Goal: Transaction & Acquisition: Book appointment/travel/reservation

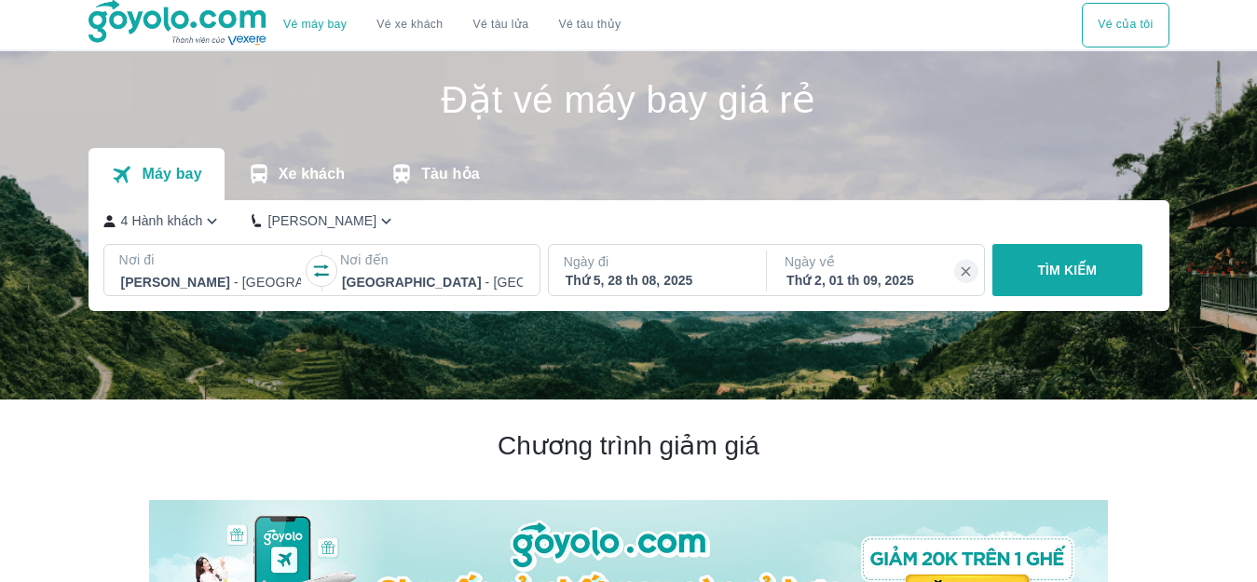
click at [193, 225] on p "4 Hành khách" at bounding box center [162, 220] width 82 height 19
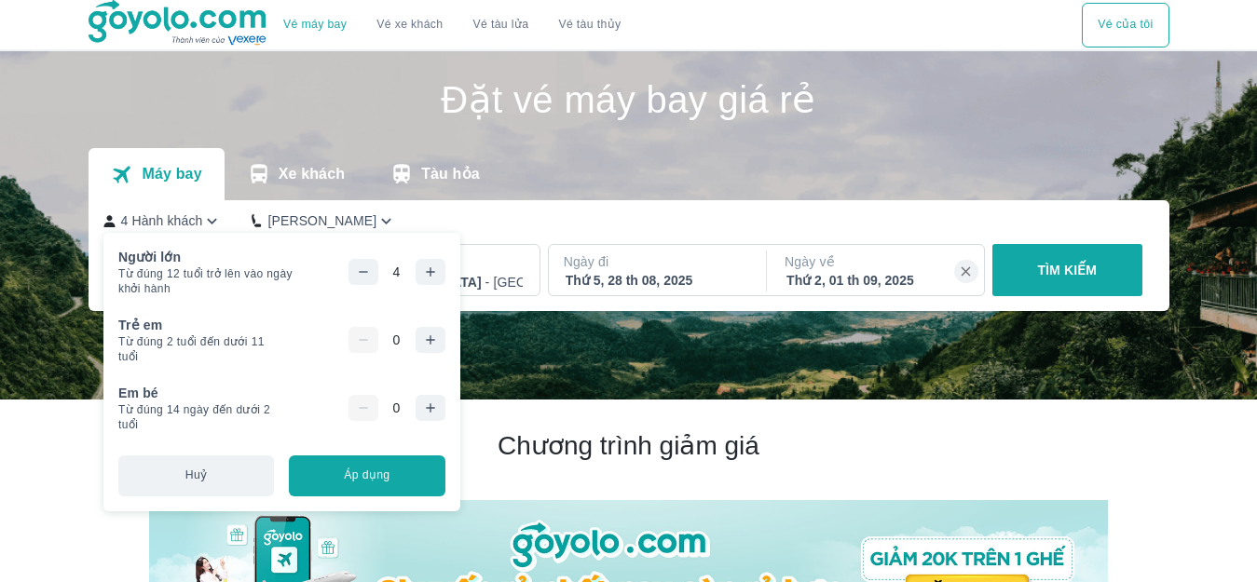
click at [371, 273] on button "button" at bounding box center [363, 272] width 30 height 26
click at [680, 275] on div "Thứ 5, 28 th 08, 2025" at bounding box center [655, 280] width 181 height 19
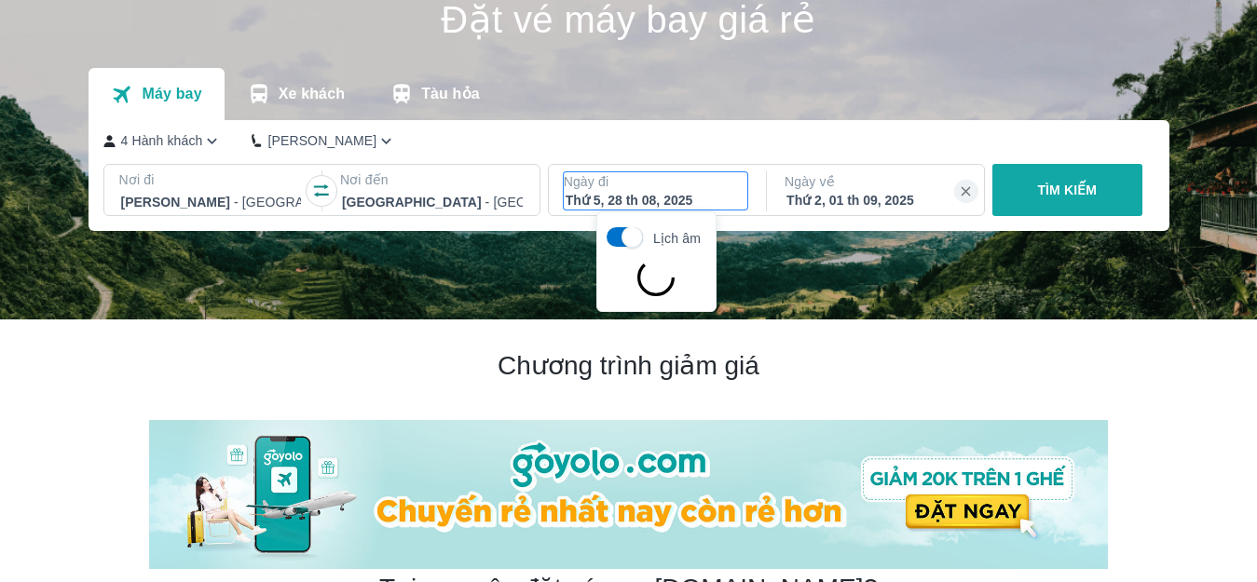
scroll to position [107, 0]
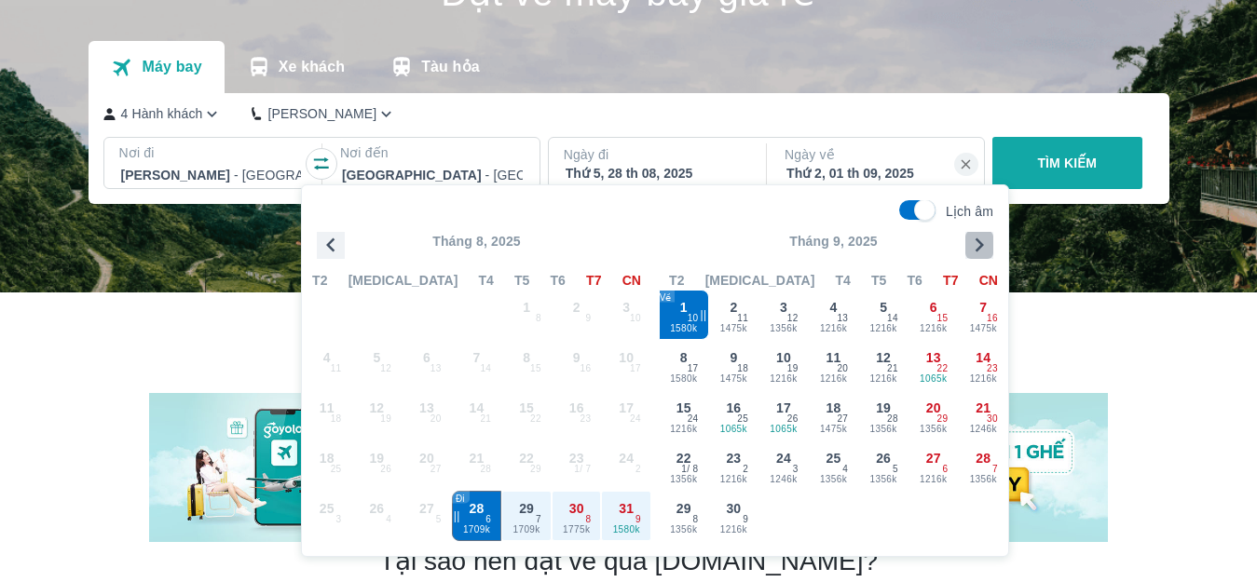
click at [976, 244] on icon "button" at bounding box center [979, 245] width 28 height 28
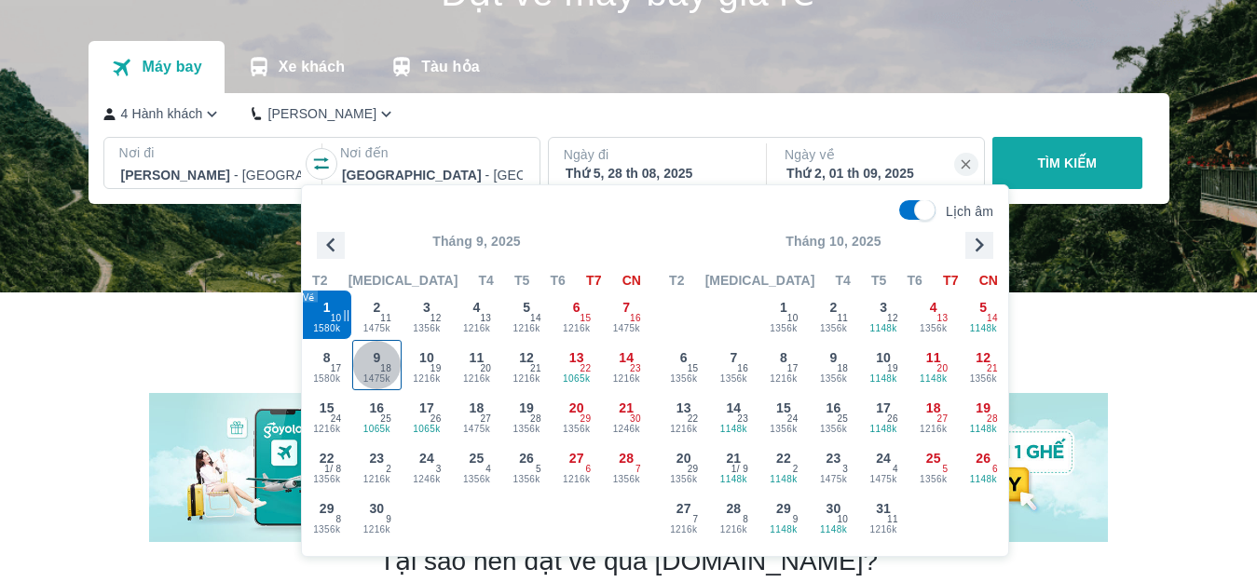
click at [380, 372] on span "18" at bounding box center [385, 368] width 11 height 15
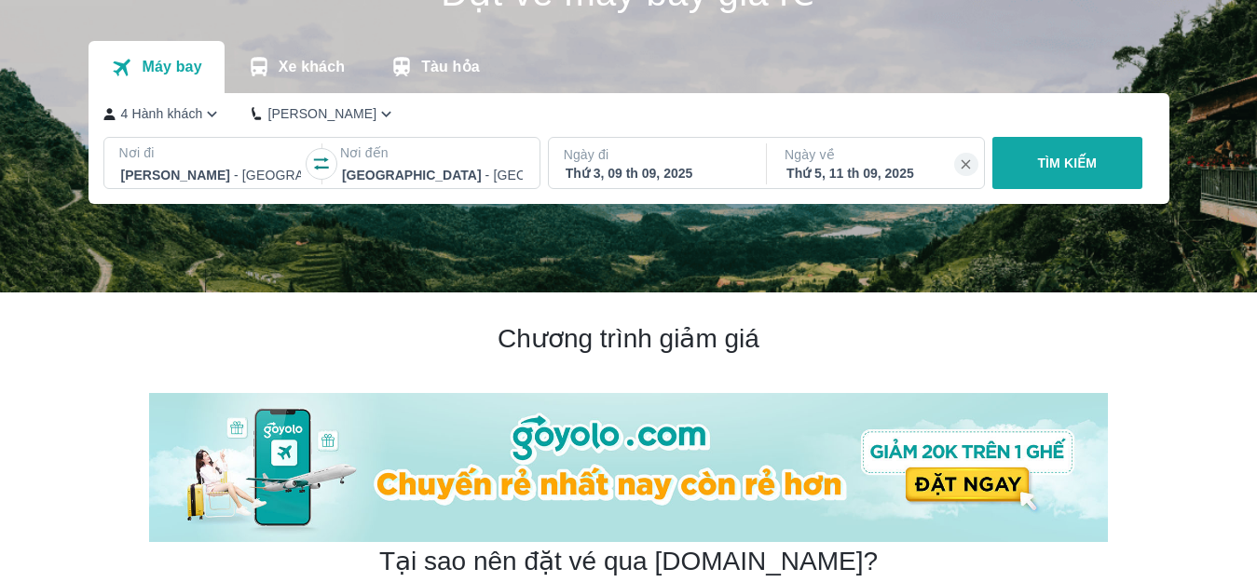
click at [654, 170] on div "Thứ 3, 09 th 09, 2025" at bounding box center [655, 173] width 181 height 19
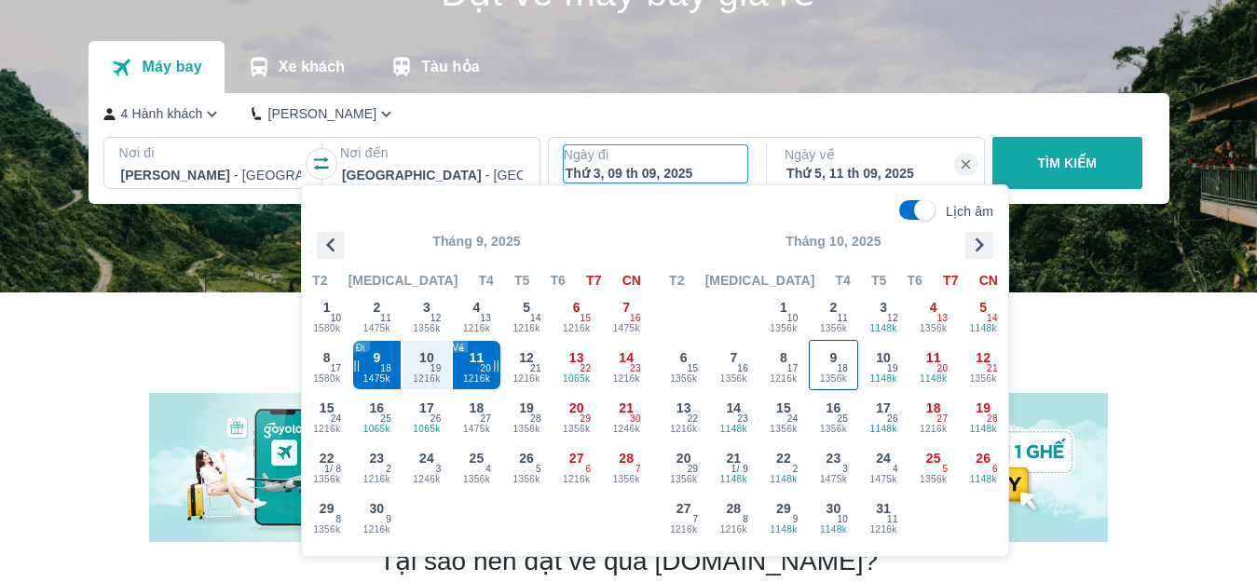
click at [834, 362] on span "9" at bounding box center [833, 357] width 7 height 19
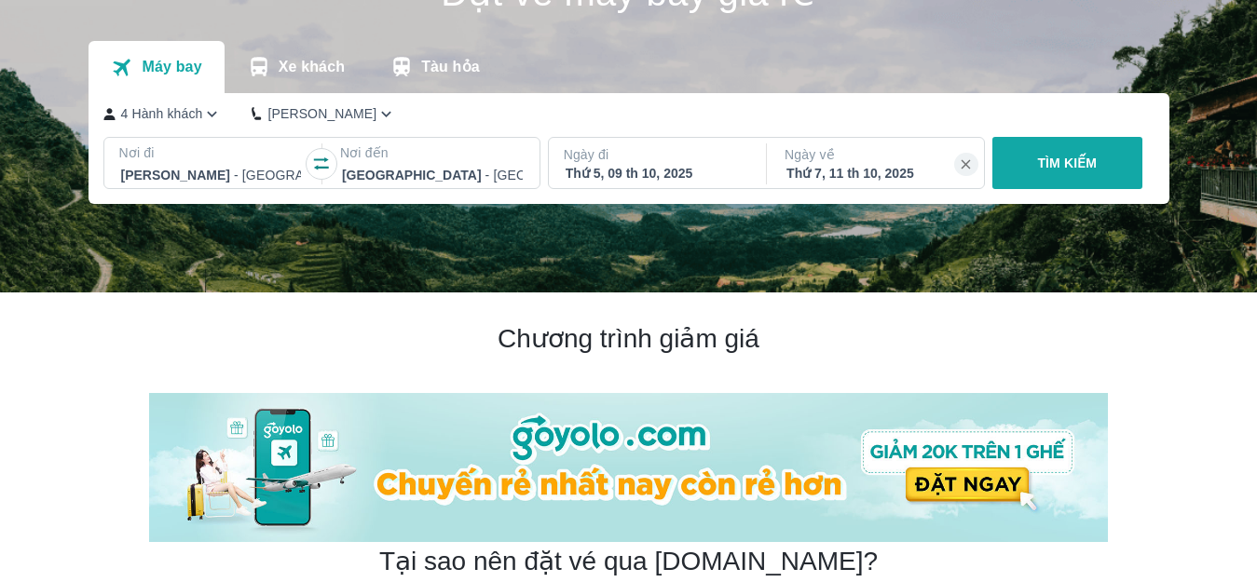
click at [876, 172] on div "Thứ 7, 11 th 10, 2025" at bounding box center [876, 173] width 181 height 19
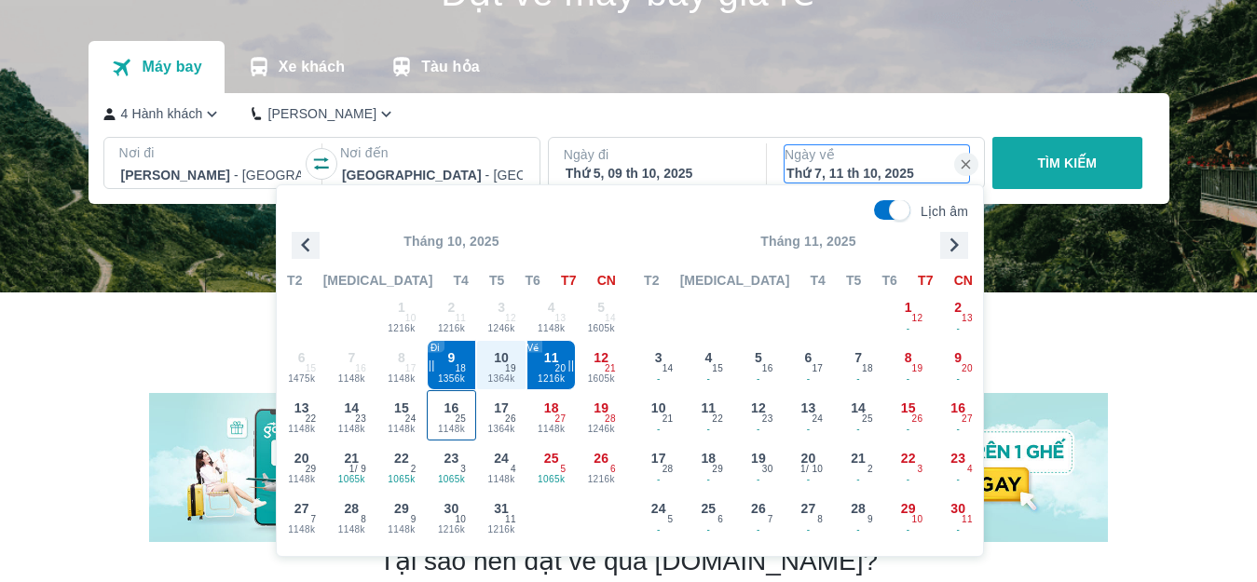
click at [444, 423] on span "1148k" at bounding box center [452, 429] width 48 height 15
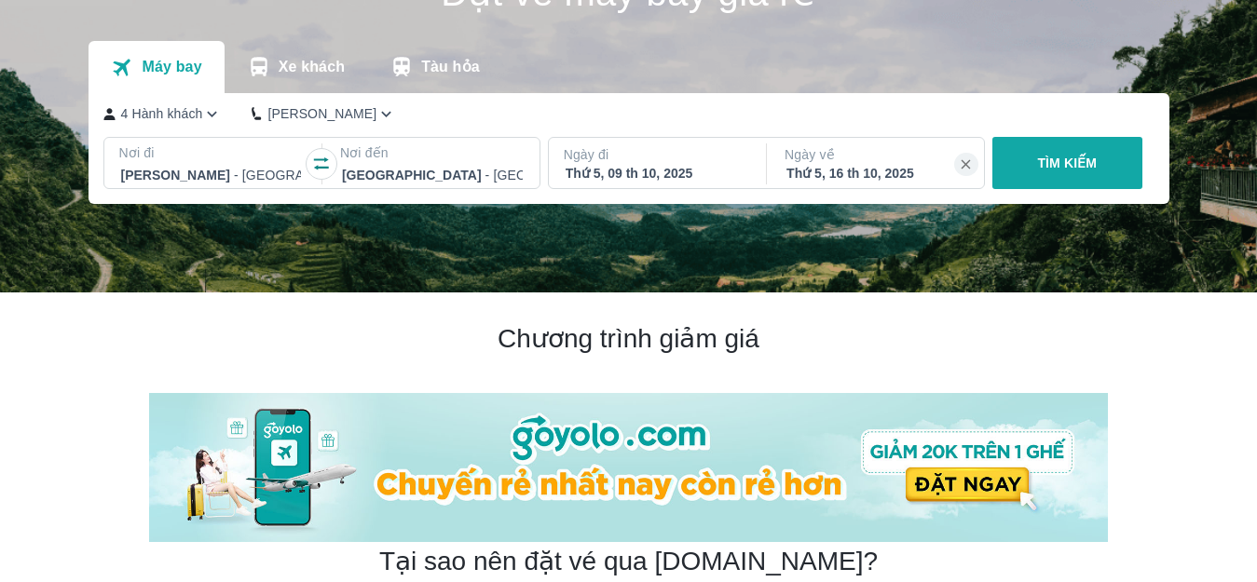
click at [1069, 162] on p "TÌM KIẾM" at bounding box center [1067, 163] width 60 height 19
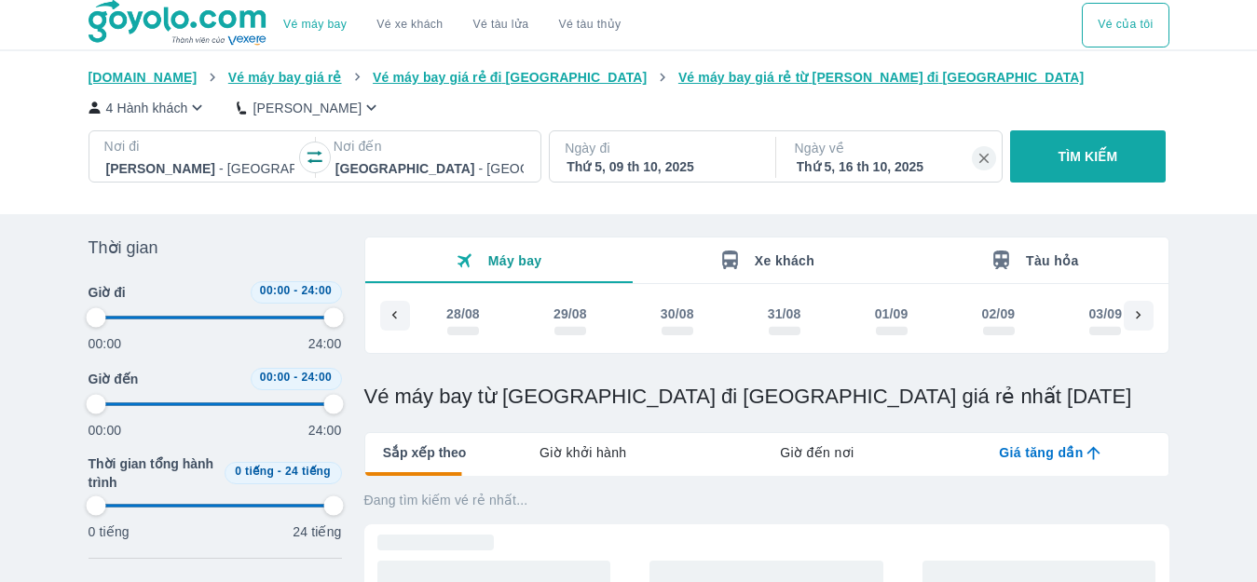
type input "97.9166666666667"
checkbox input "true"
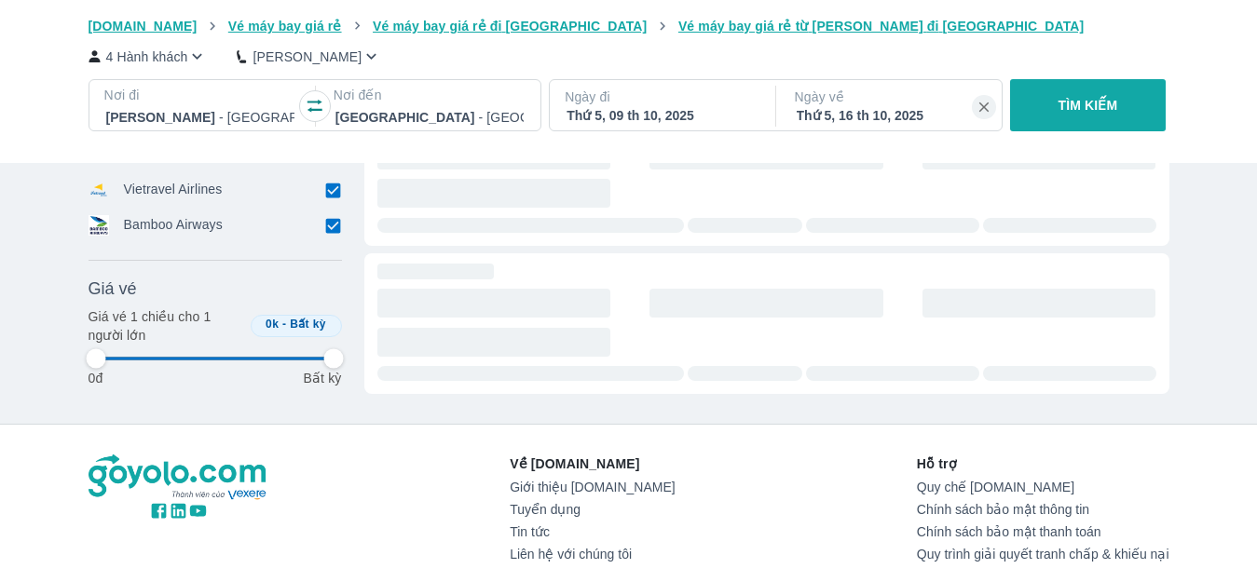
scroll to position [652, 0]
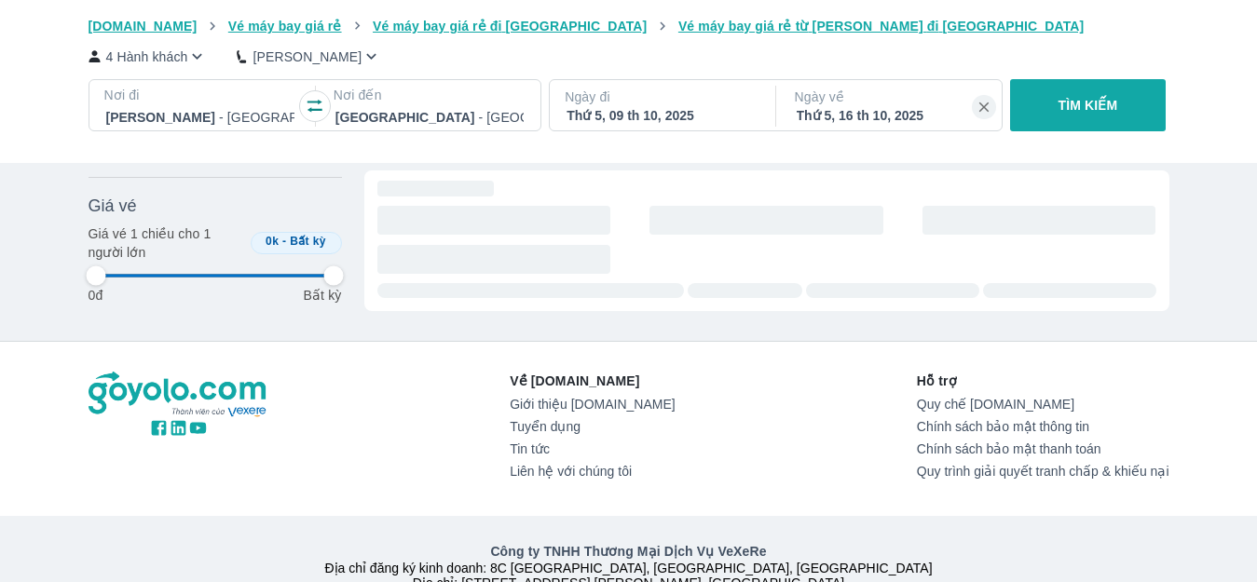
type input "97.9166666666667"
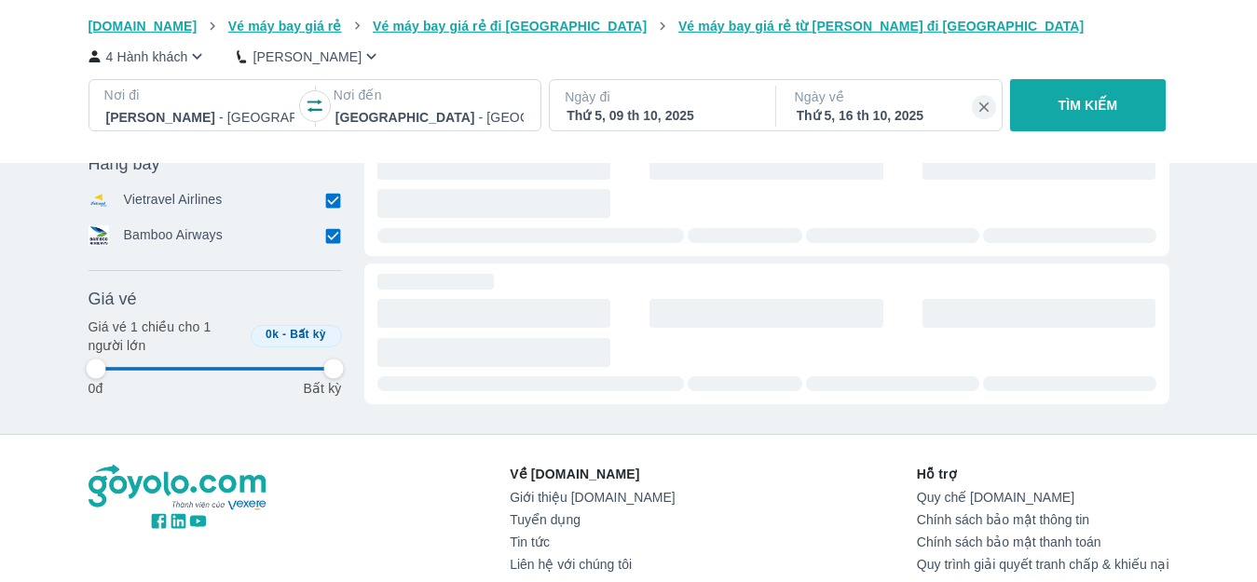
type input "97.9166666666667"
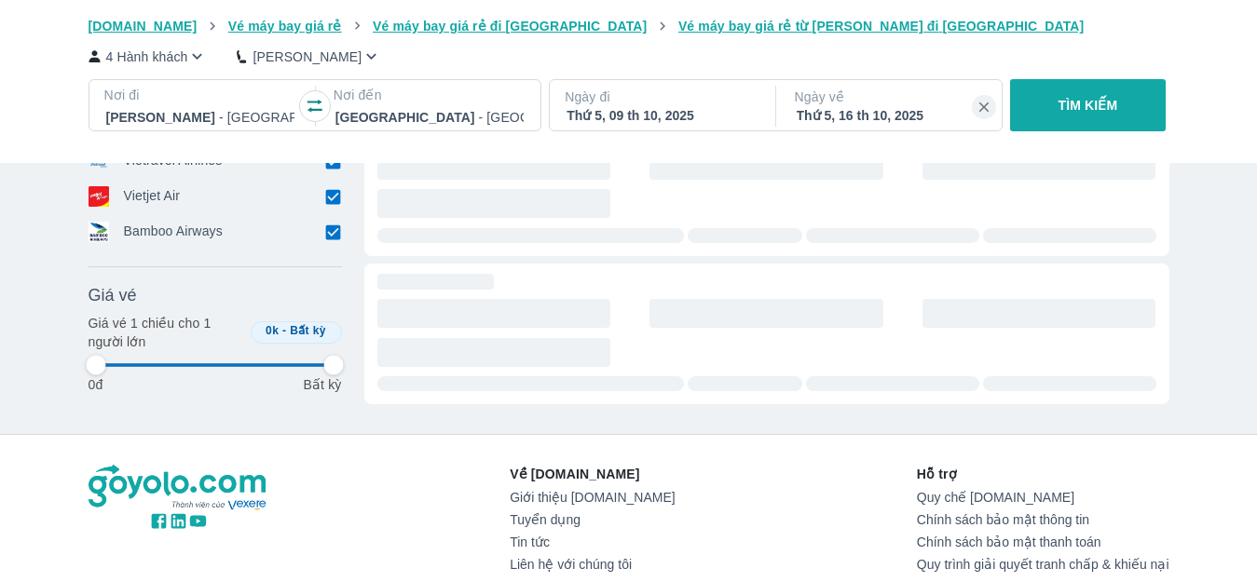
type input "97.9166666666667"
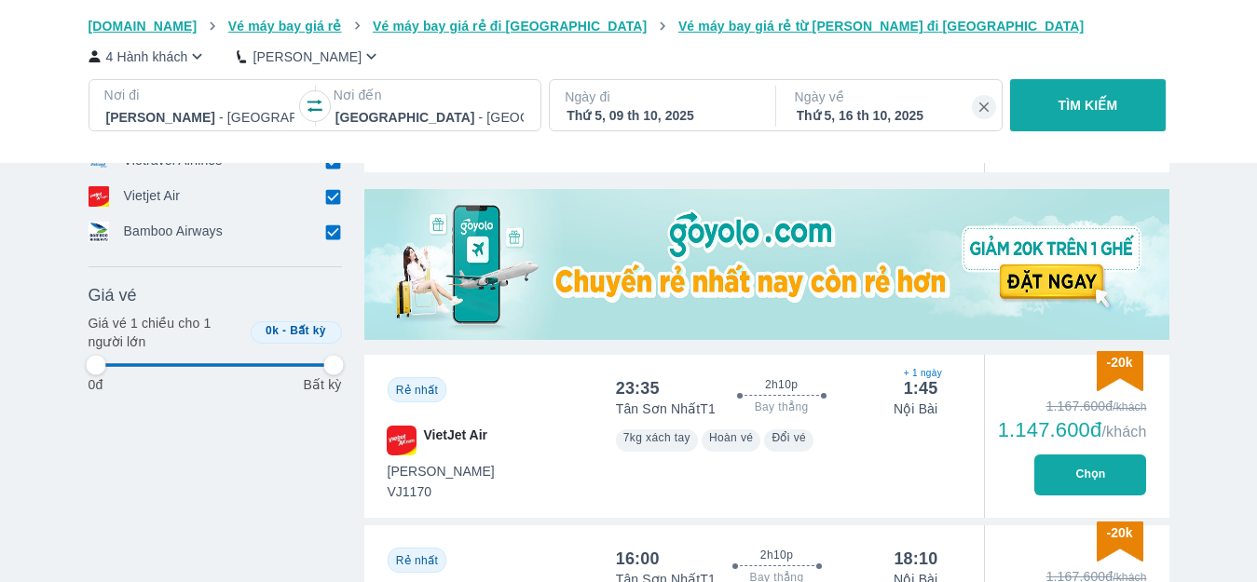
scroll to position [466, 0]
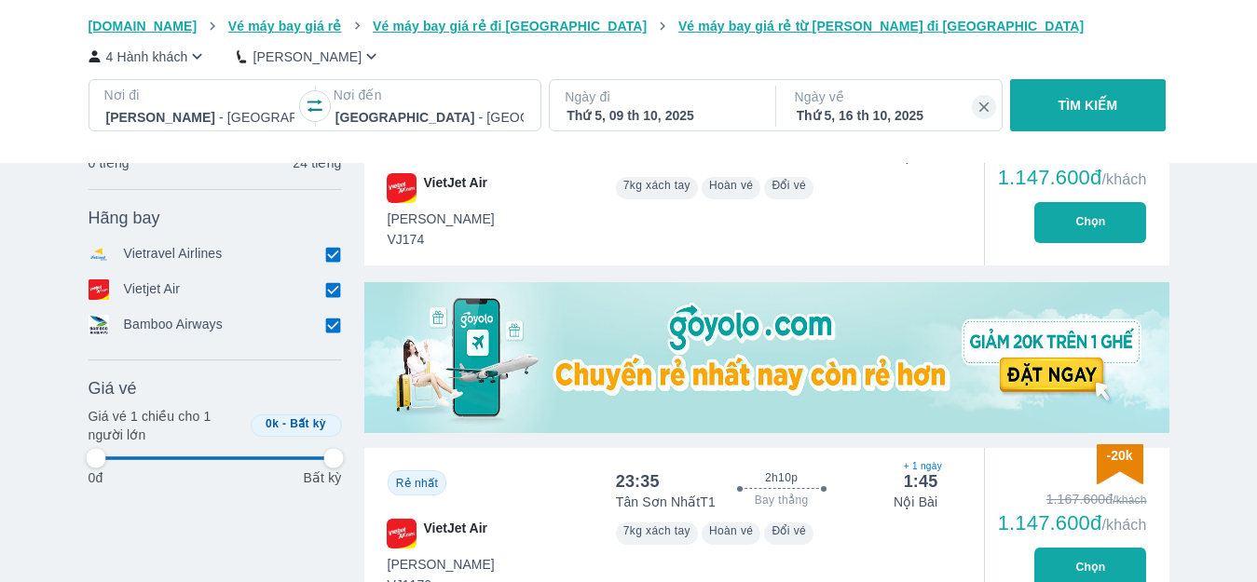
type input "97.9166666666667"
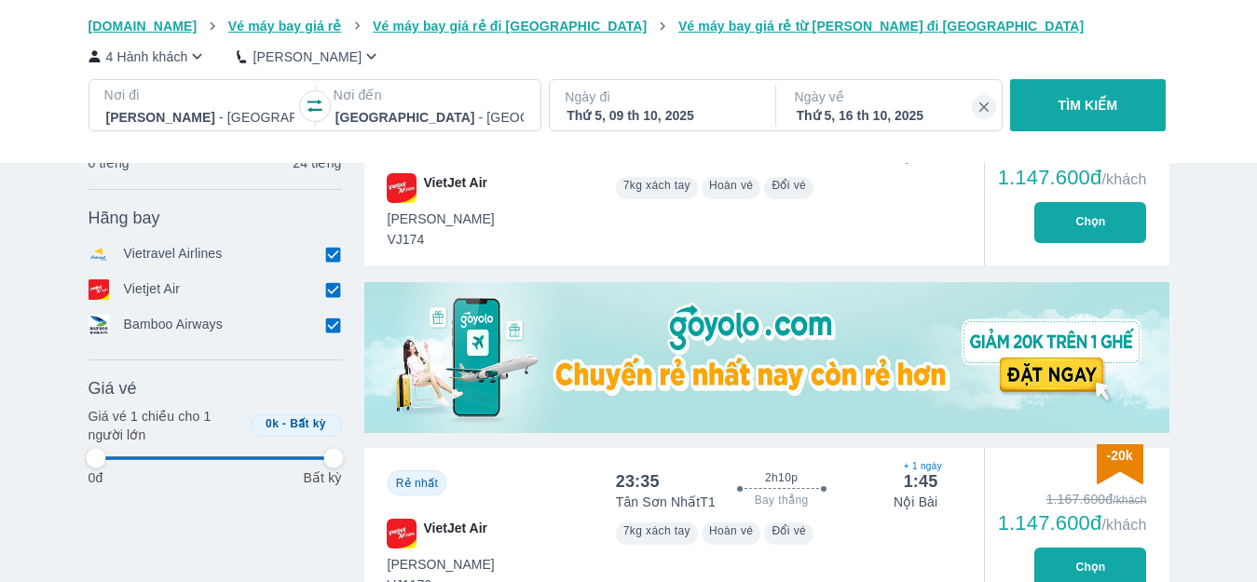
type input "97.9166666666667"
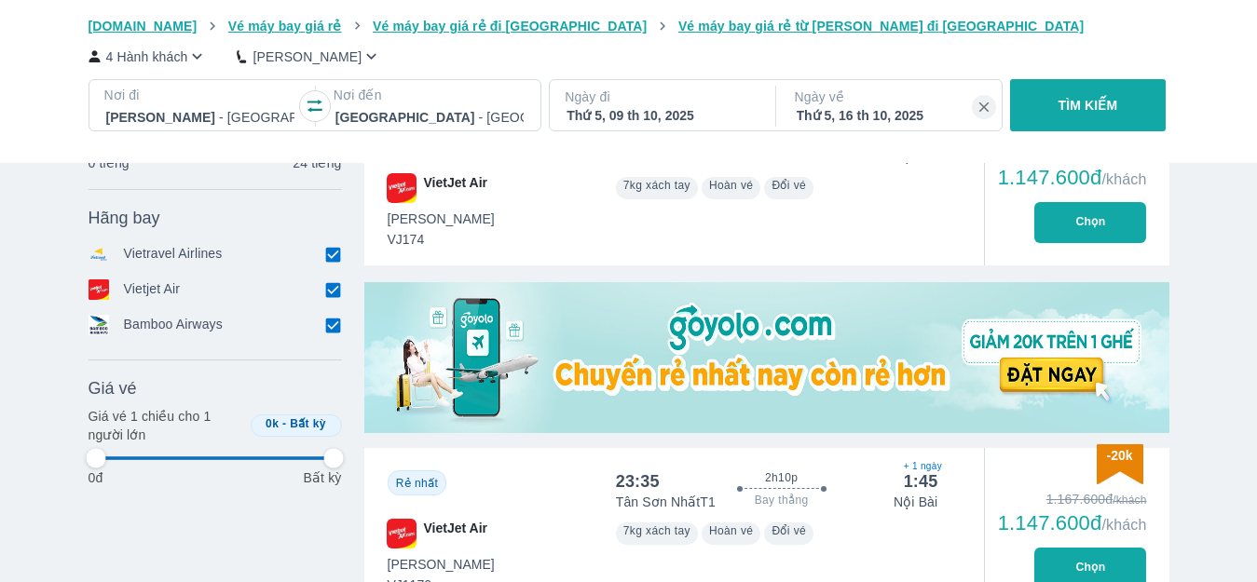
type input "97.9166666666667"
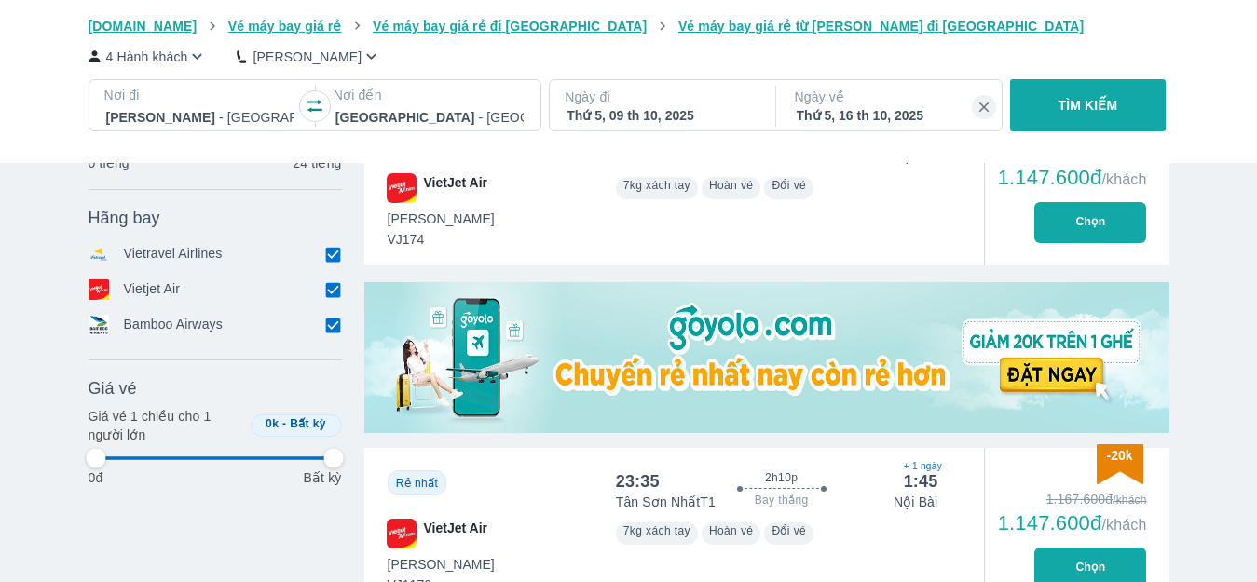
type input "97.9166666666667"
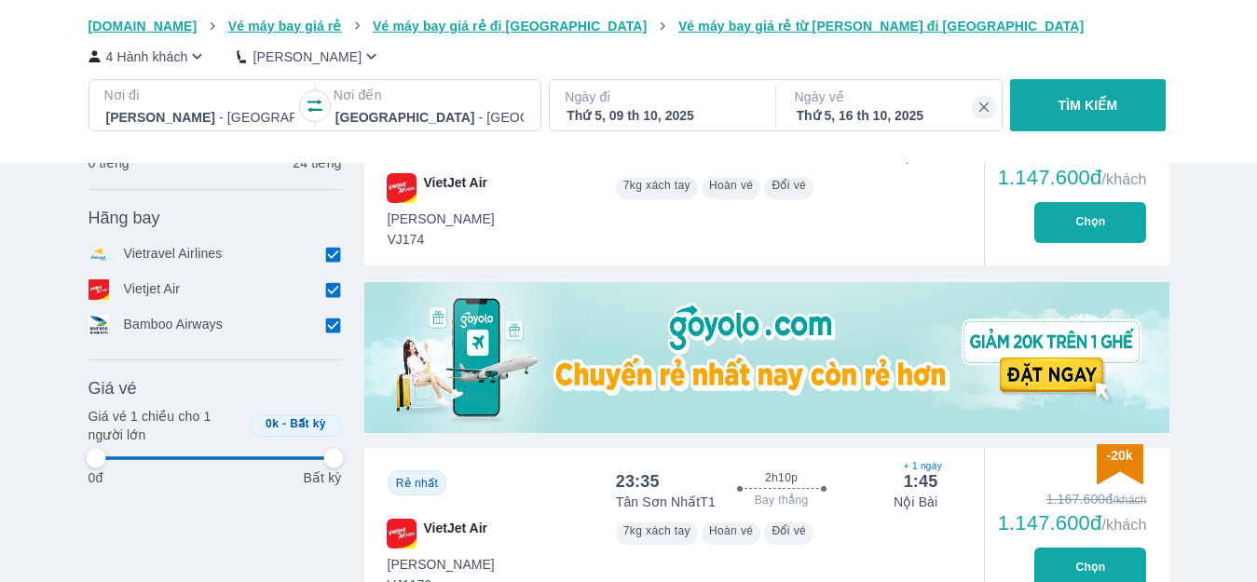
type input "97.9166666666667"
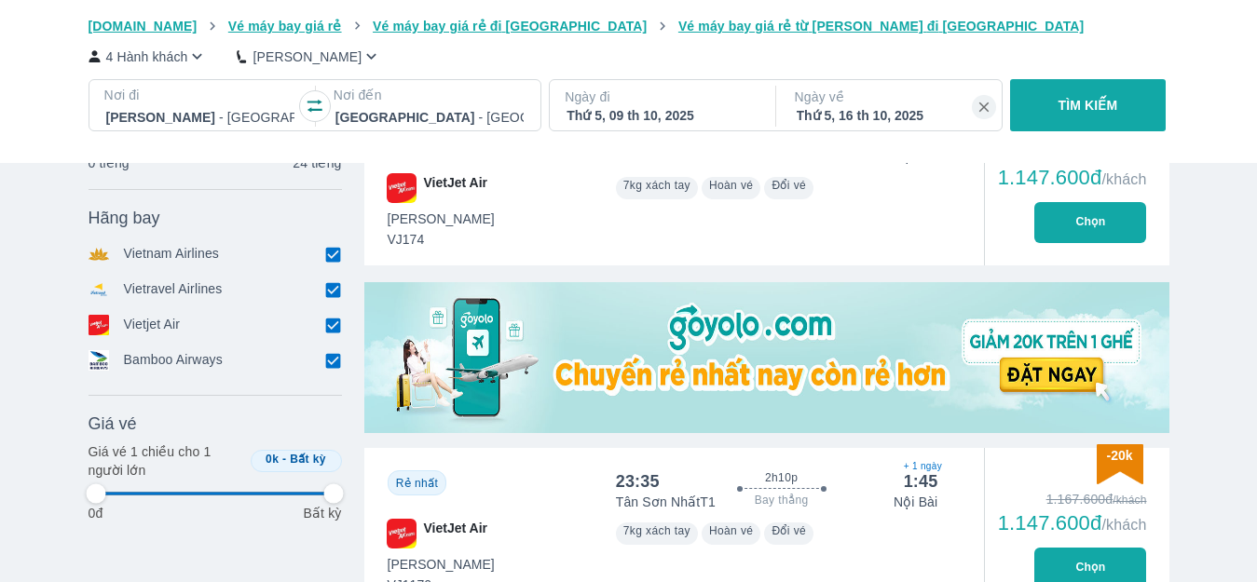
type input "97.9166666666667"
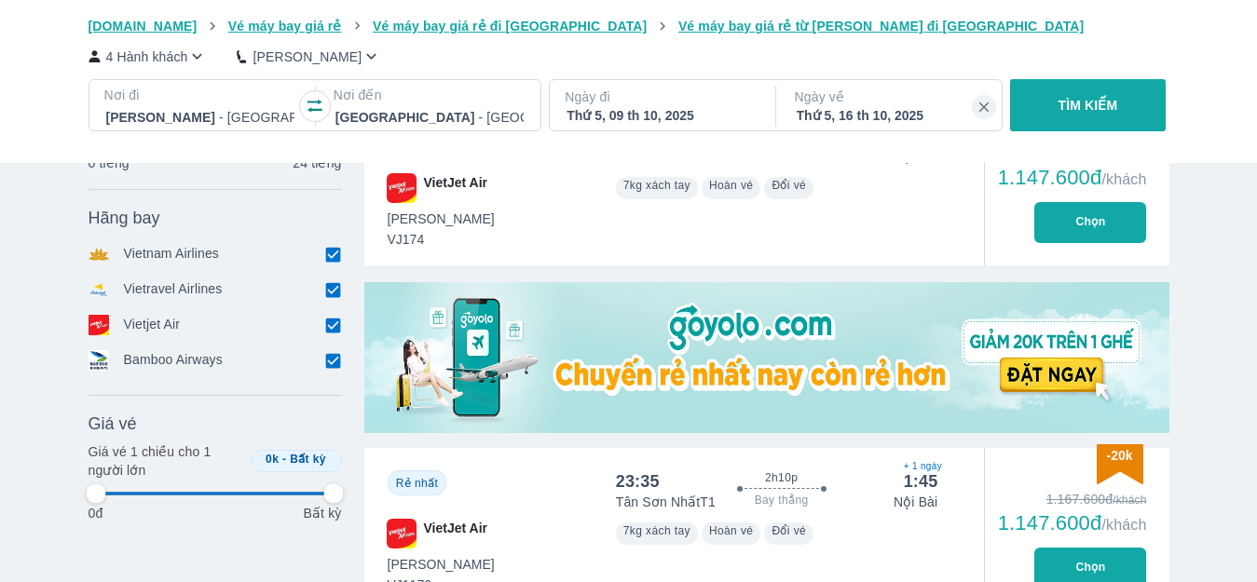
type input "97.9166666666667"
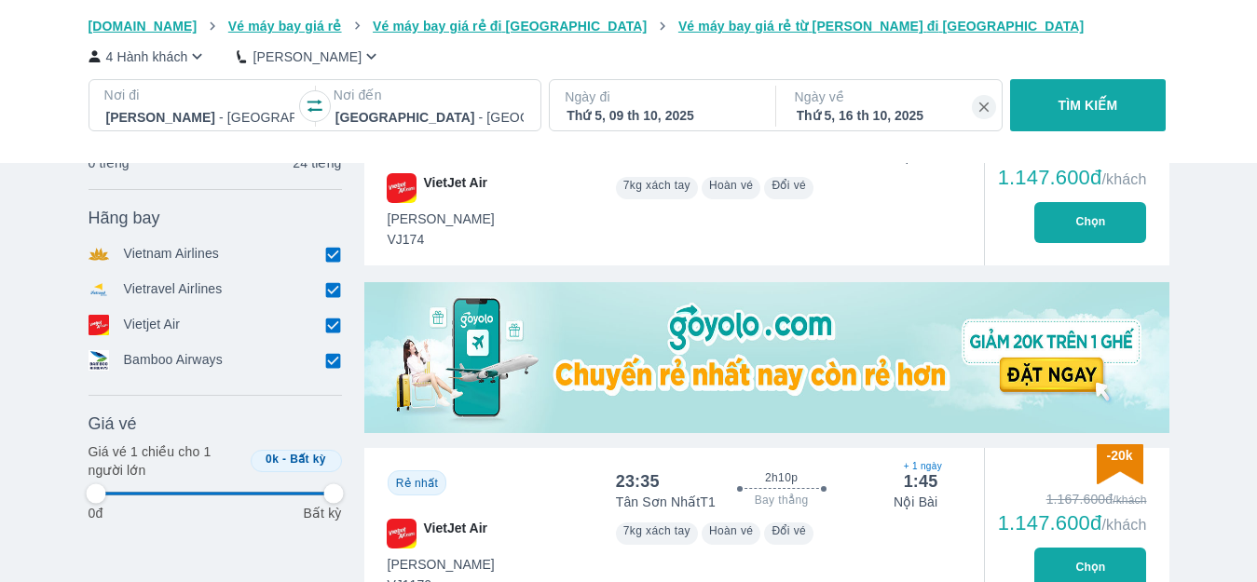
type input "97.9166666666667"
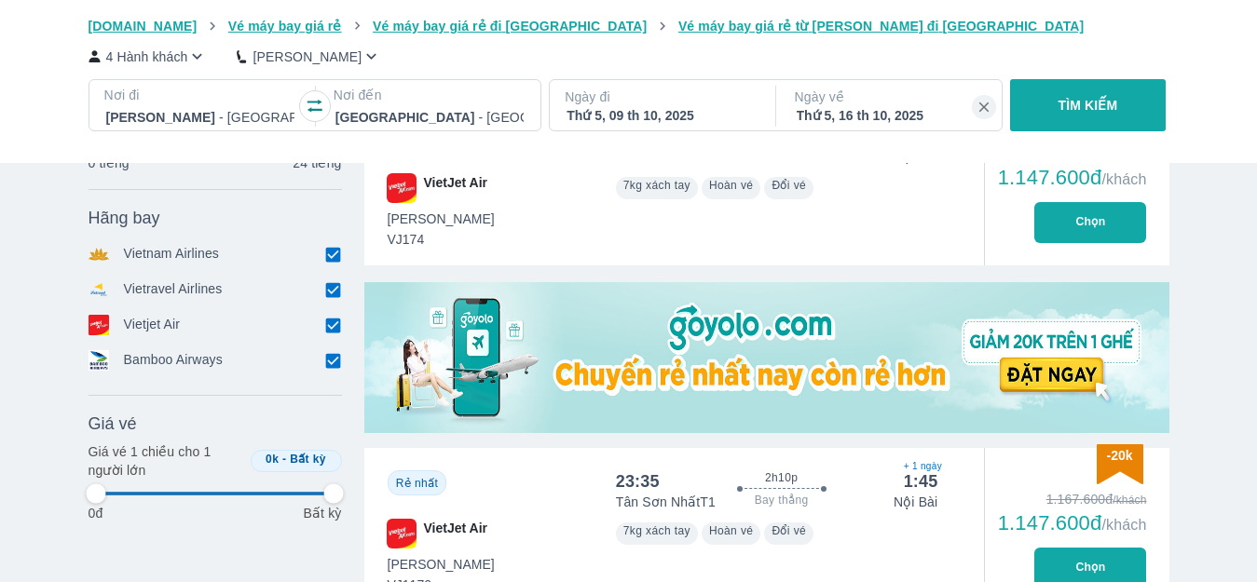
type input "97.9166666666667"
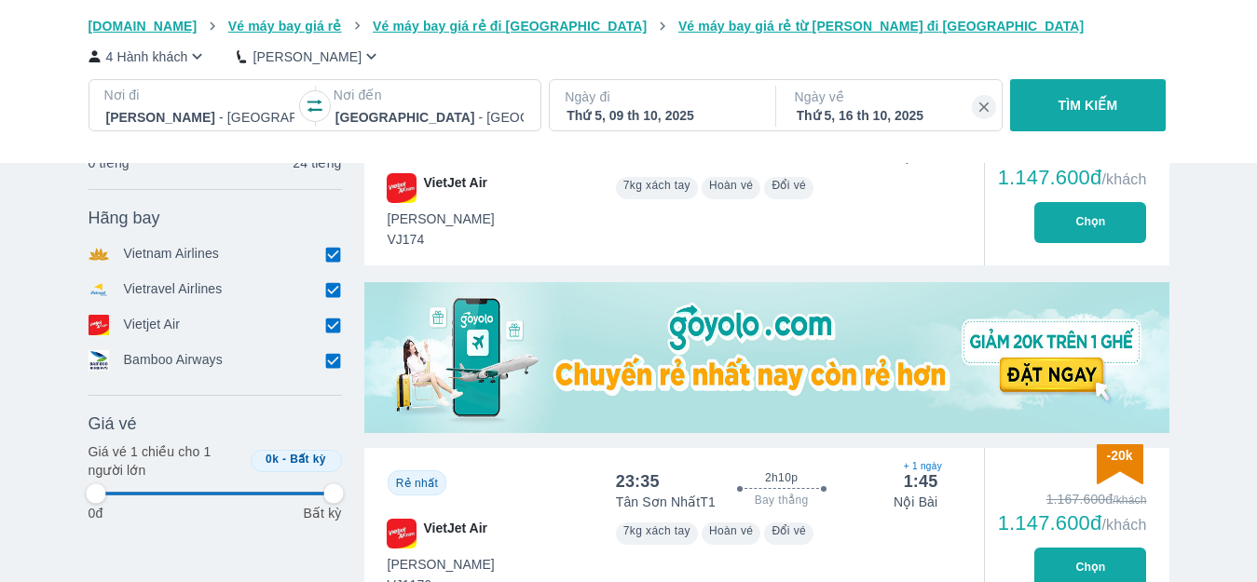
type input "97.9166666666667"
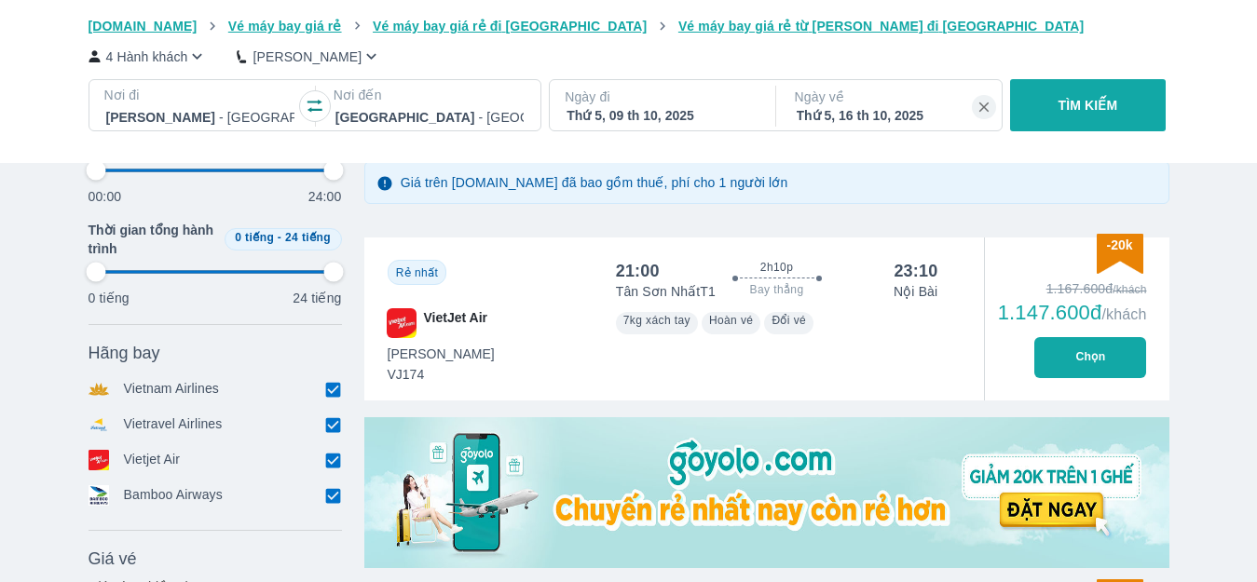
type input "97.9166666666667"
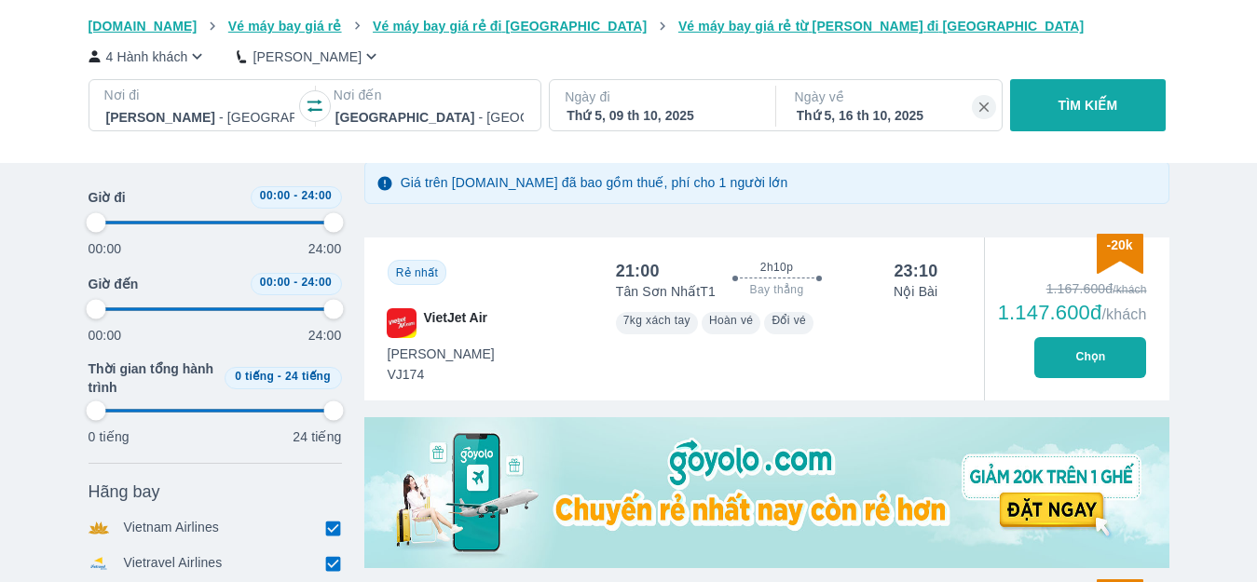
type input "97.9166666666667"
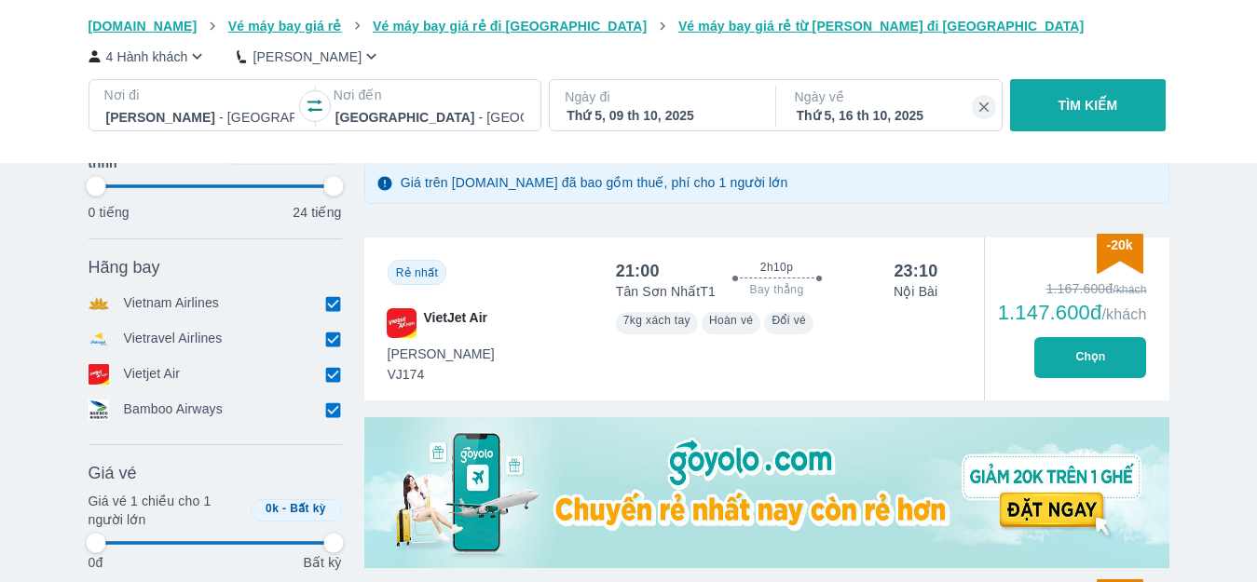
scroll to position [373, 0]
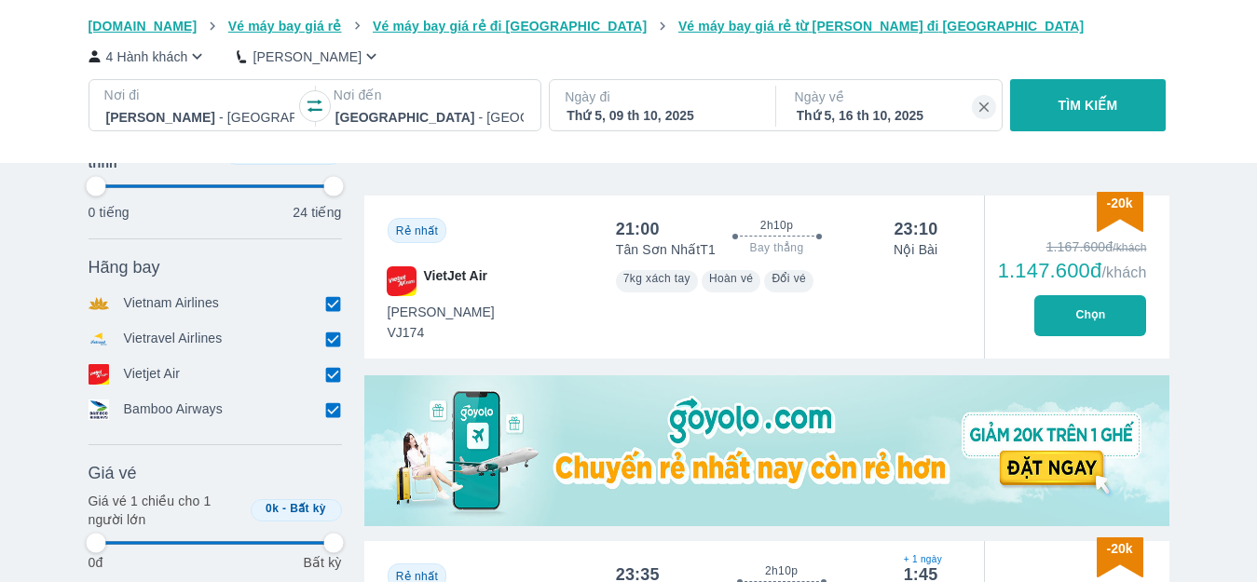
type input "97.9166666666667"
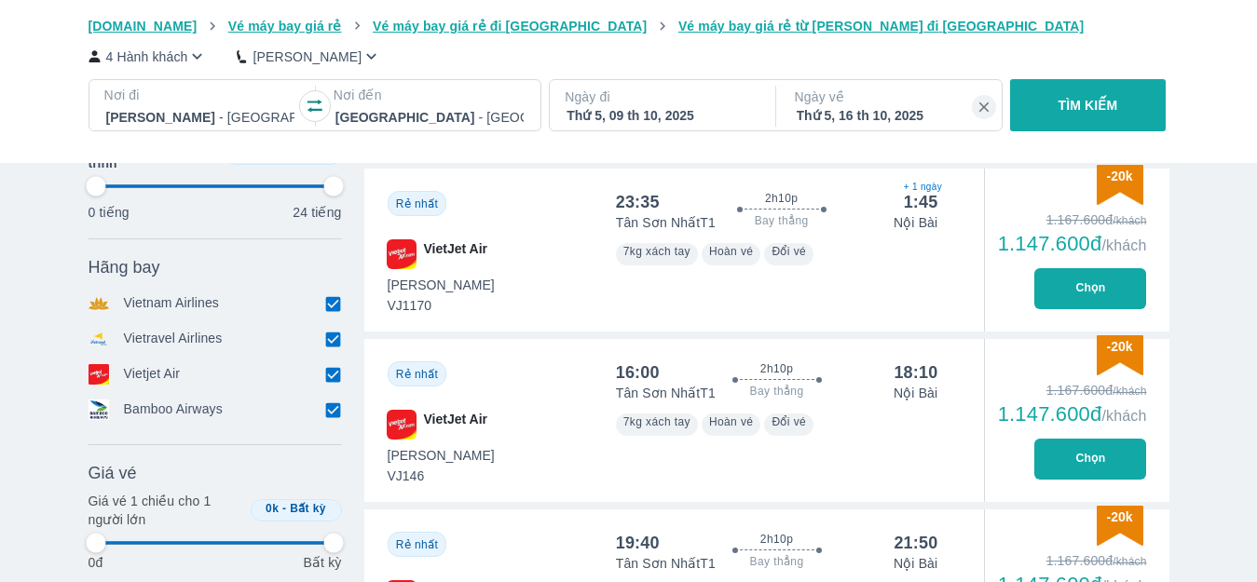
type input "97.9166666666667"
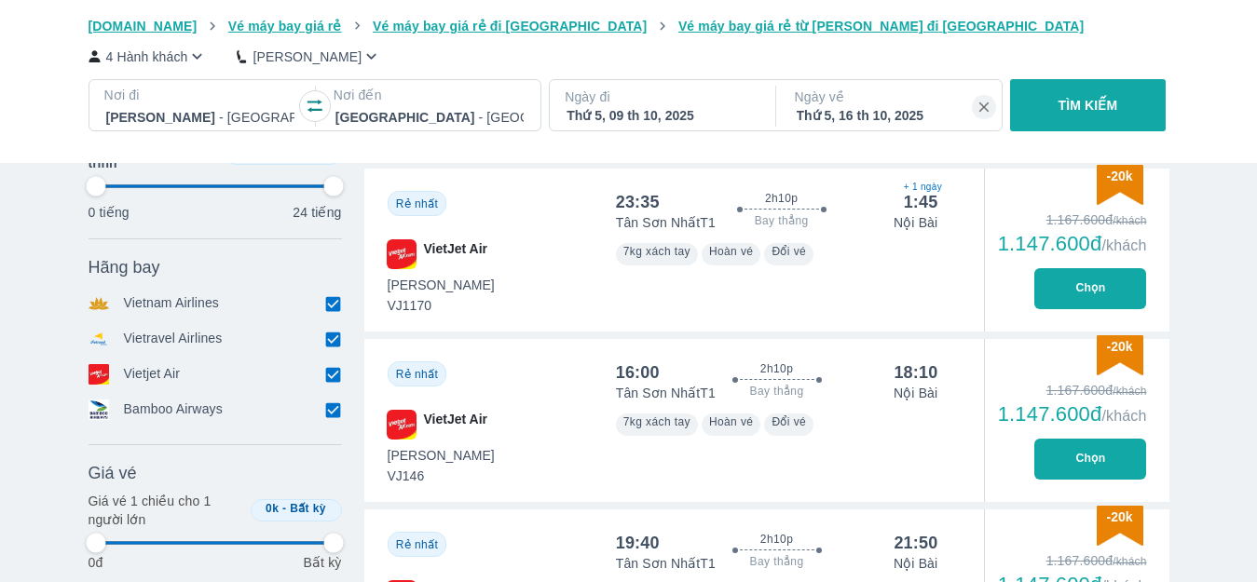
type input "97.9166666666667"
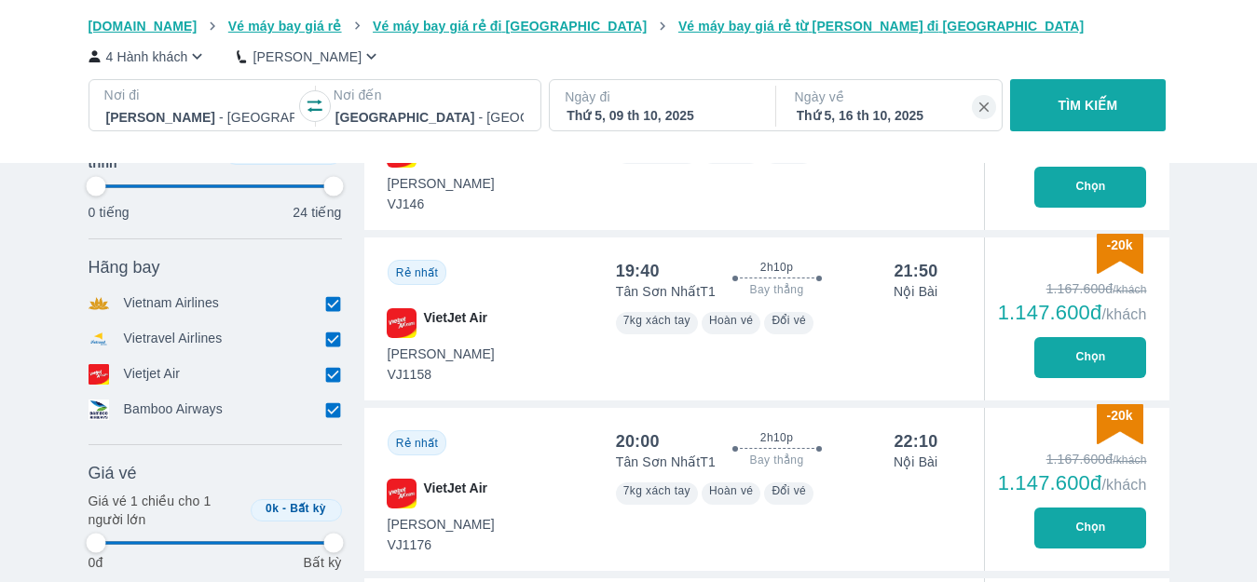
scroll to position [1025, 0]
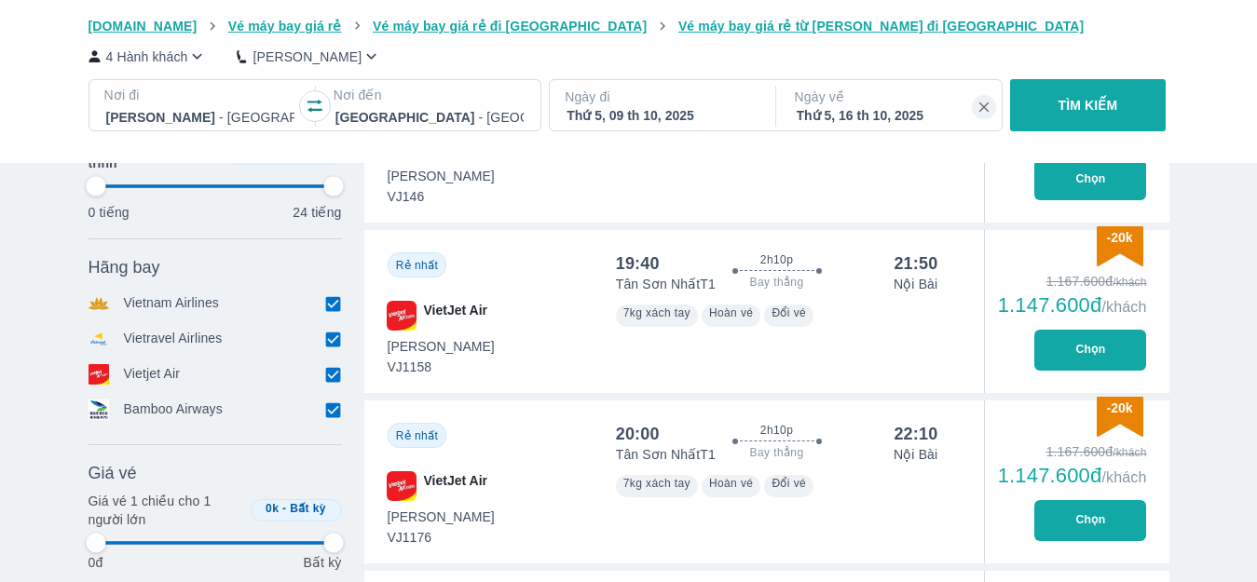
type input "97.9166666666667"
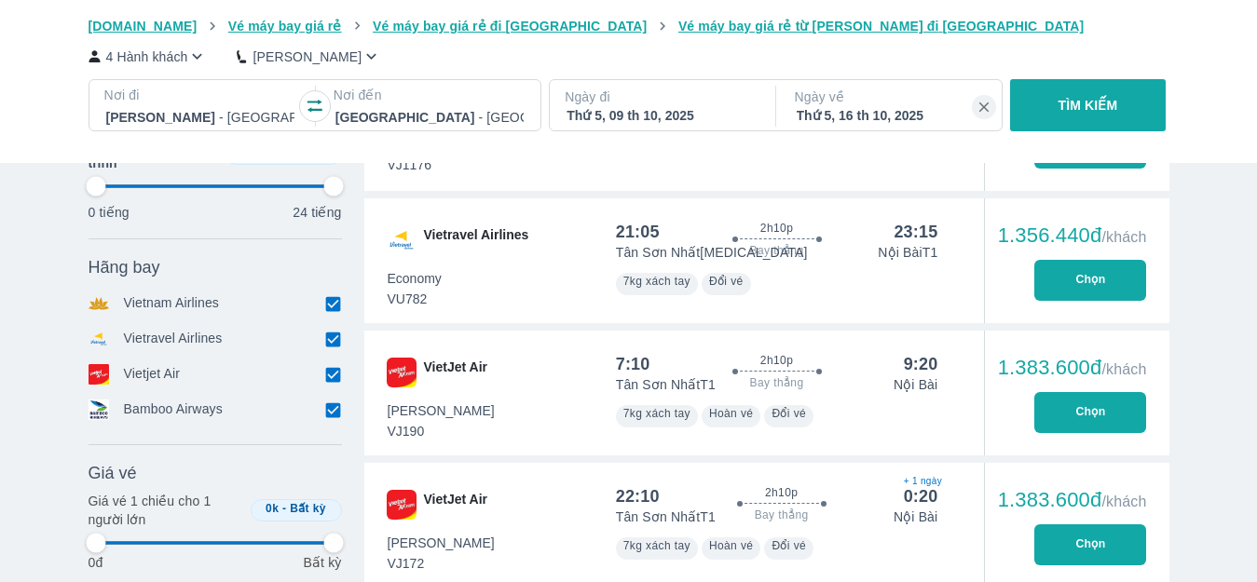
type input "97.9166666666667"
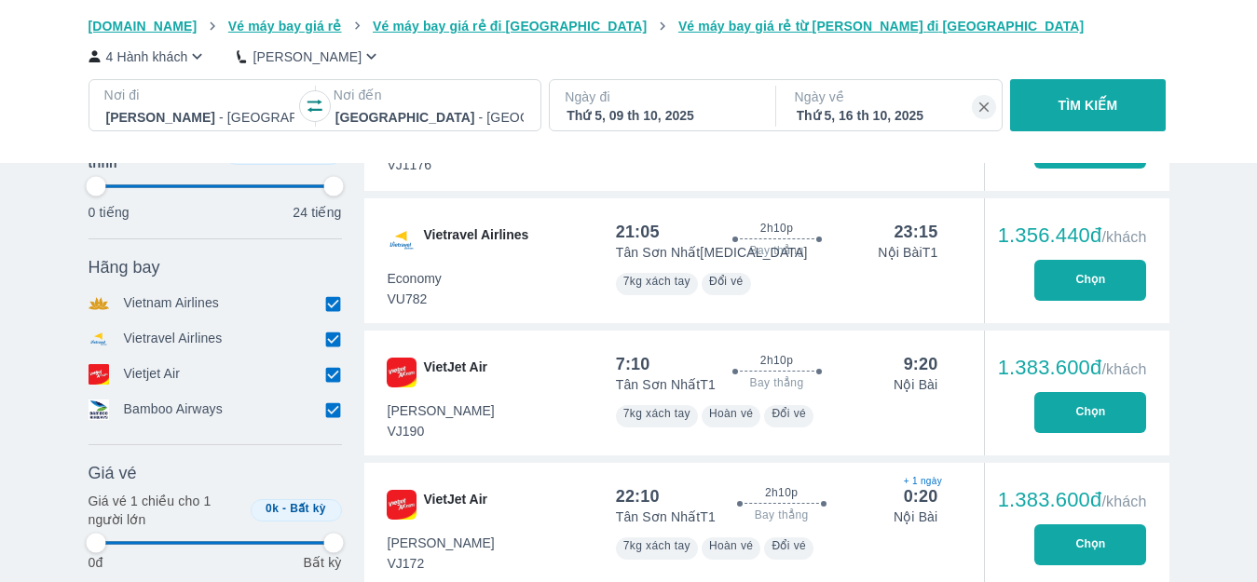
type input "97.9166666666667"
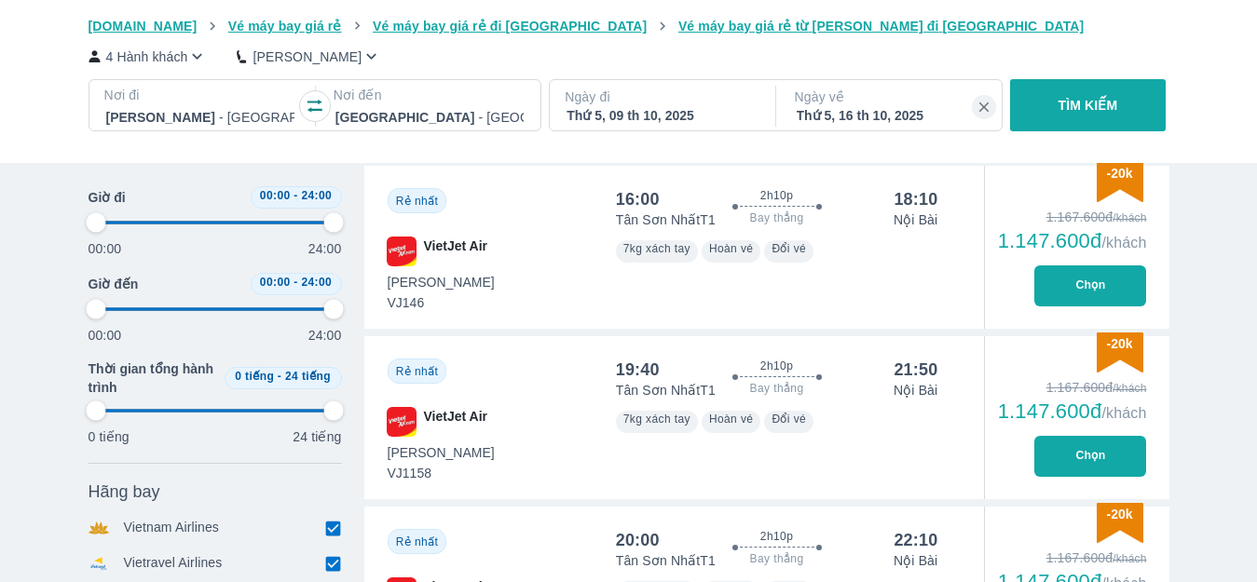
scroll to position [652, 0]
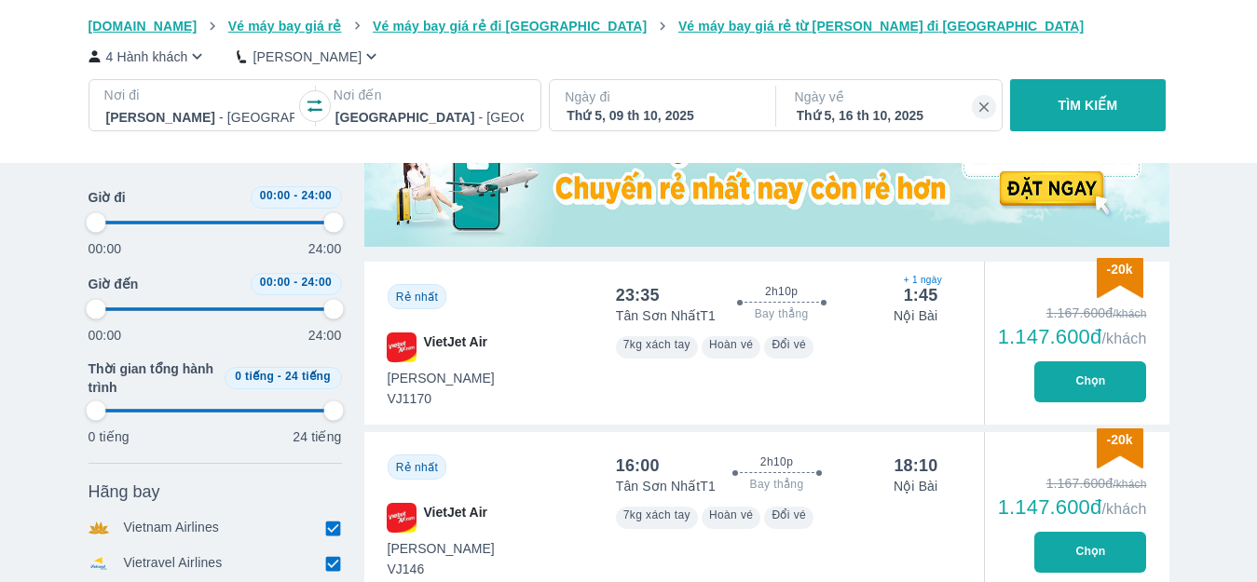
type input "97.9166666666667"
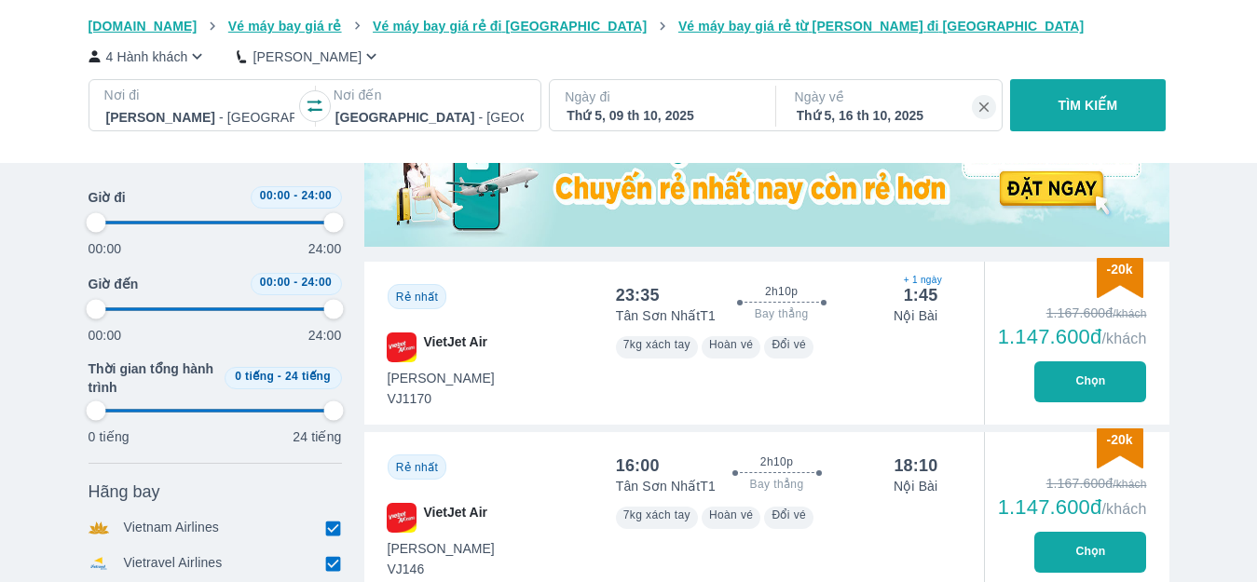
type input "97.9166666666667"
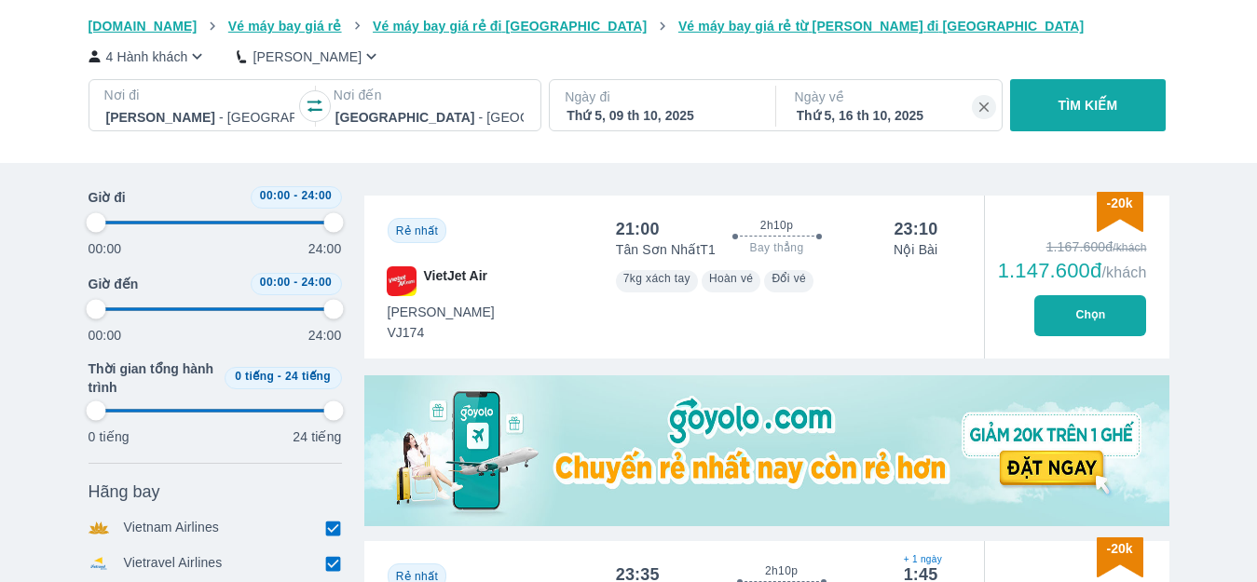
type input "97.9166666666667"
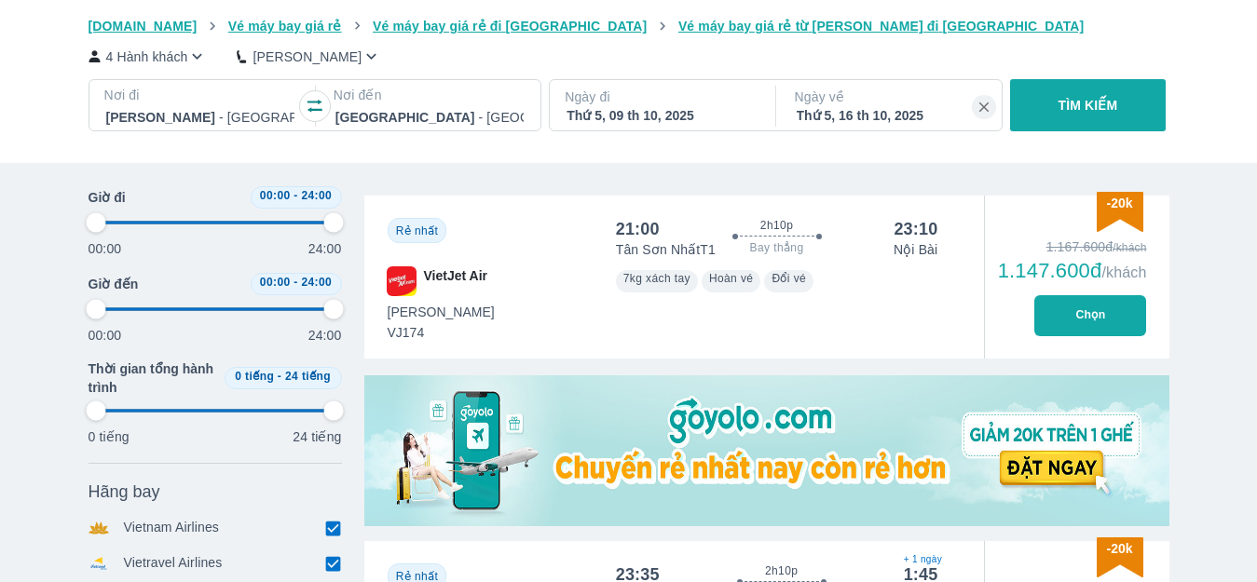
type input "97.9166666666667"
click at [496, 178] on div "Giá trên [DOMAIN_NAME] đã bao gồm thuế, phí cho 1 người lớn" at bounding box center [766, 141] width 805 height 80
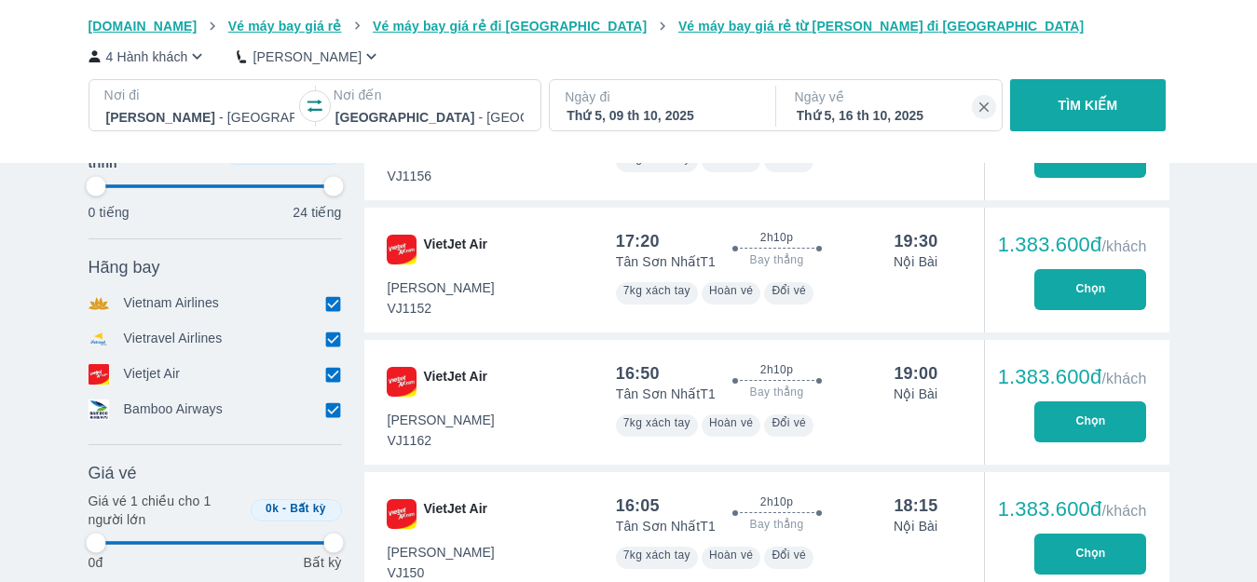
scroll to position [2508, 0]
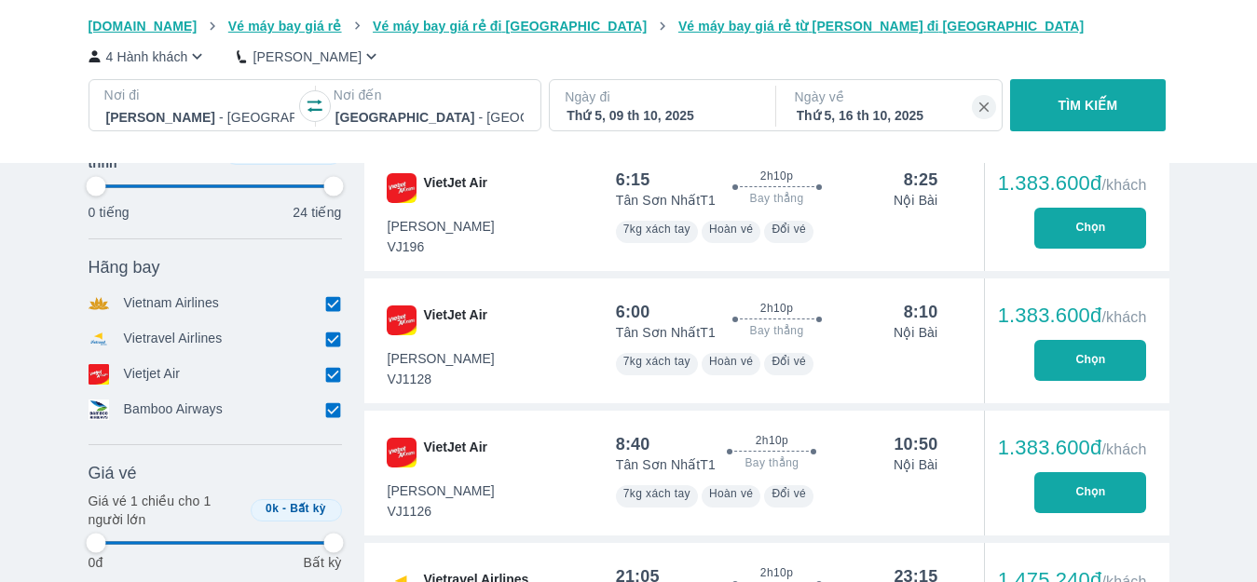
type input "97.9166666666667"
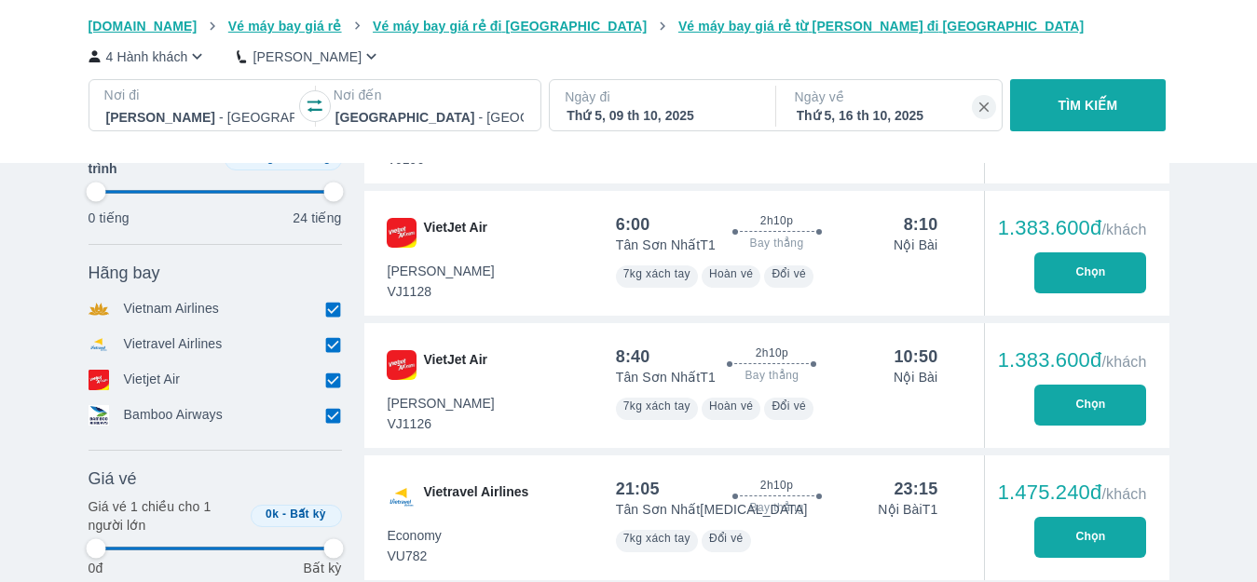
type input "97.9166666666667"
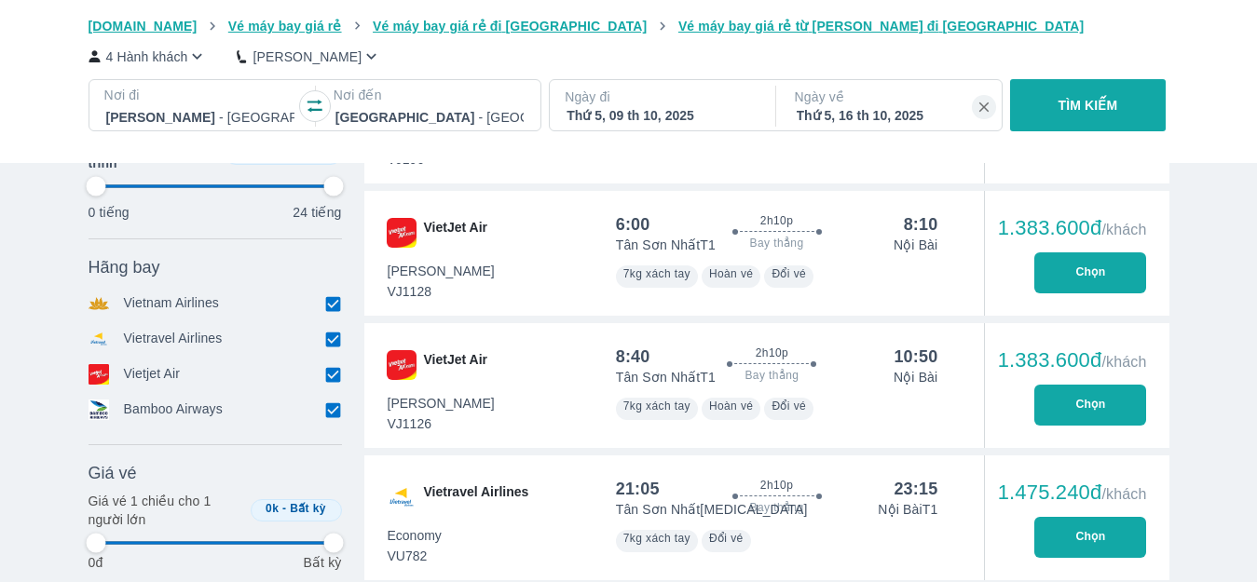
scroll to position [2608, 0]
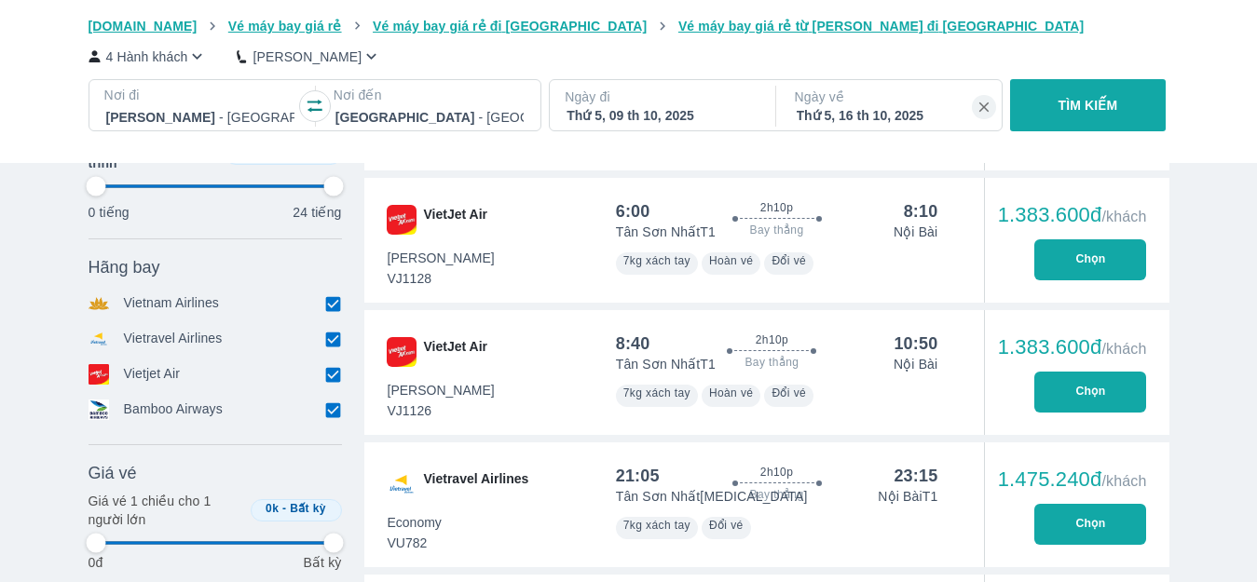
type input "97.9166666666667"
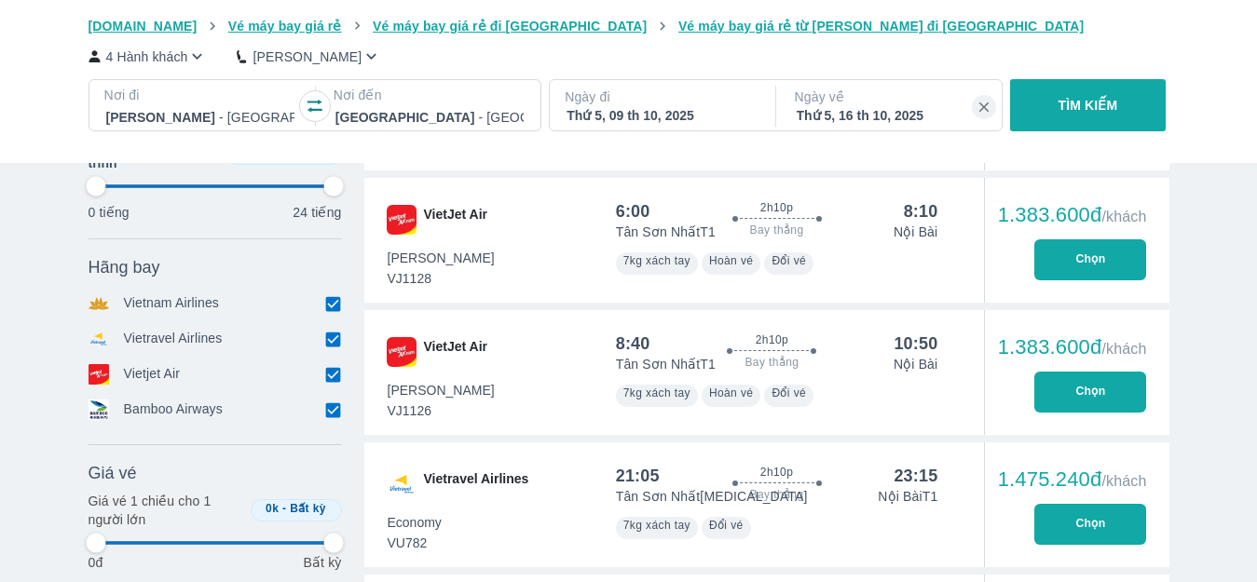
type input "97.9166666666667"
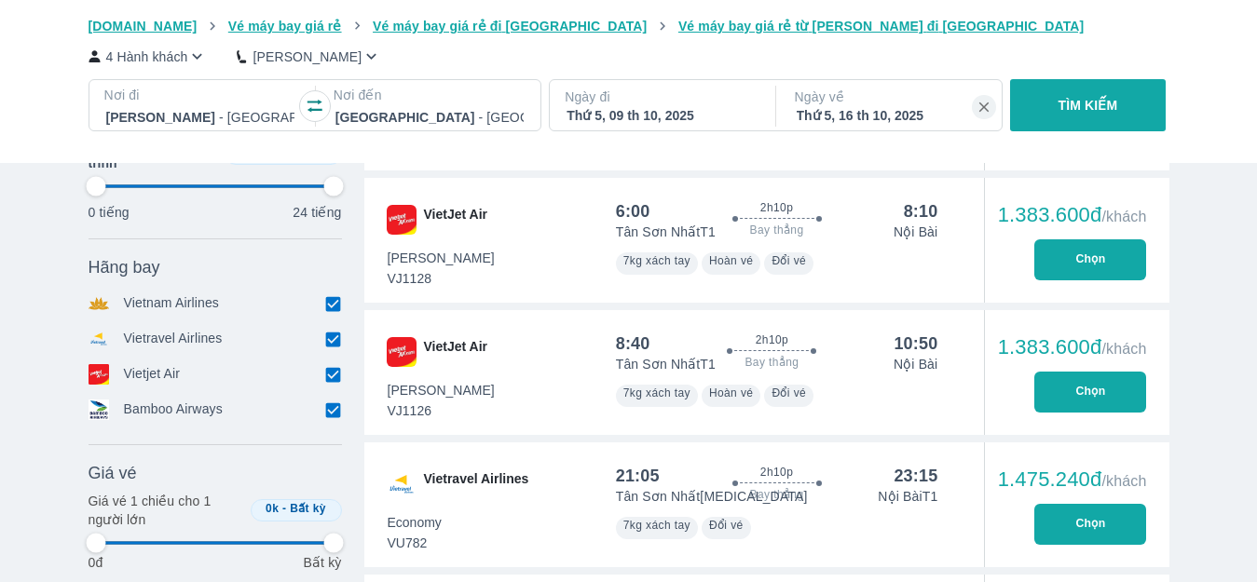
type input "97.9166666666667"
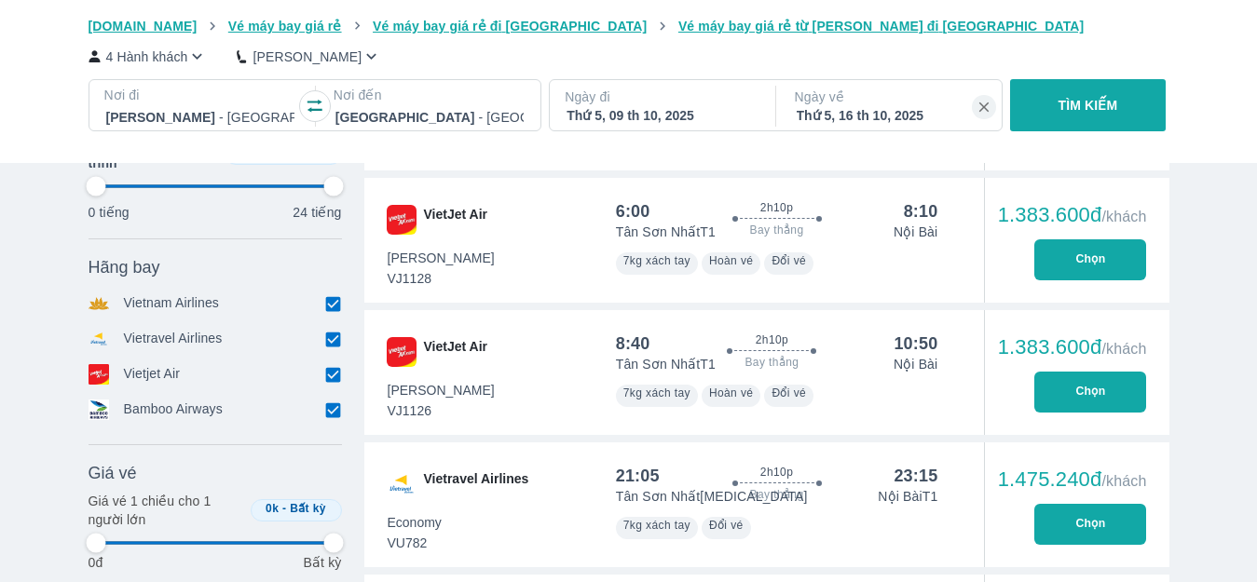
type input "97.9166666666667"
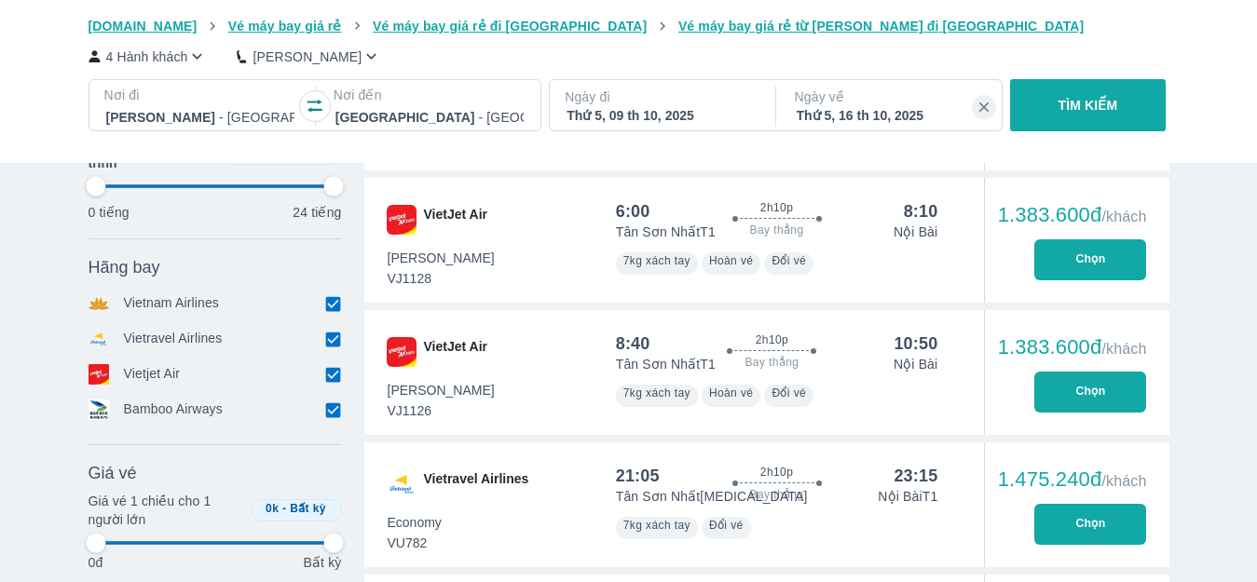
type input "97.9166666666667"
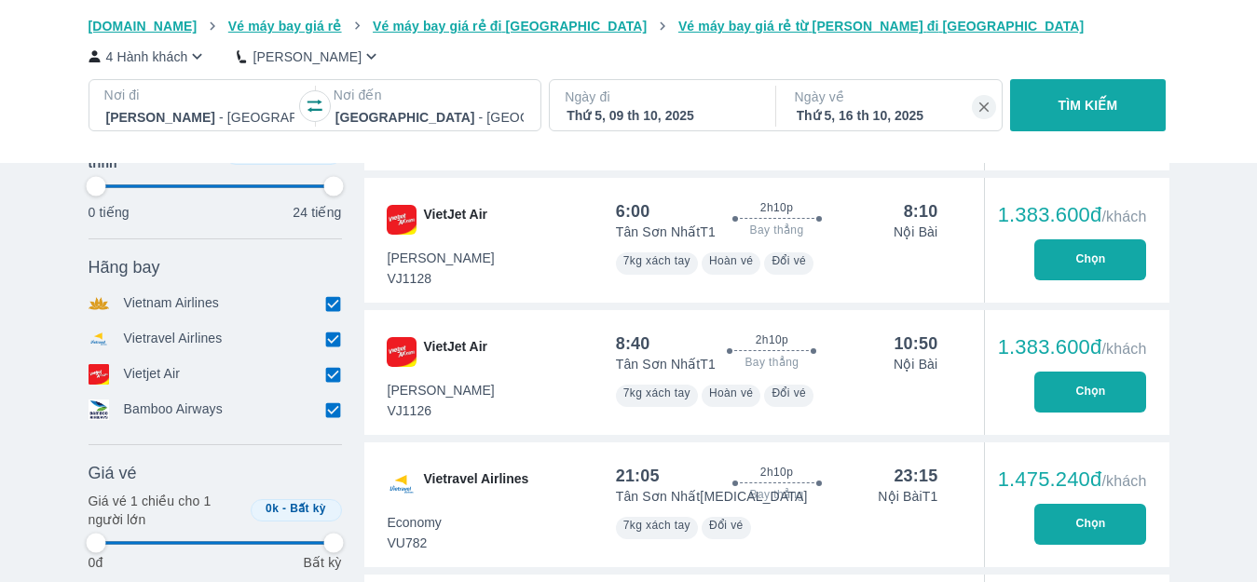
type input "97.9166666666667"
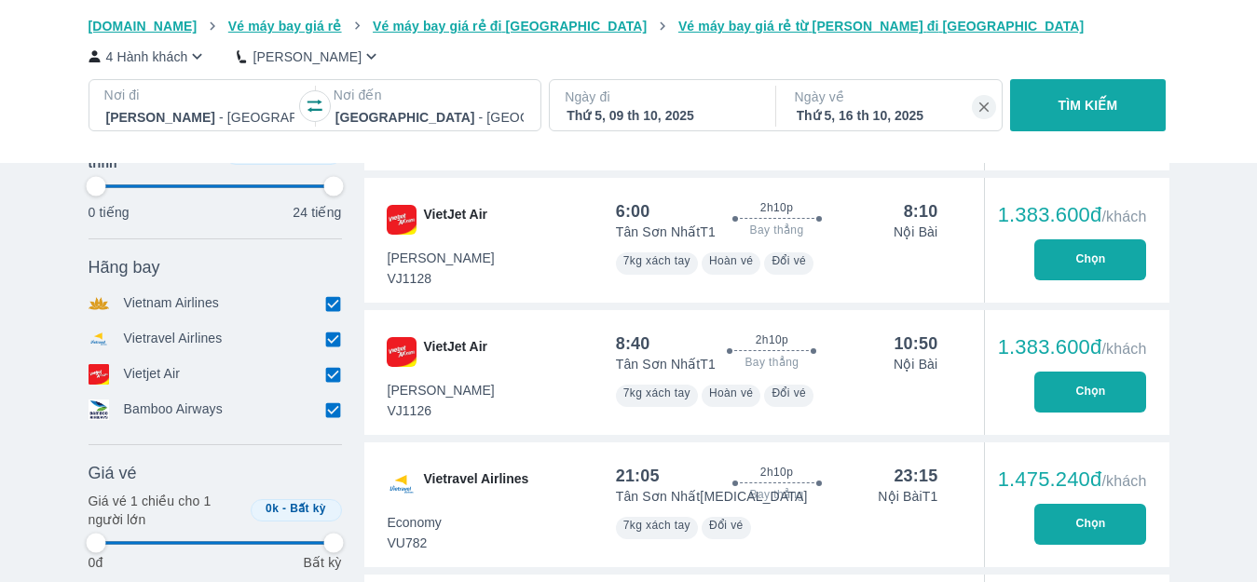
type input "97.9166666666667"
click at [313, 107] on icon "button" at bounding box center [315, 106] width 19 height 19
type input "97.9166666666667"
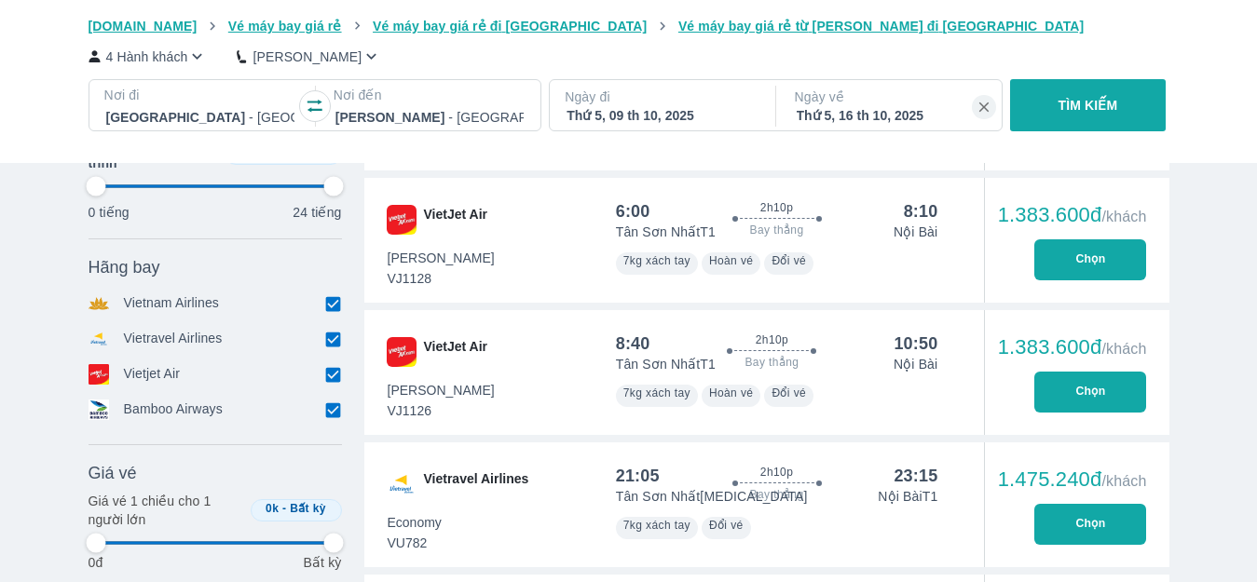
type input "97.9166666666667"
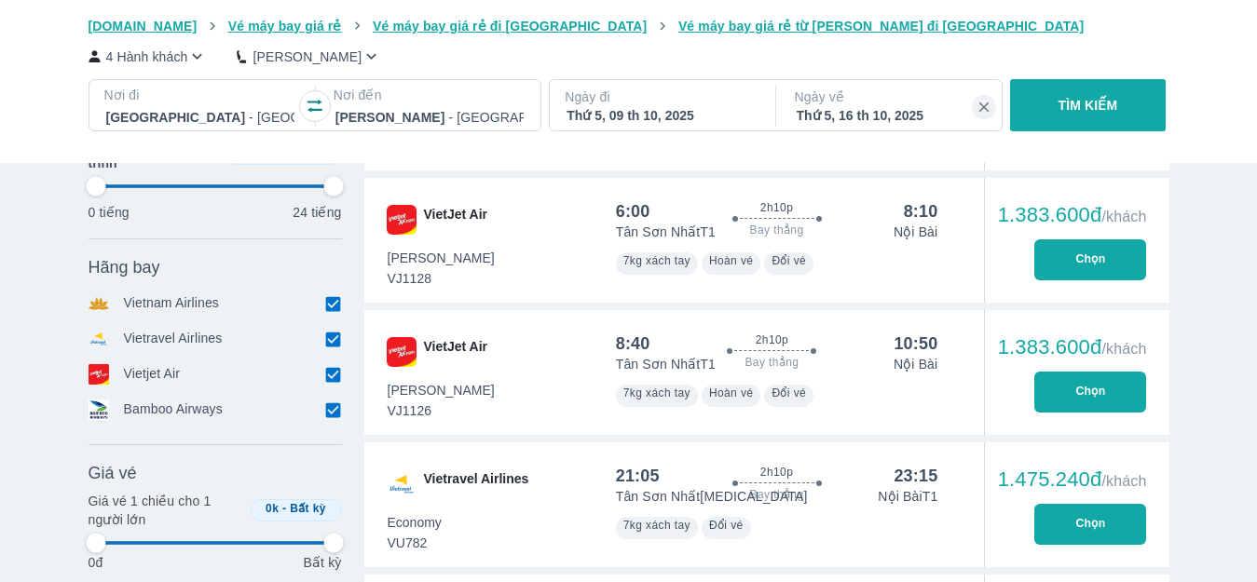
type input "97.9166666666667"
click at [627, 116] on div "Thứ 5, 09 th 10, 2025" at bounding box center [660, 115] width 188 height 19
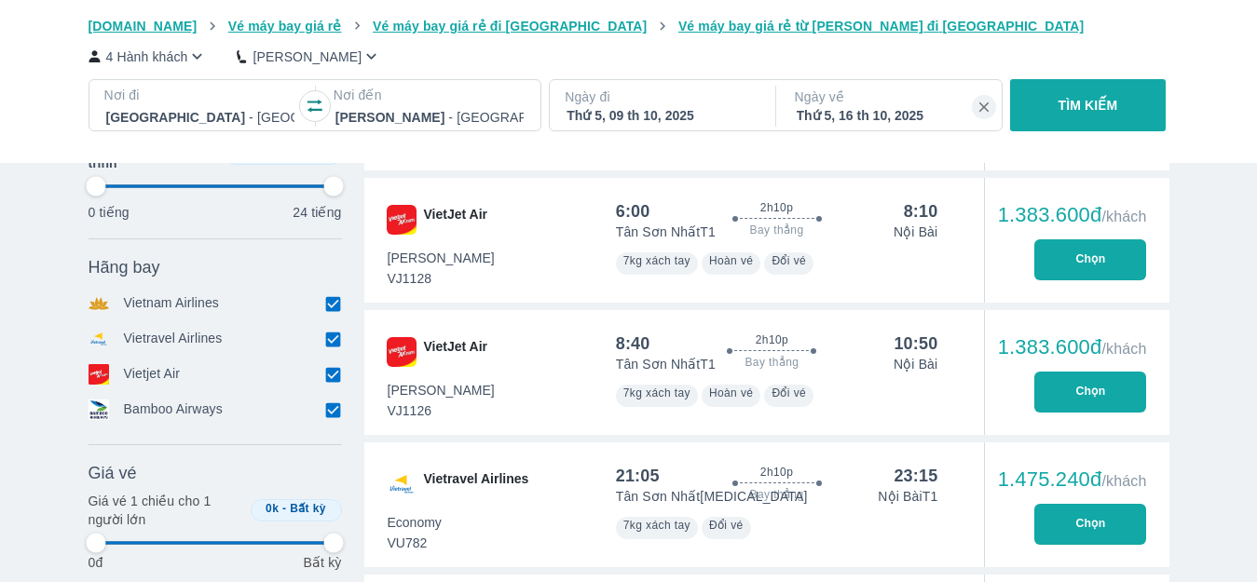
type input "97.9166666666667"
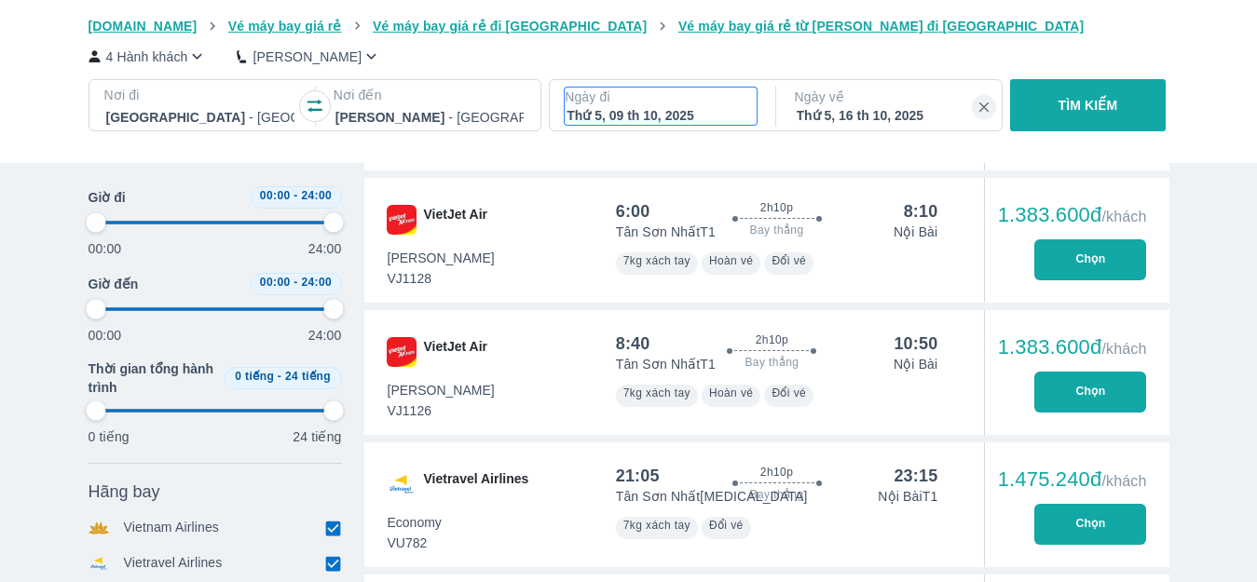
type input "97.9166666666667"
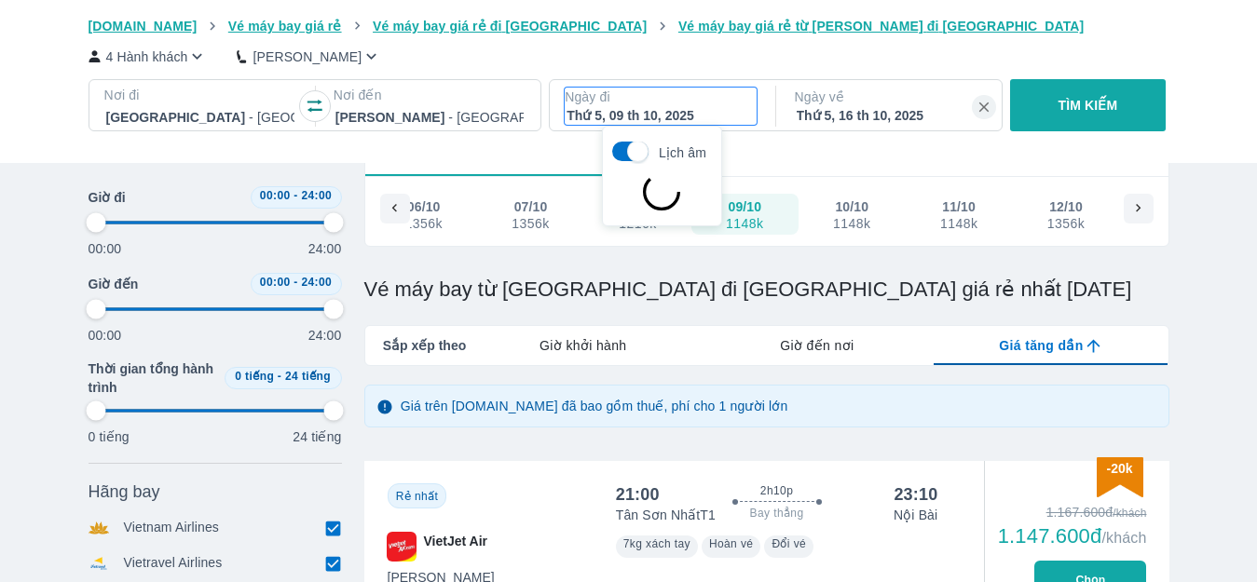
click at [1139, 212] on icon at bounding box center [1138, 208] width 17 height 17
type input "97.9166666666667"
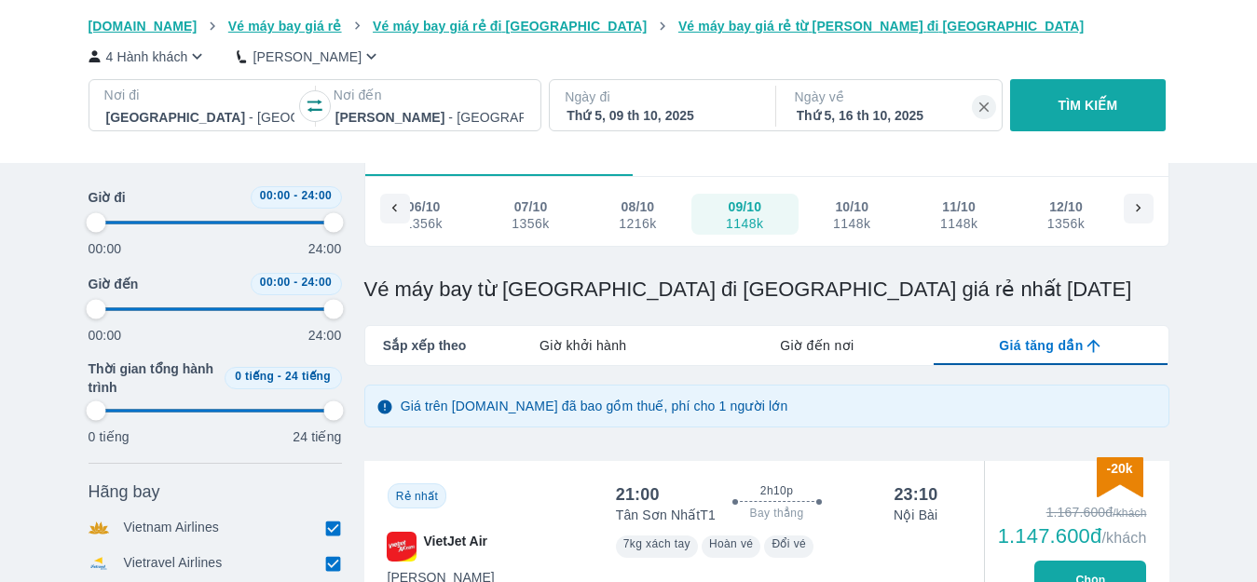
type input "97.9166666666667"
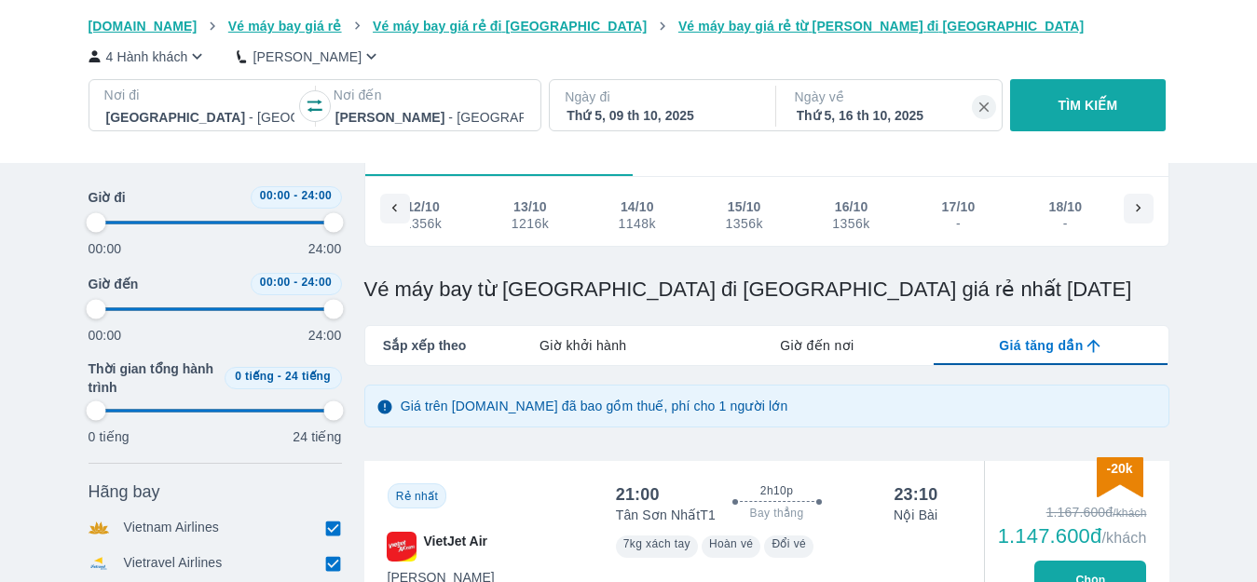
type input "97.9166666666667"
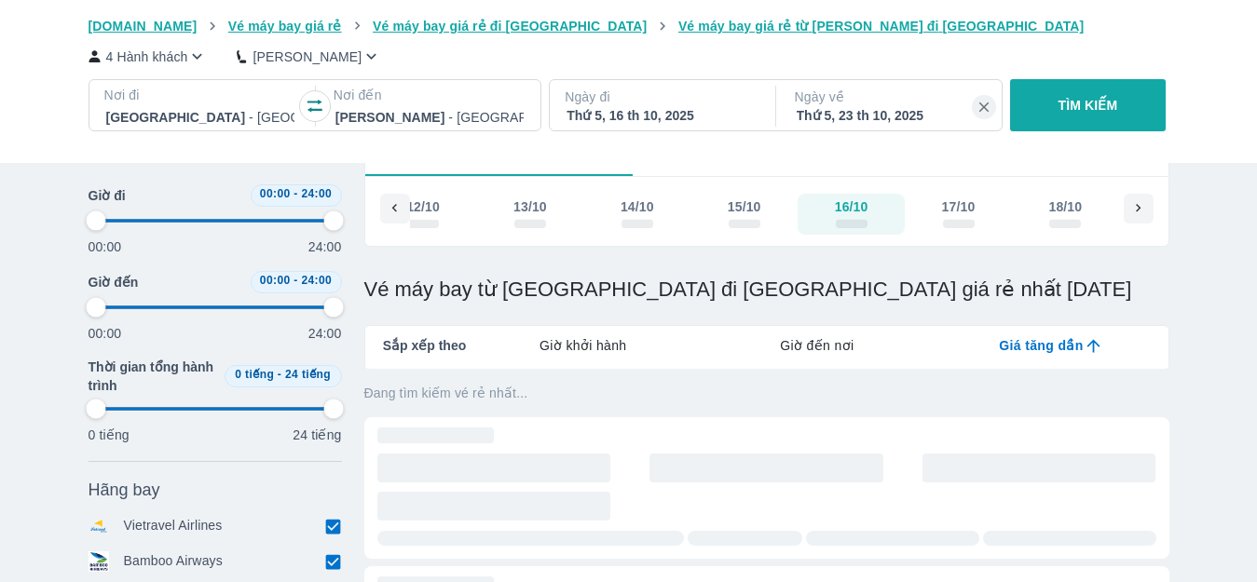
type input "97.9166666666667"
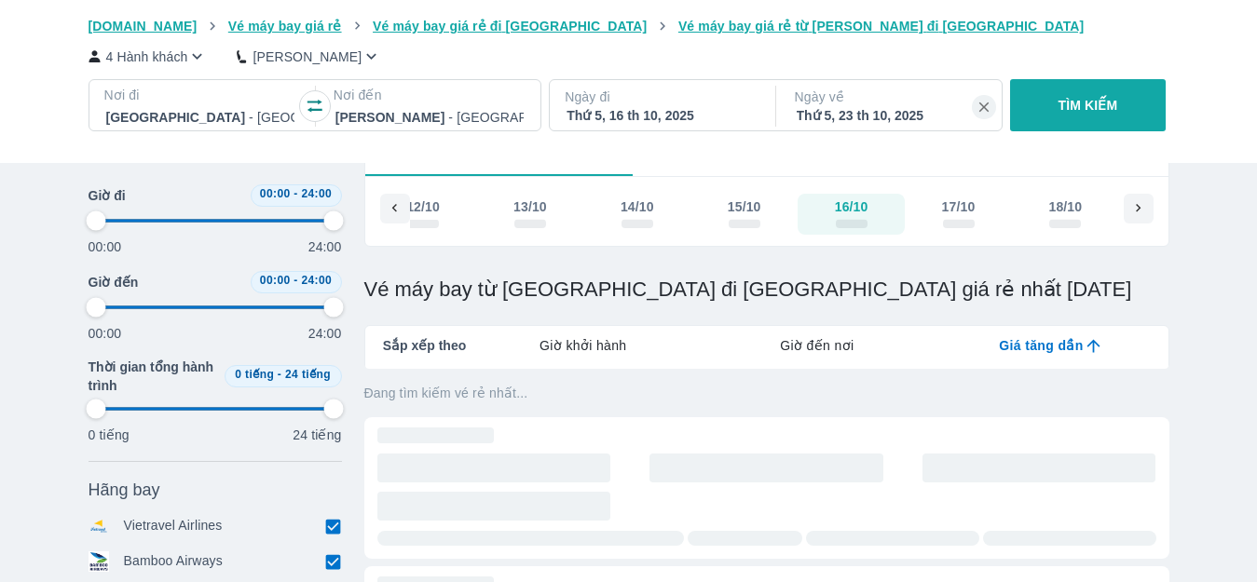
type input "97.9166666666667"
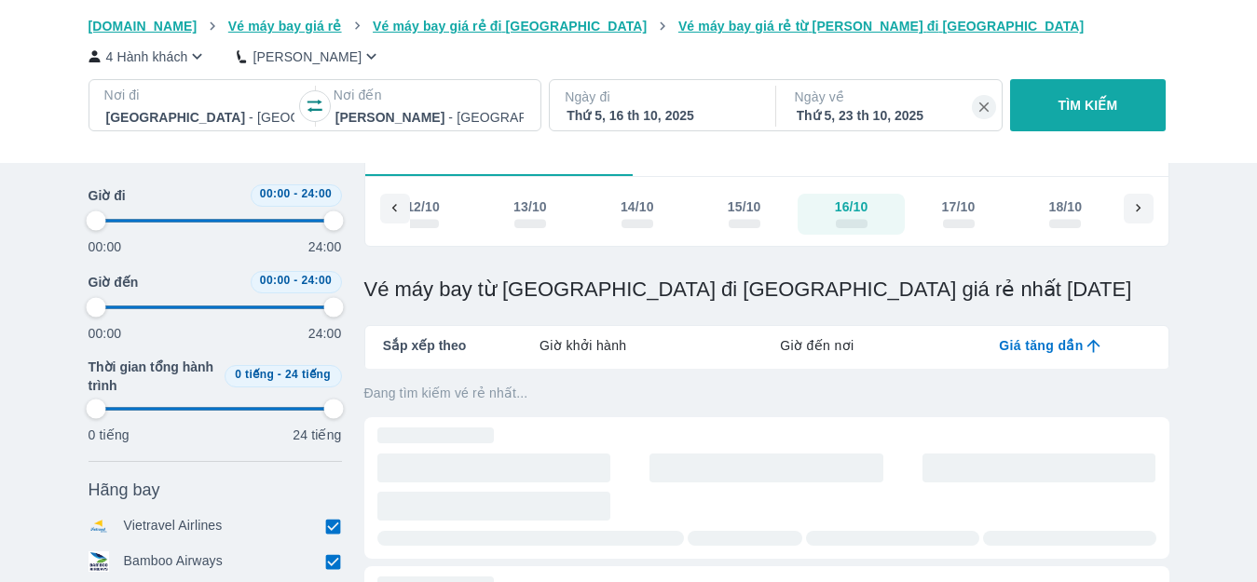
type input "97.9166666666667"
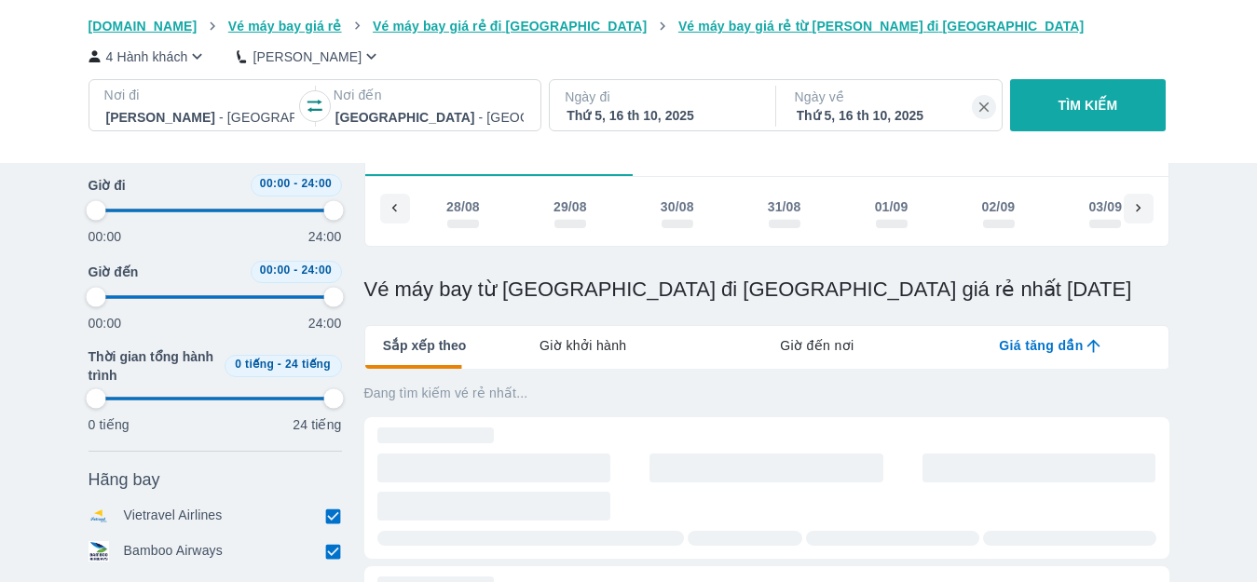
scroll to position [186, 0]
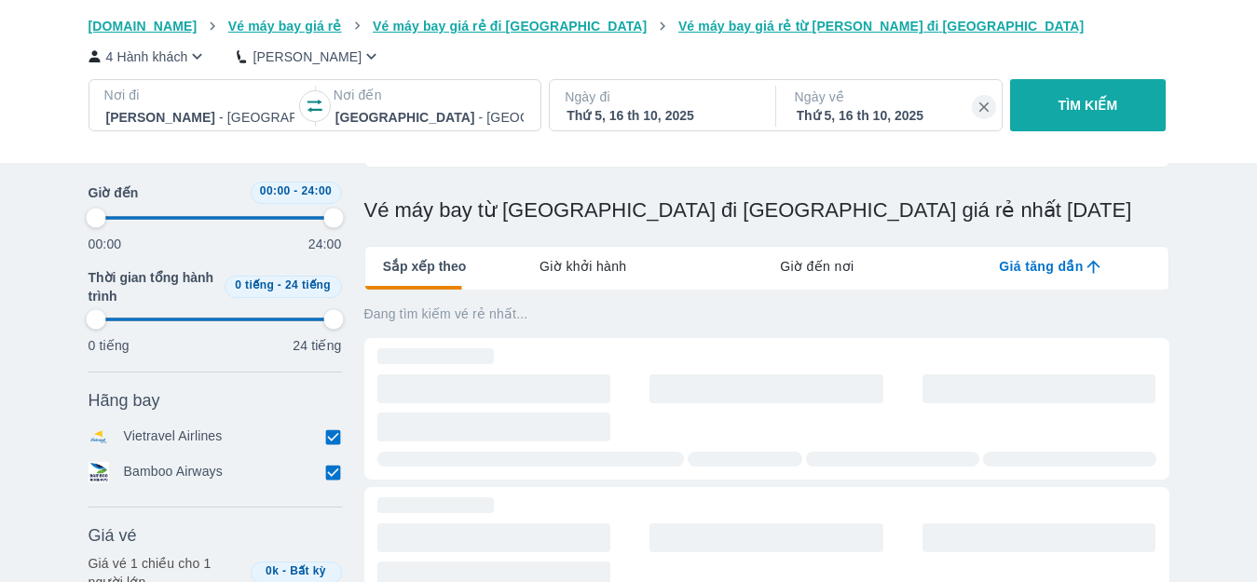
type input "97.9166666666667"
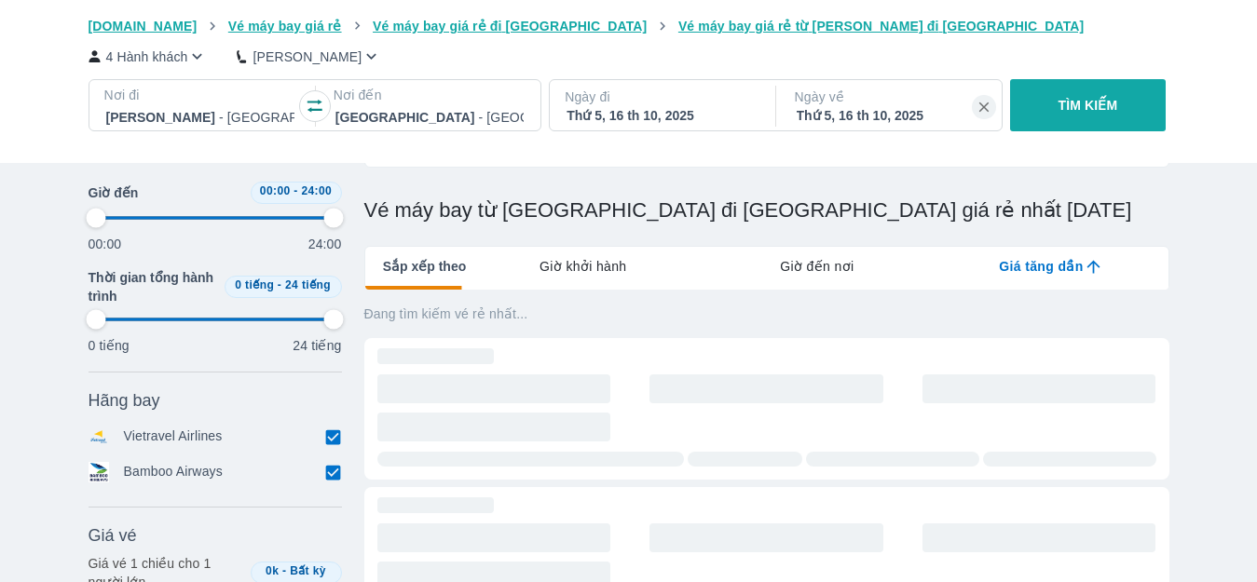
type input "97.9166666666667"
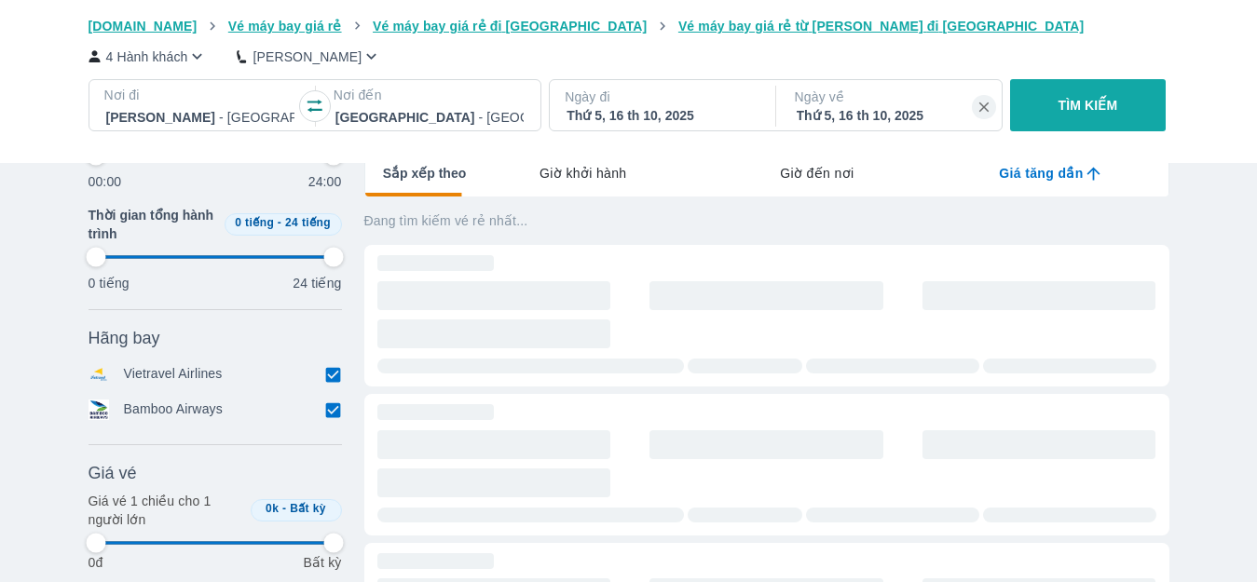
type input "97.9166666666667"
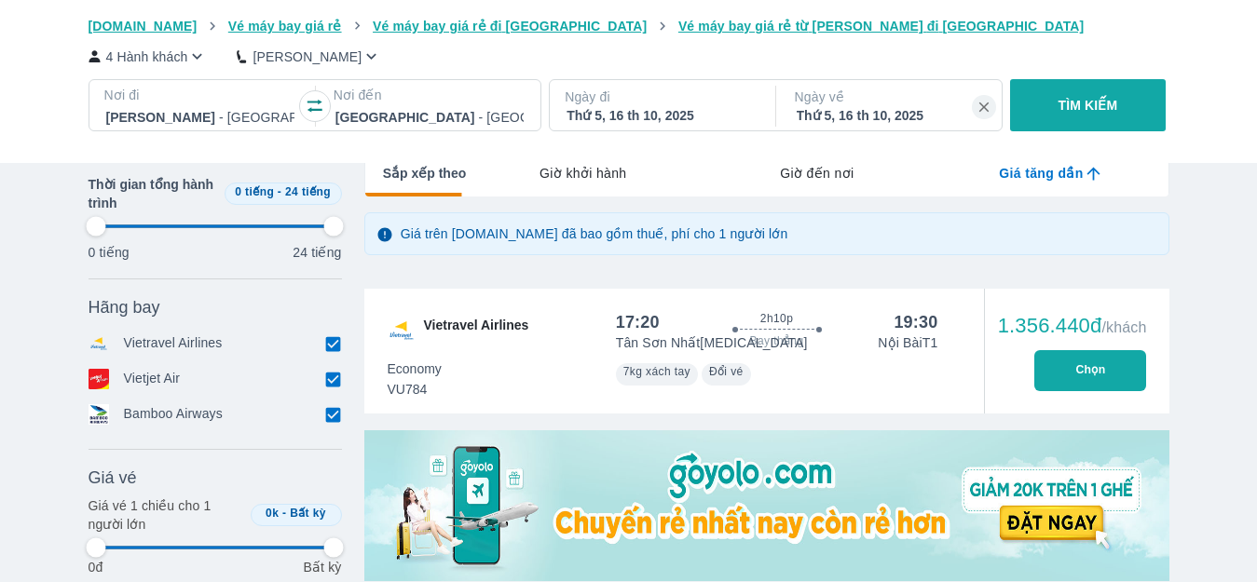
scroll to position [0, 5026]
type input "97.9166666666667"
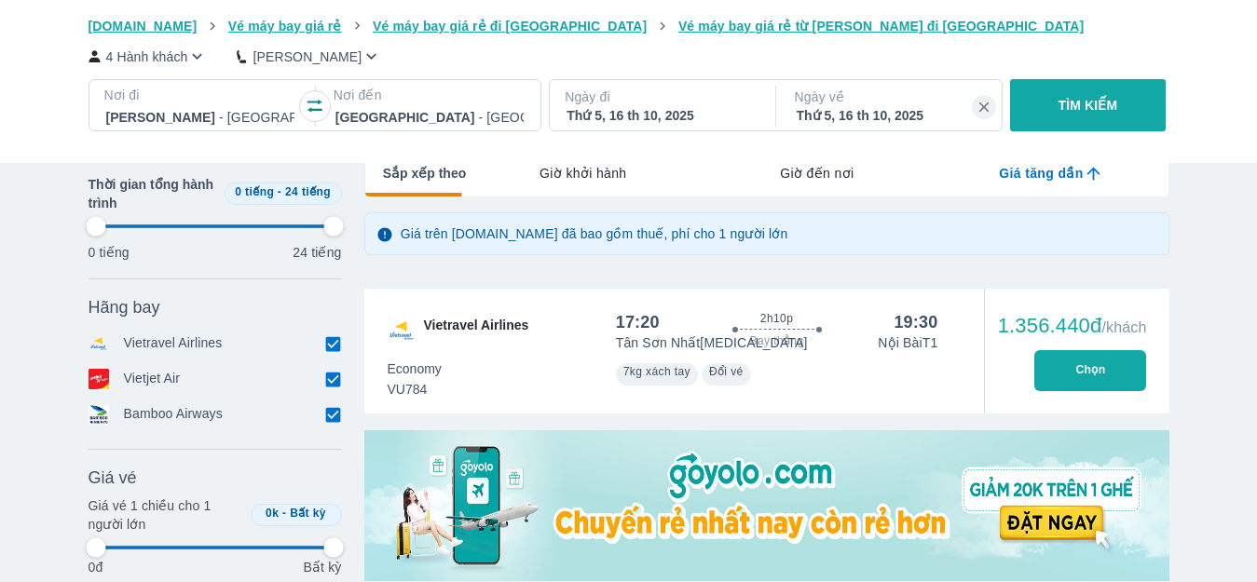
type input "97.9166666666667"
click at [321, 106] on icon "button" at bounding box center [315, 106] width 19 height 19
type input "97.9166666666667"
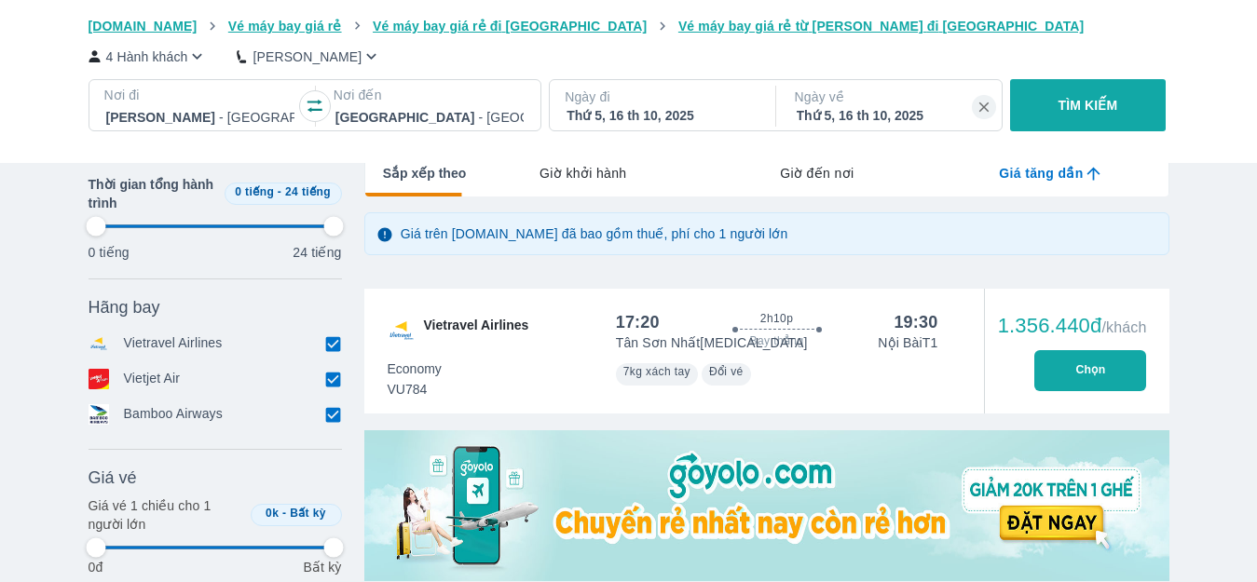
type input "97.9166666666667"
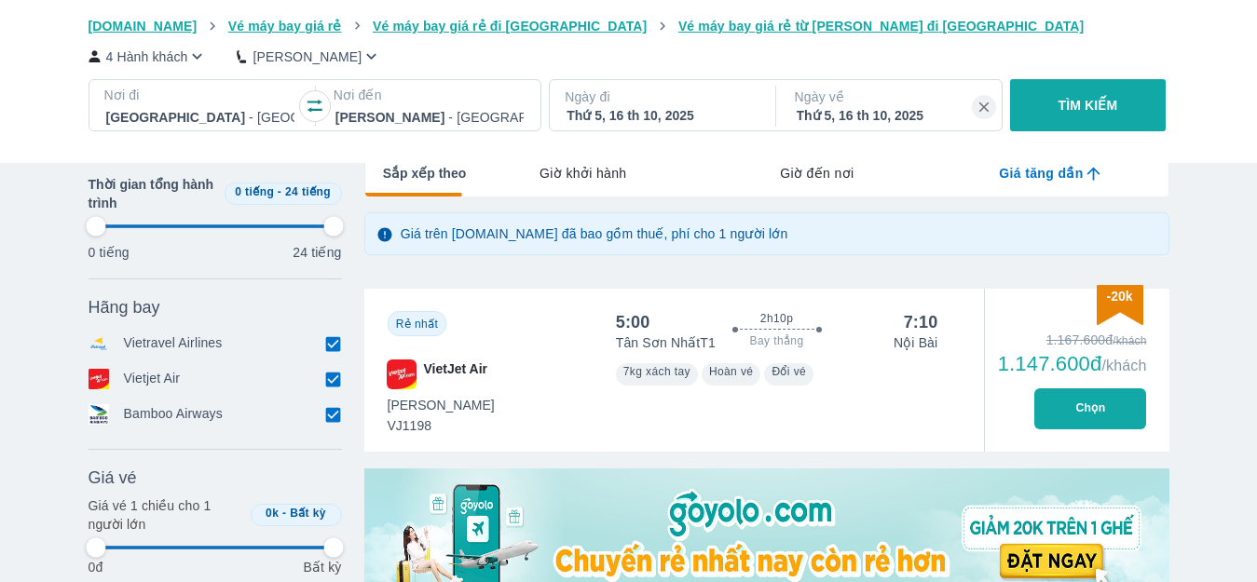
type input "97.9166666666667"
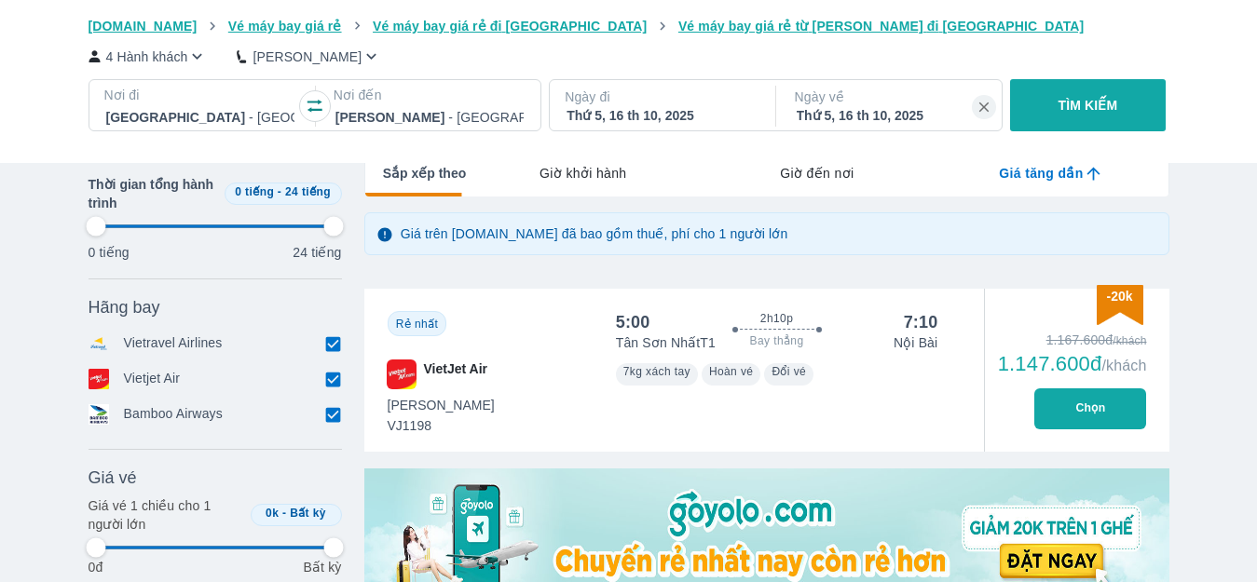
type input "97.9166666666667"
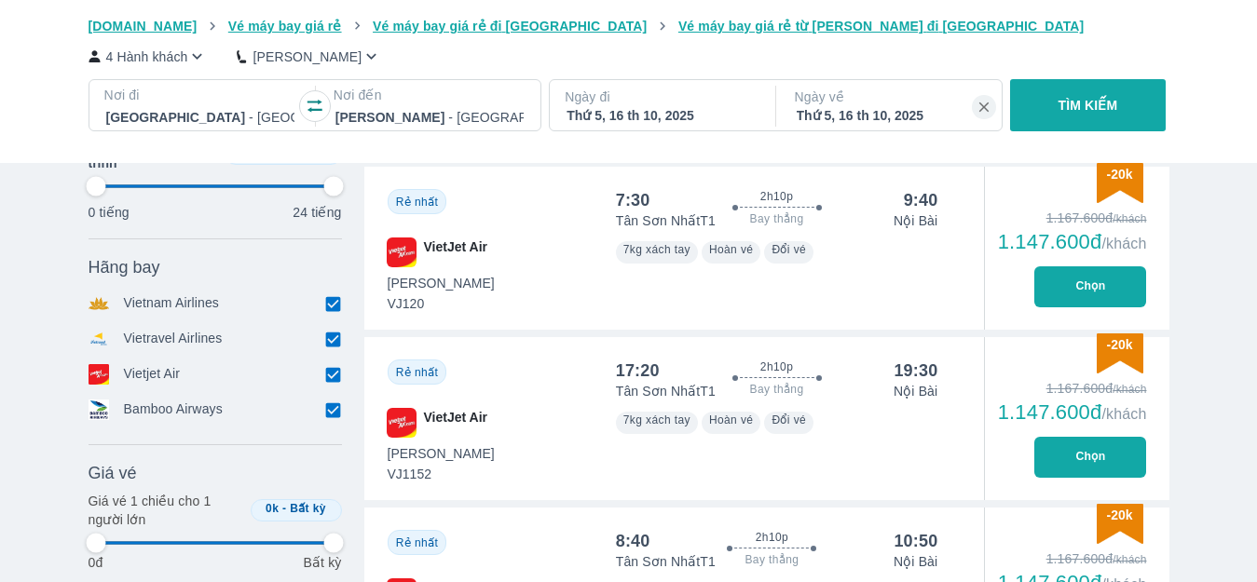
scroll to position [2236, 0]
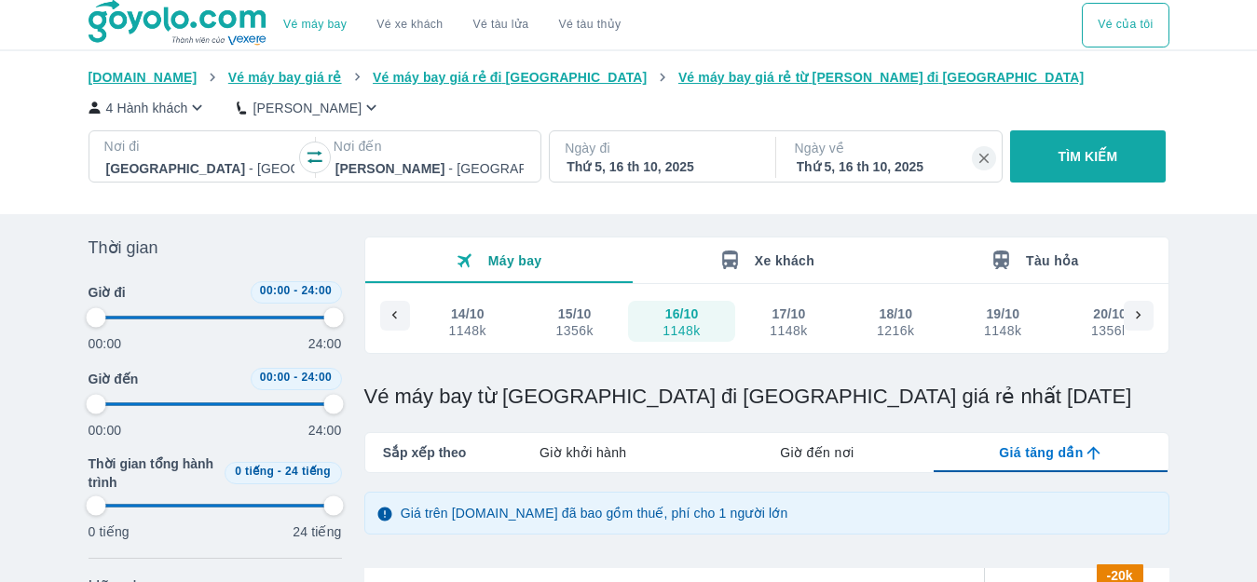
click at [151, 28] on img at bounding box center [179, 23] width 181 height 47
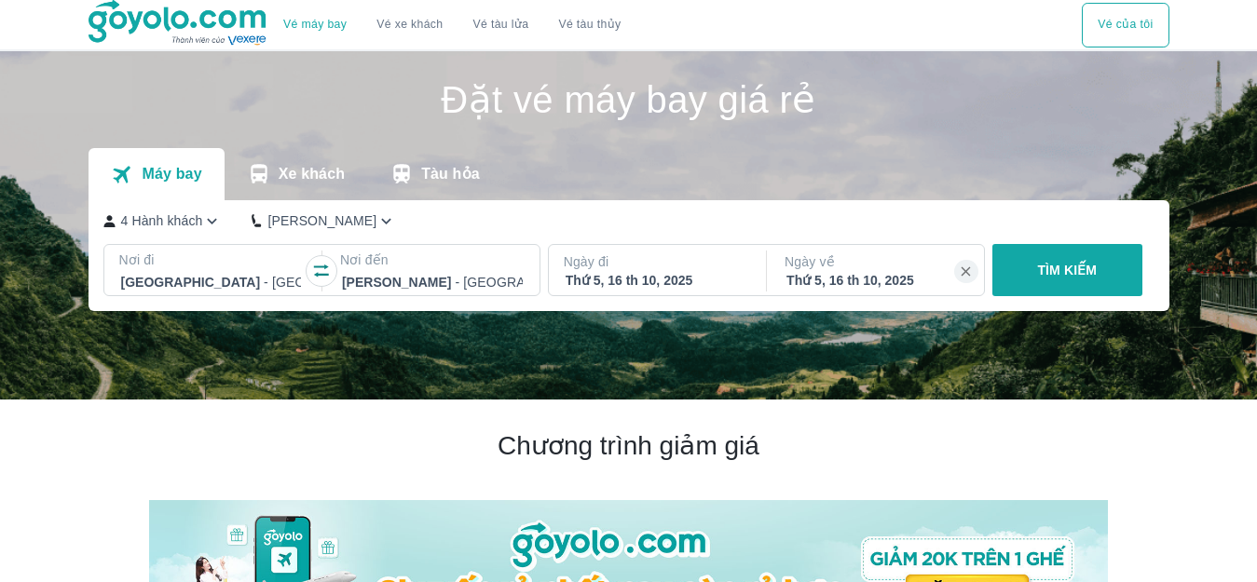
click at [318, 274] on icon "button" at bounding box center [321, 271] width 19 height 19
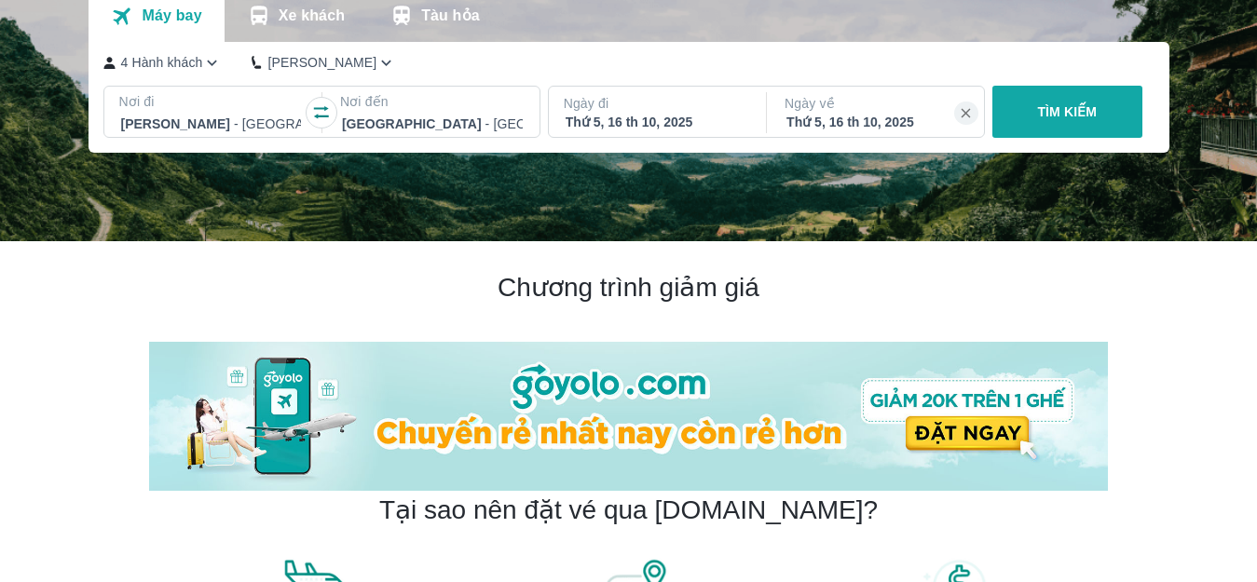
scroll to position [186, 0]
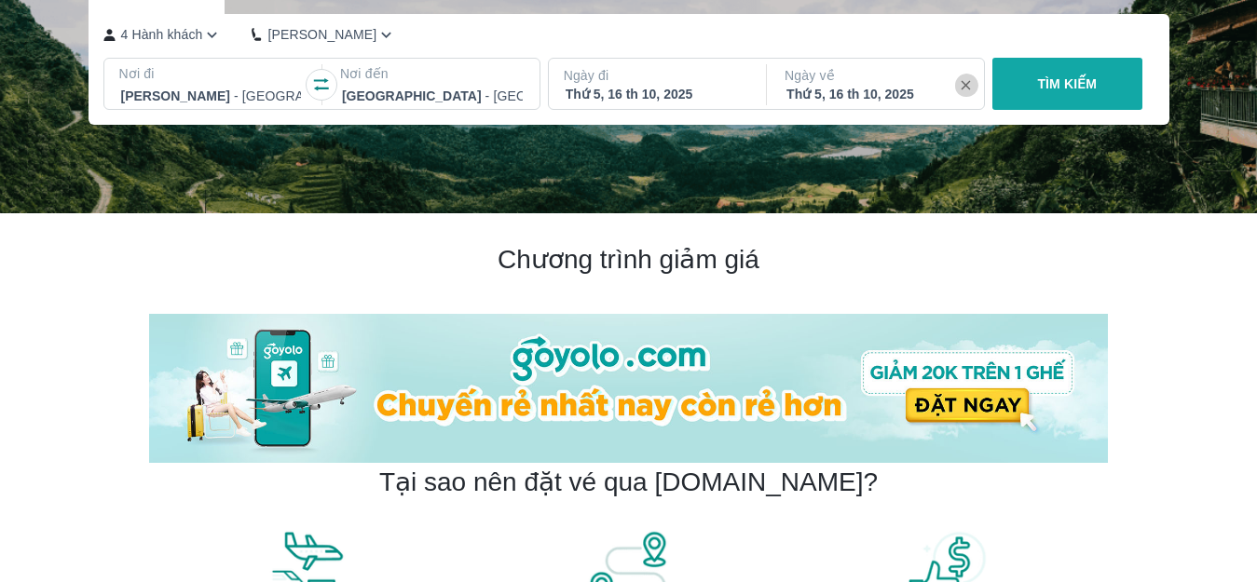
click at [966, 84] on icon "button" at bounding box center [966, 85] width 17 height 17
click at [711, 90] on div "Thứ 5, 16 th 10, 2025" at bounding box center [655, 94] width 181 height 19
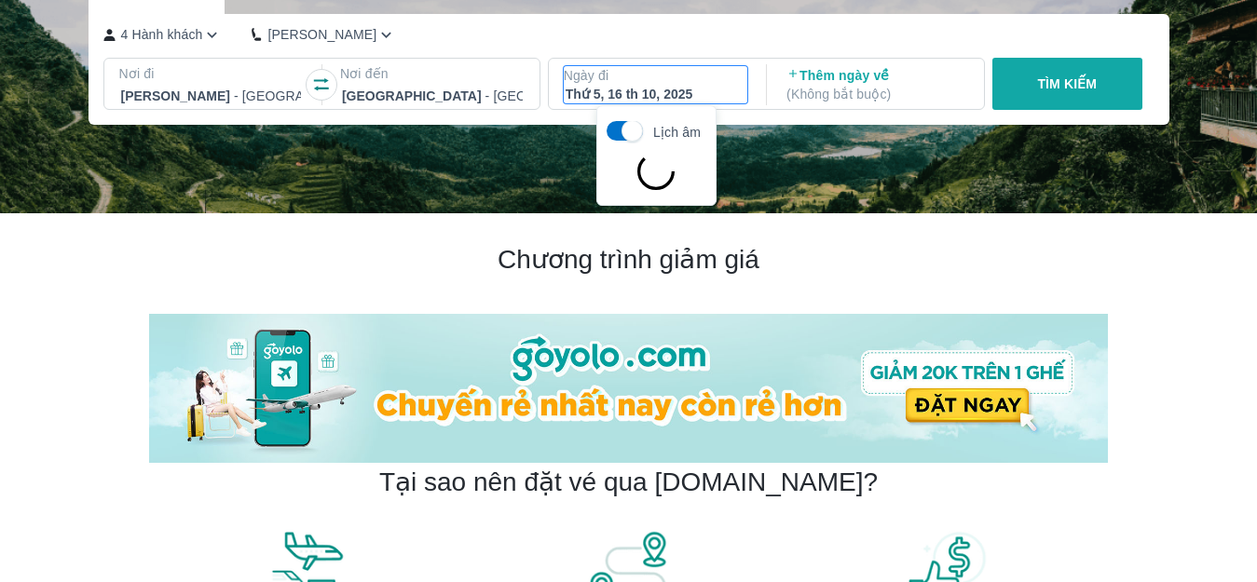
scroll to position [107, 0]
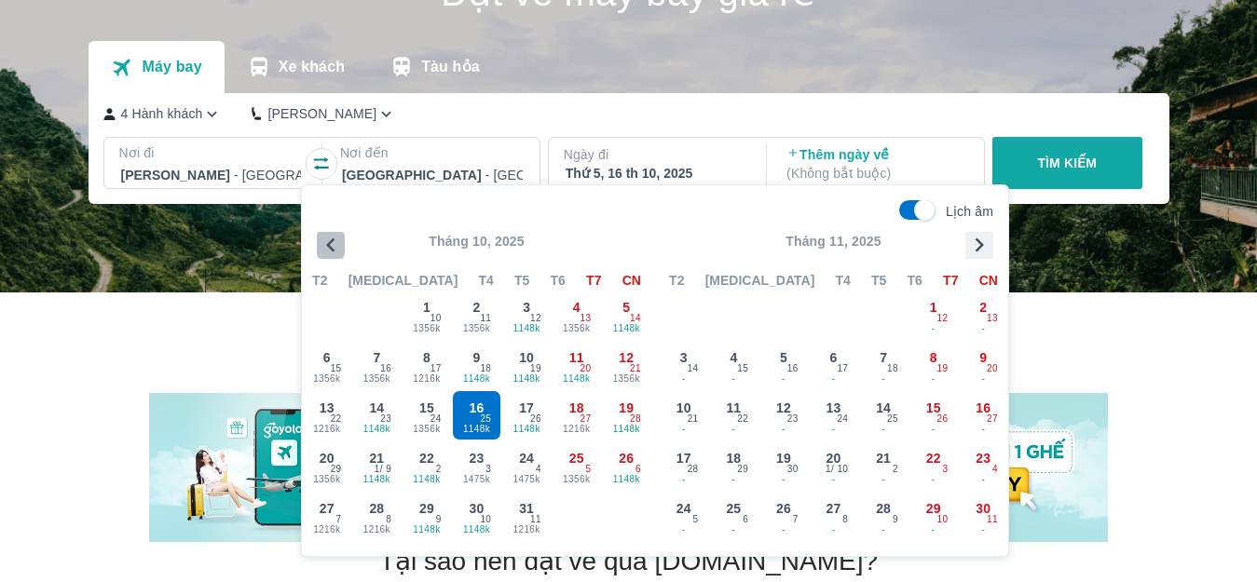
click at [331, 245] on icon "button" at bounding box center [331, 245] width 28 height 28
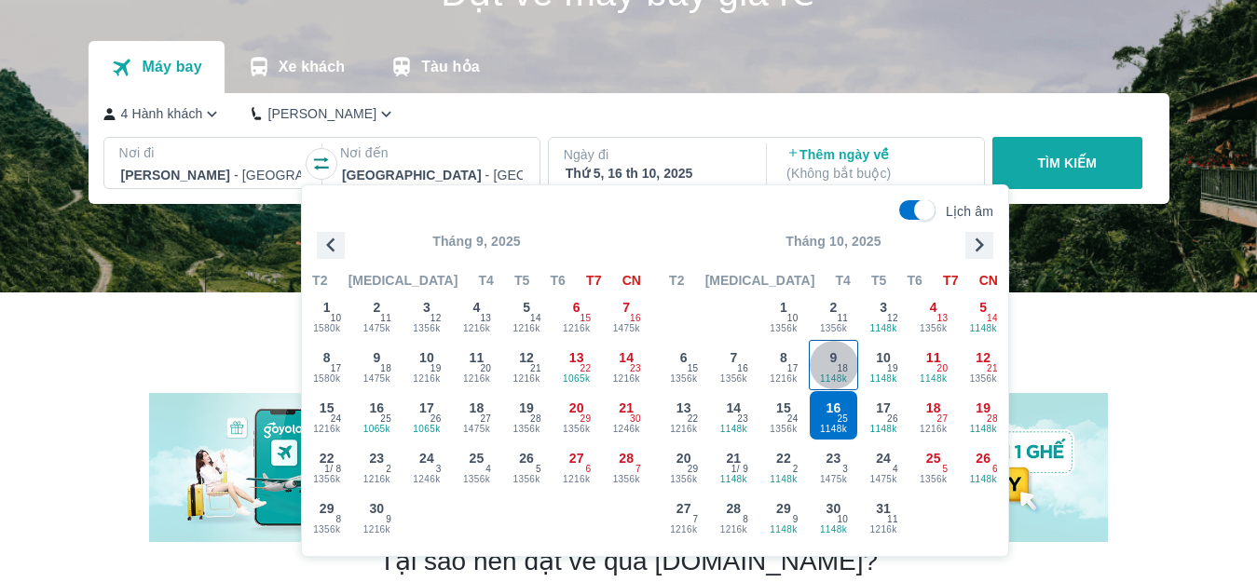
click at [841, 377] on span "1148k" at bounding box center [834, 379] width 48 height 15
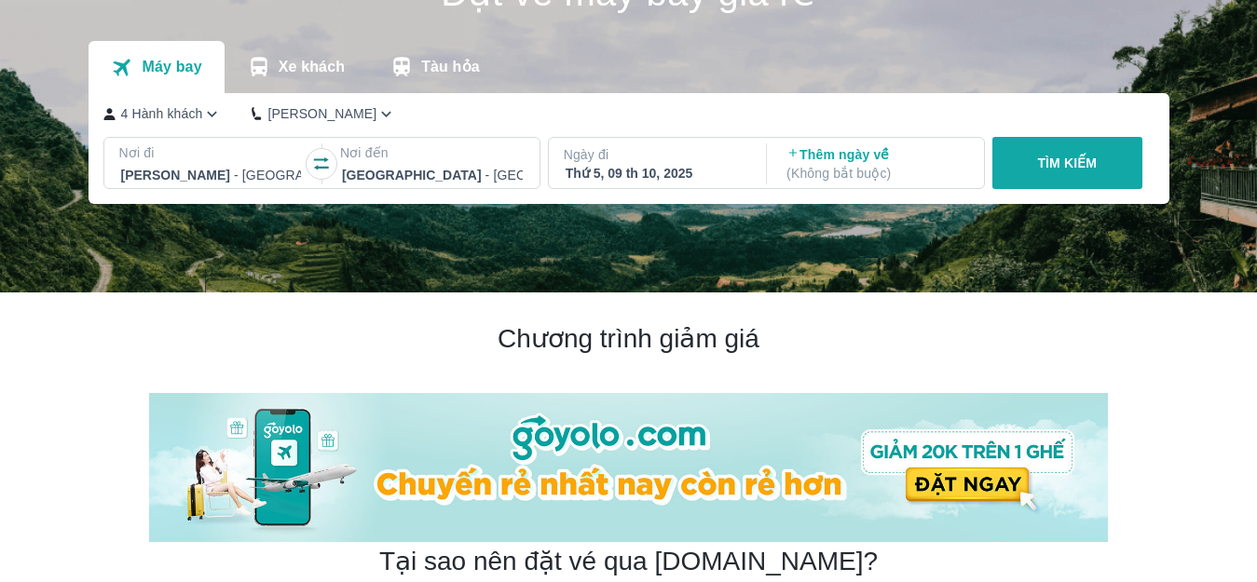
click at [700, 178] on div "Thứ 5, 09 th 10, 2025" at bounding box center [655, 173] width 181 height 19
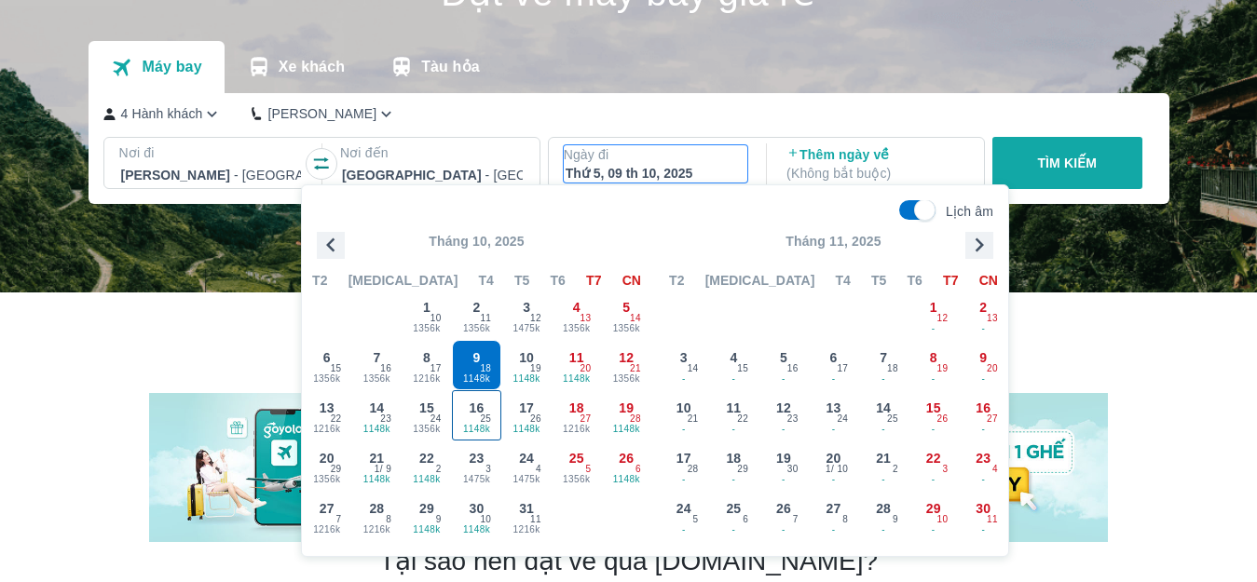
click at [489, 424] on span "25" at bounding box center [485, 419] width 11 height 15
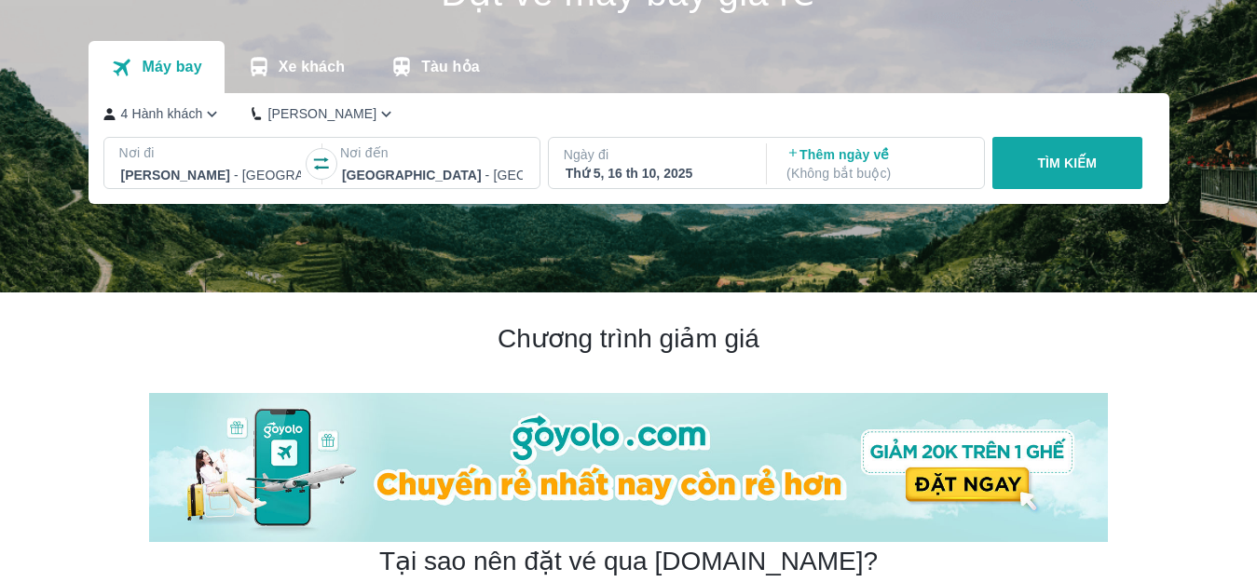
click at [666, 178] on div "Thứ 5, 16 th 10, 2025" at bounding box center [655, 173] width 181 height 19
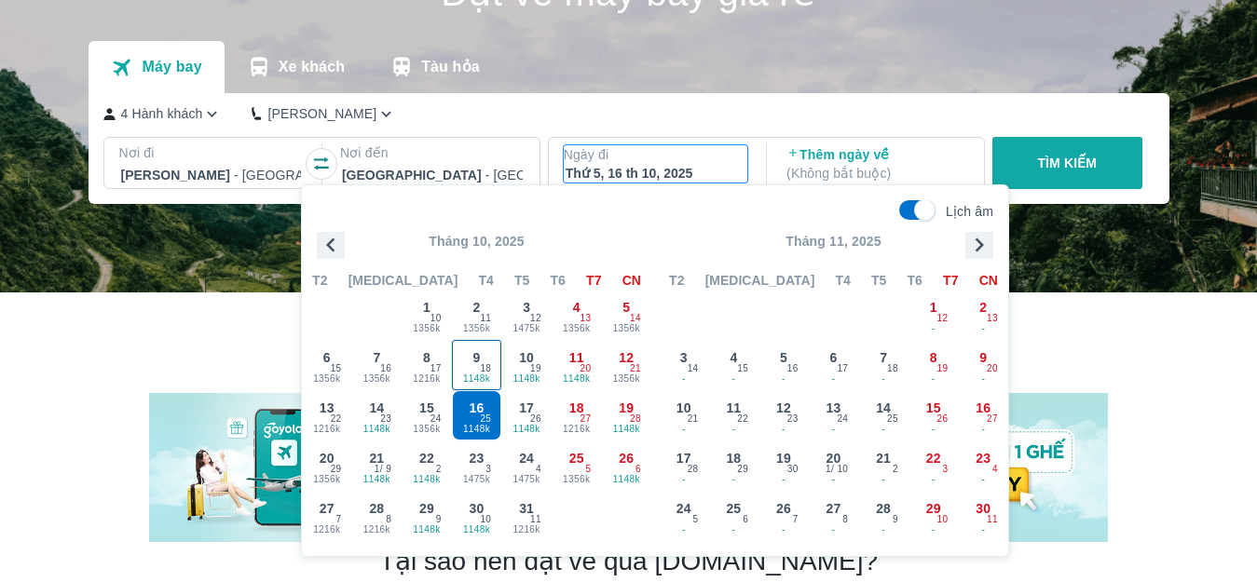
click at [485, 374] on span "18" at bounding box center [485, 368] width 11 height 15
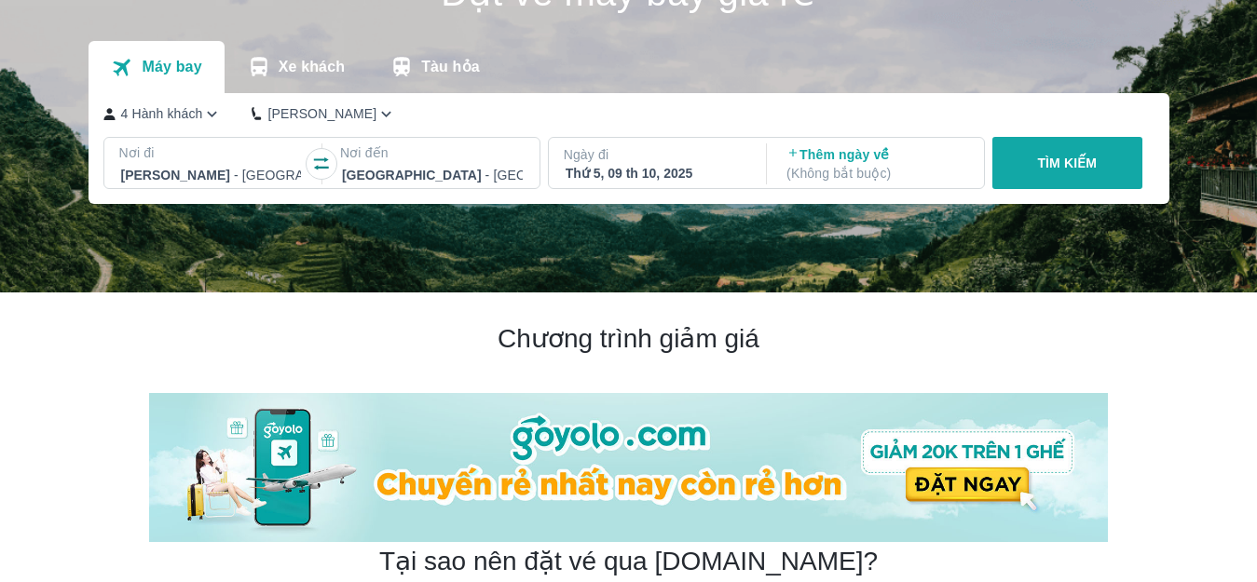
click at [799, 173] on p "( Không bắt buộc )" at bounding box center [876, 173] width 181 height 19
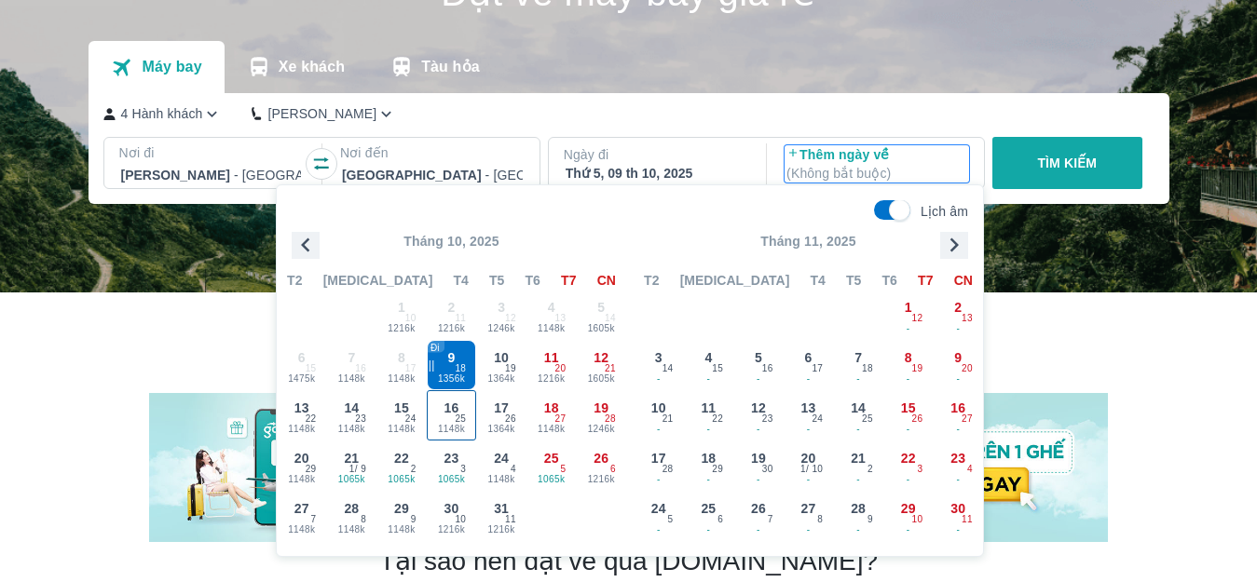
click at [467, 427] on span "1148k" at bounding box center [452, 429] width 48 height 15
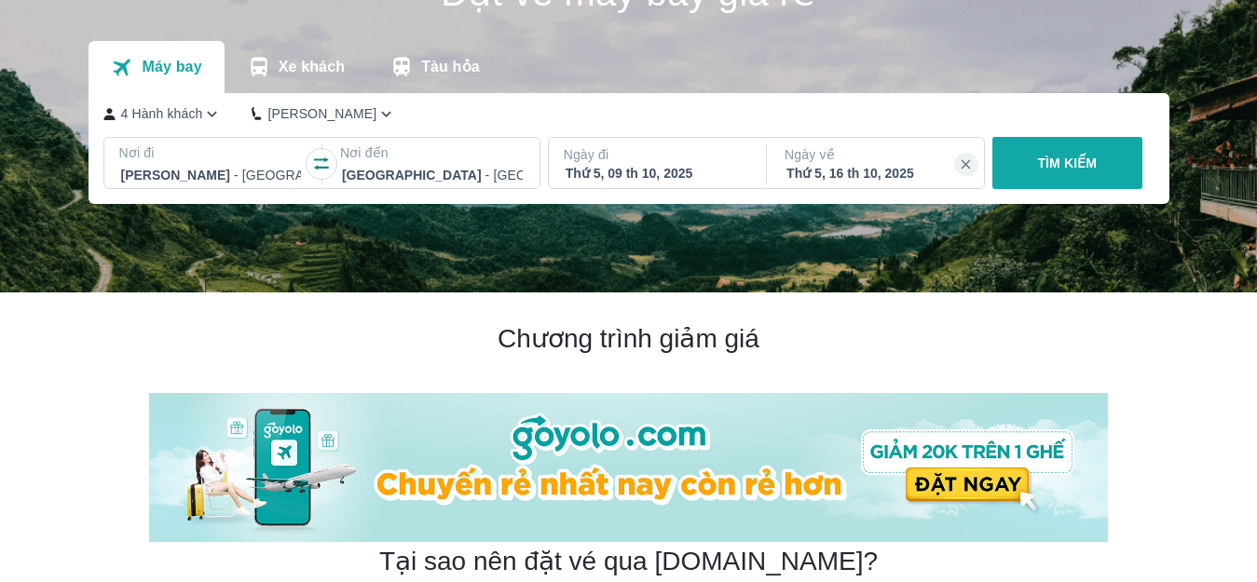
click at [1087, 157] on p "TÌM KIẾM" at bounding box center [1067, 163] width 60 height 19
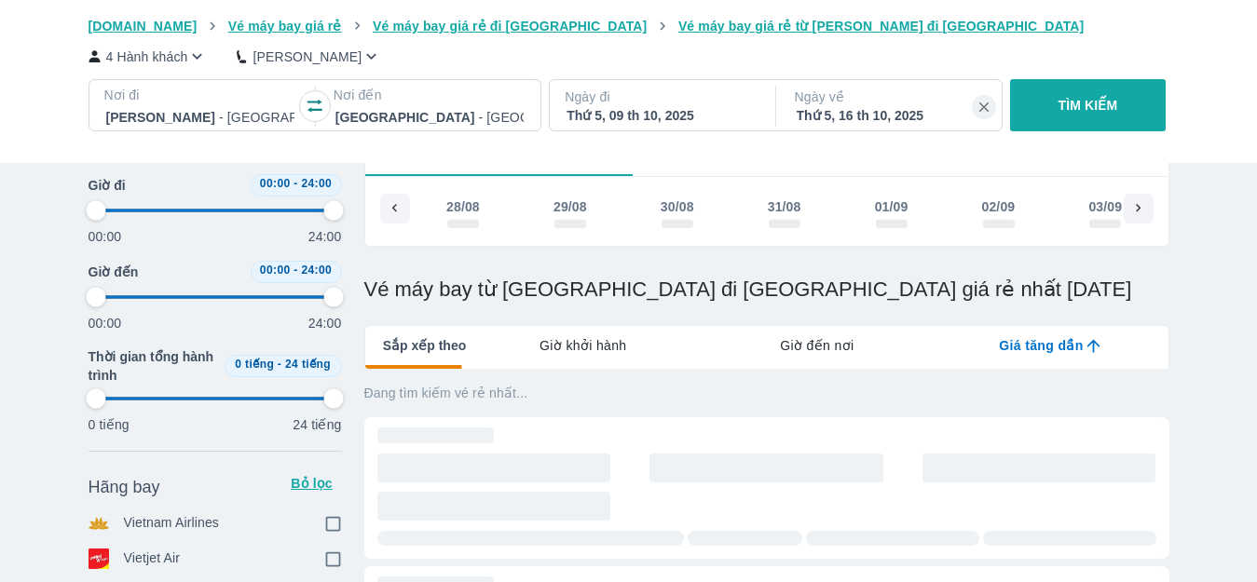
scroll to position [652, 0]
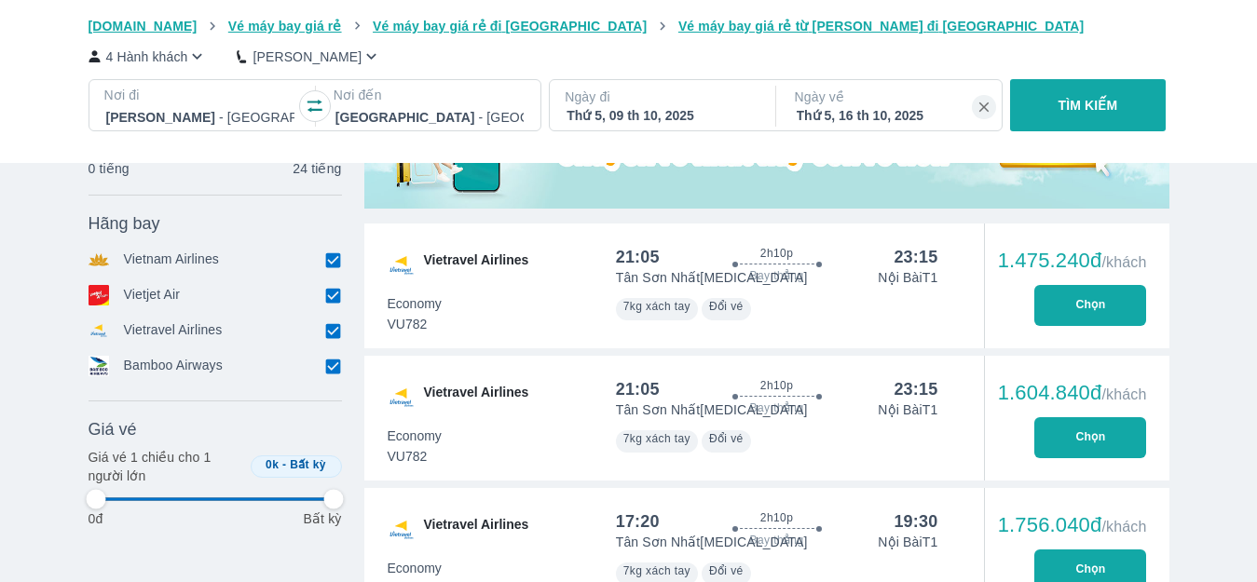
type input "97.9166666666667"
checkbox input "true"
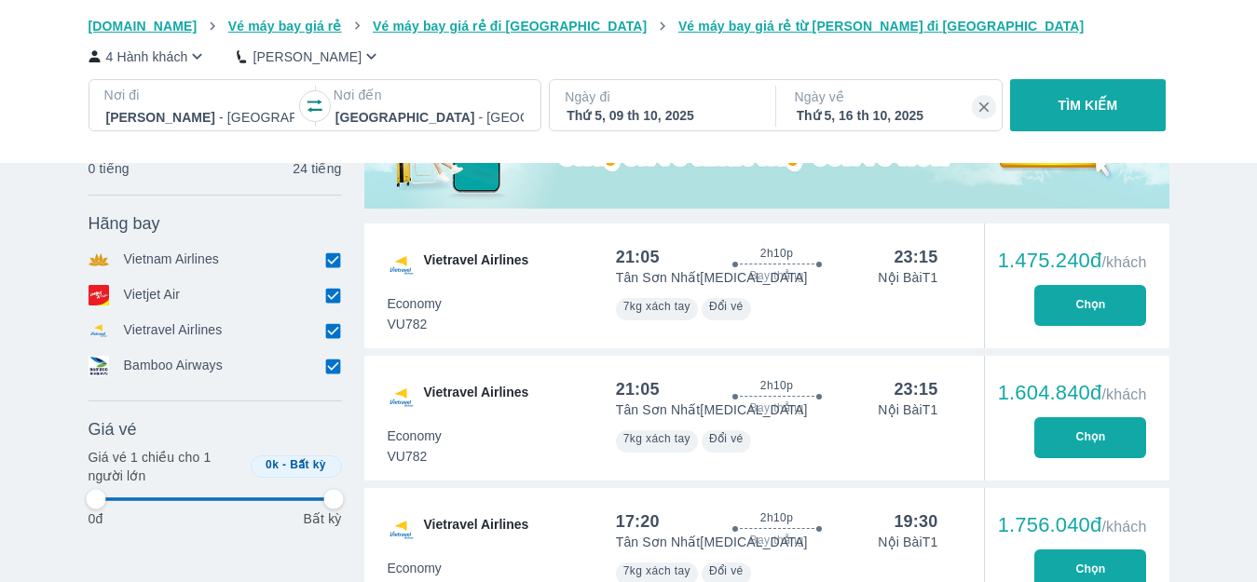
checkbox input "true"
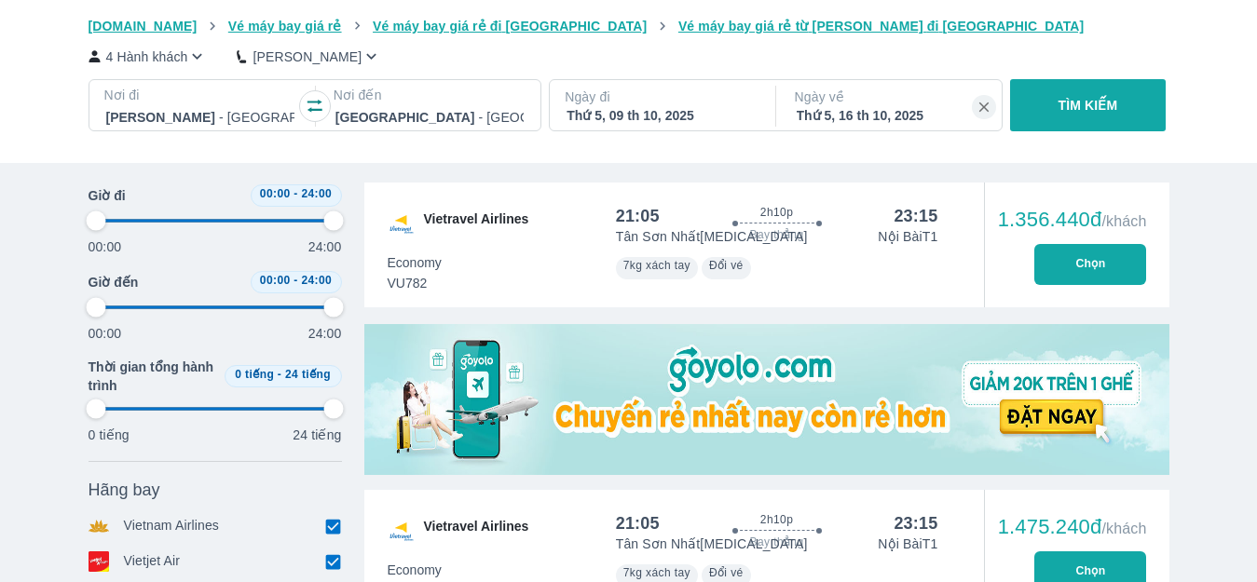
type input "97.9166666666667"
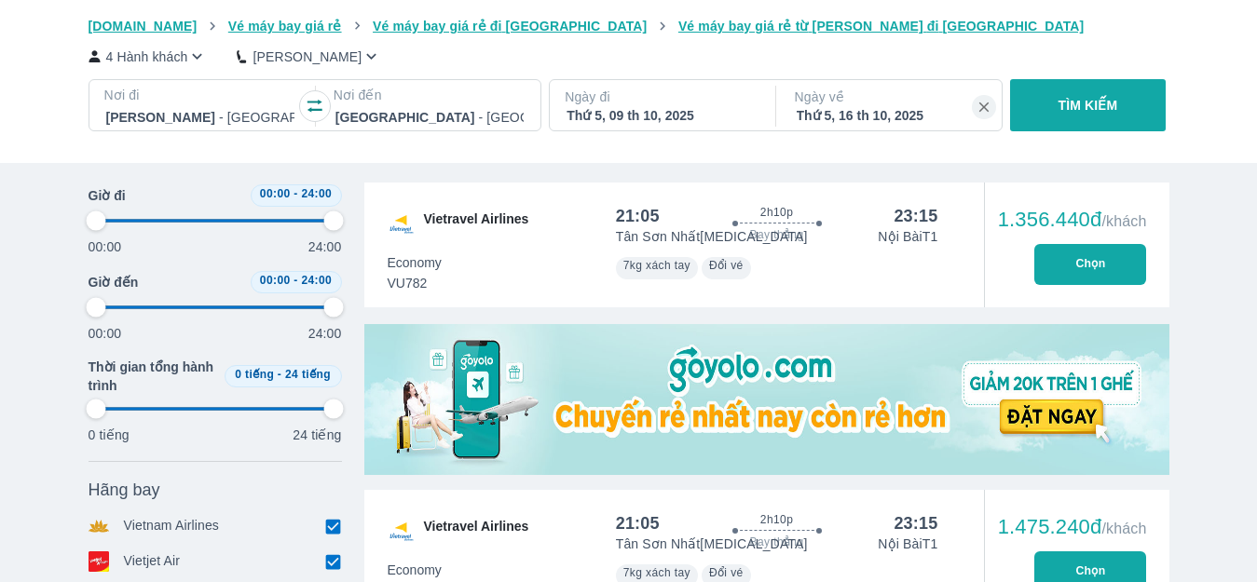
type input "97.9166666666667"
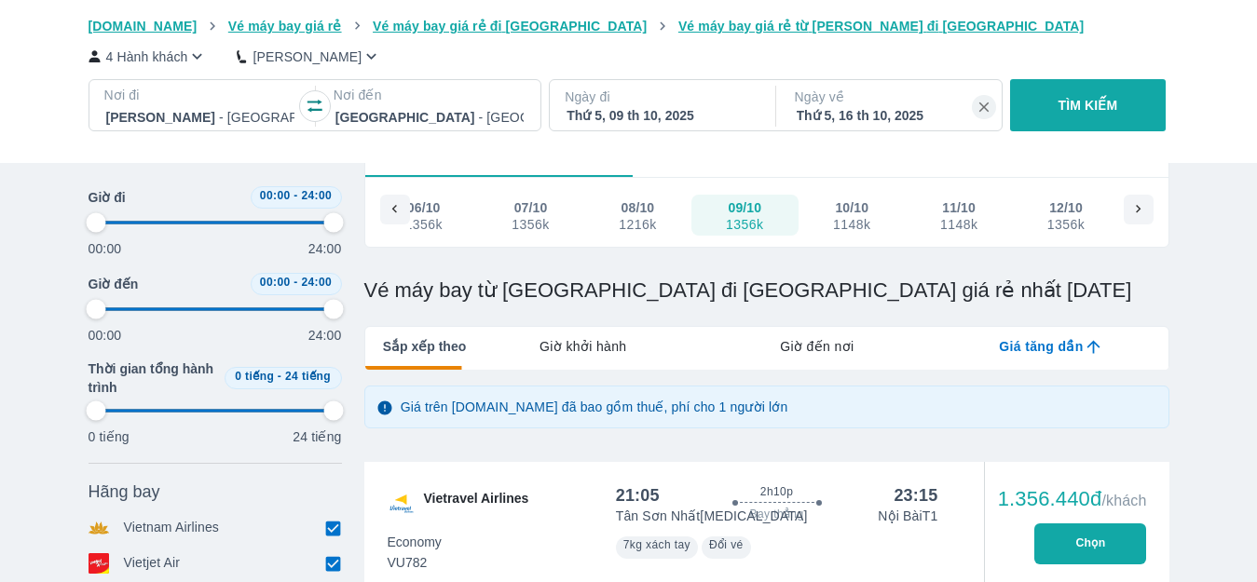
type input "97.9166666666667"
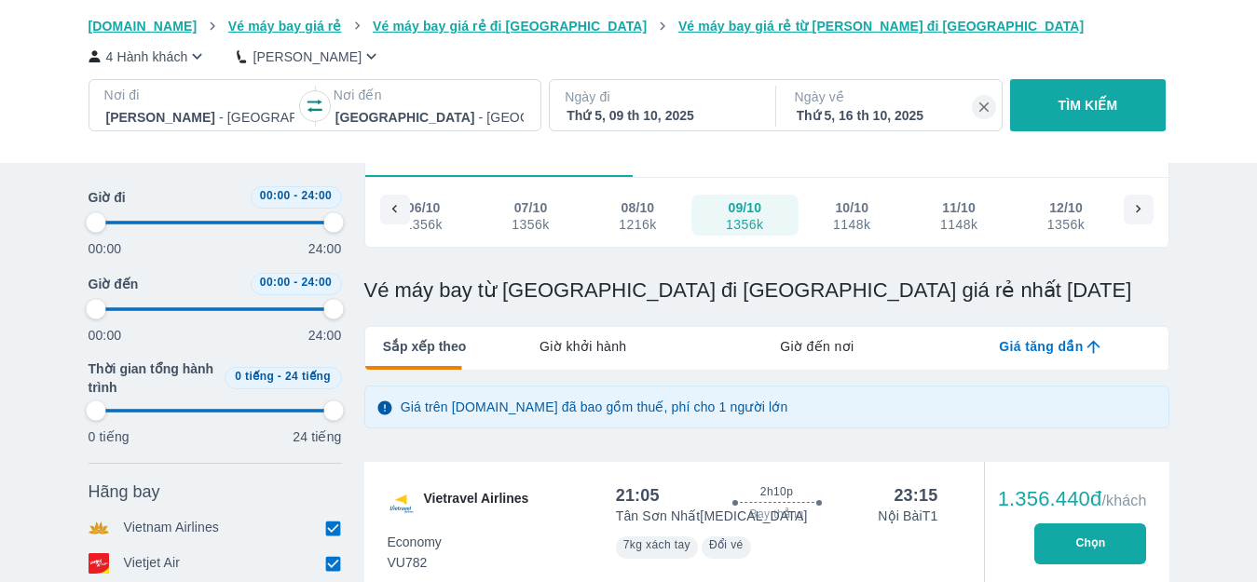
type input "97.9166666666667"
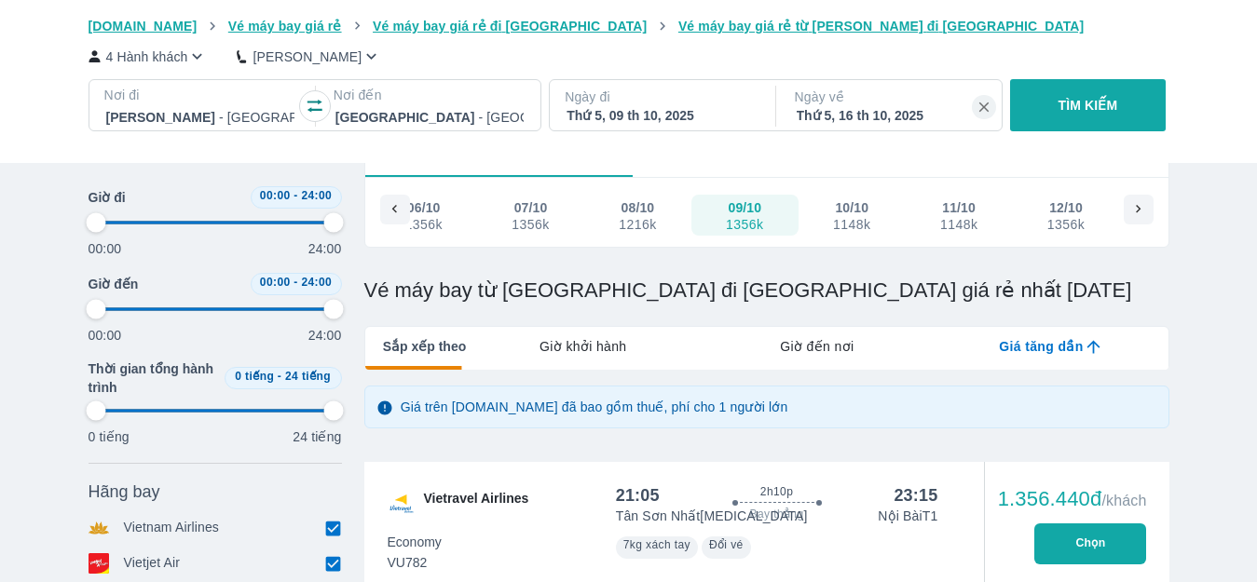
type input "97.9166666666667"
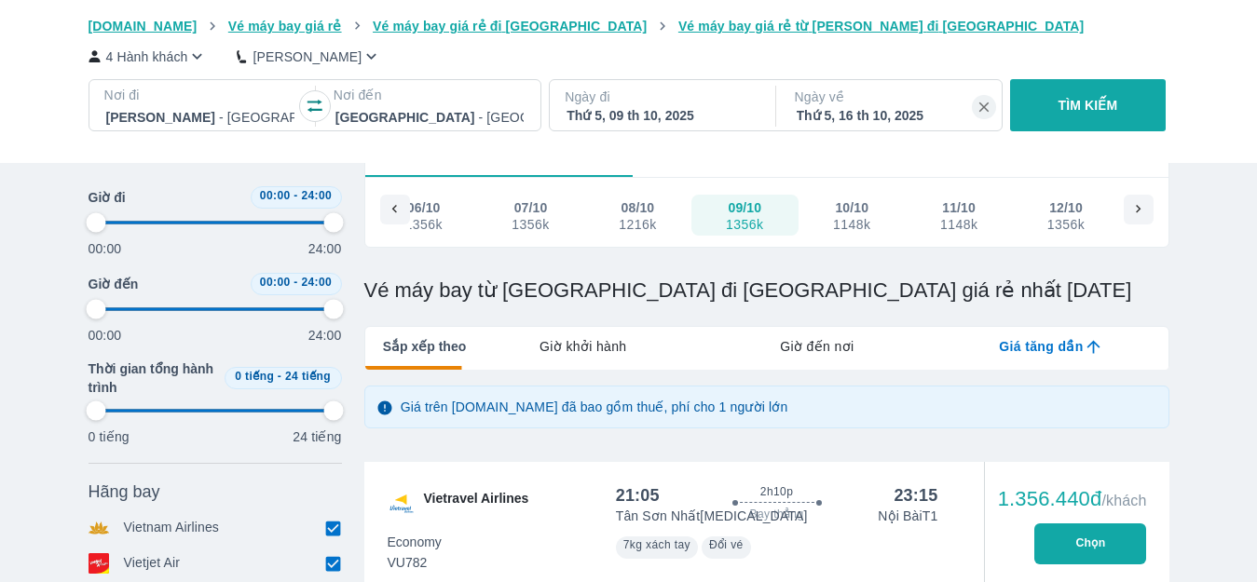
type input "97.9166666666667"
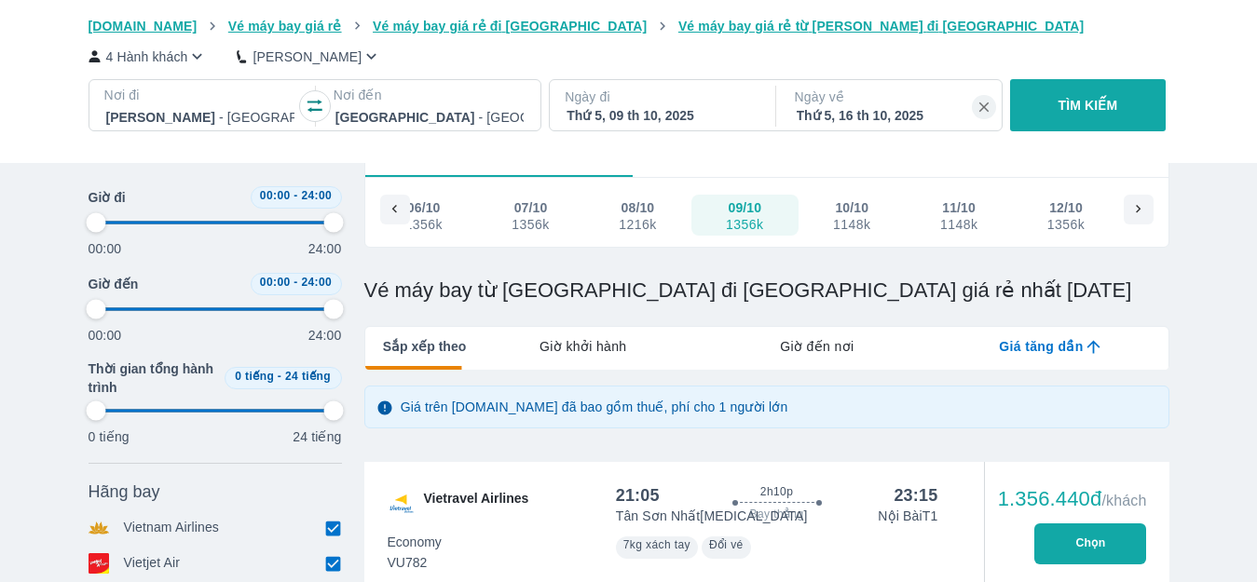
type input "97.9166666666667"
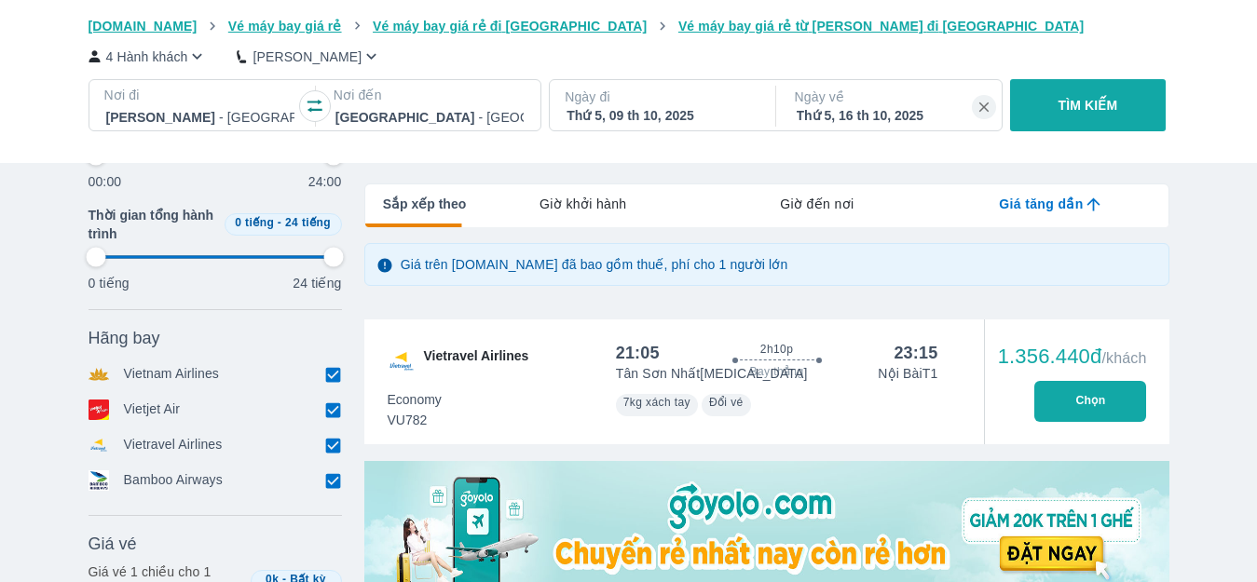
scroll to position [479, 0]
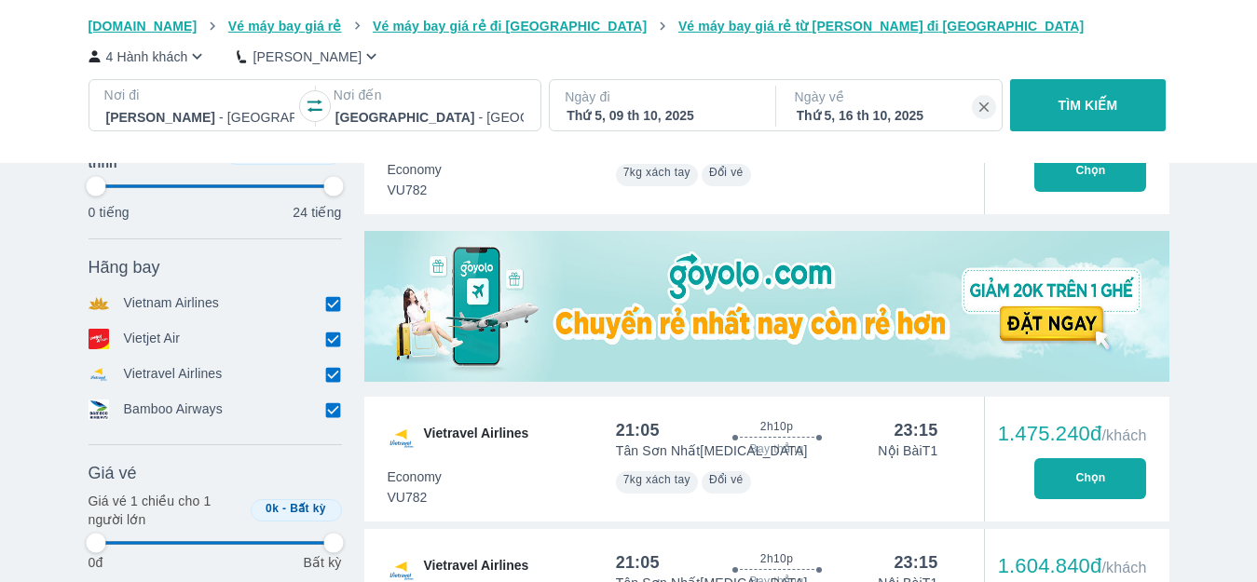
type input "97.9166666666667"
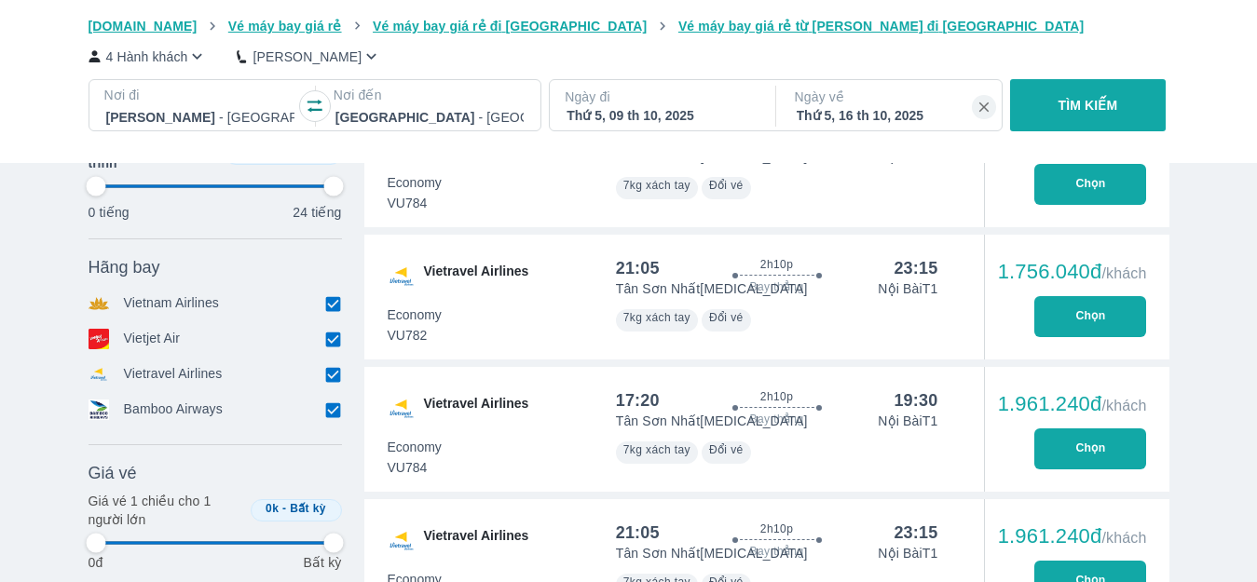
type input "97.9166666666667"
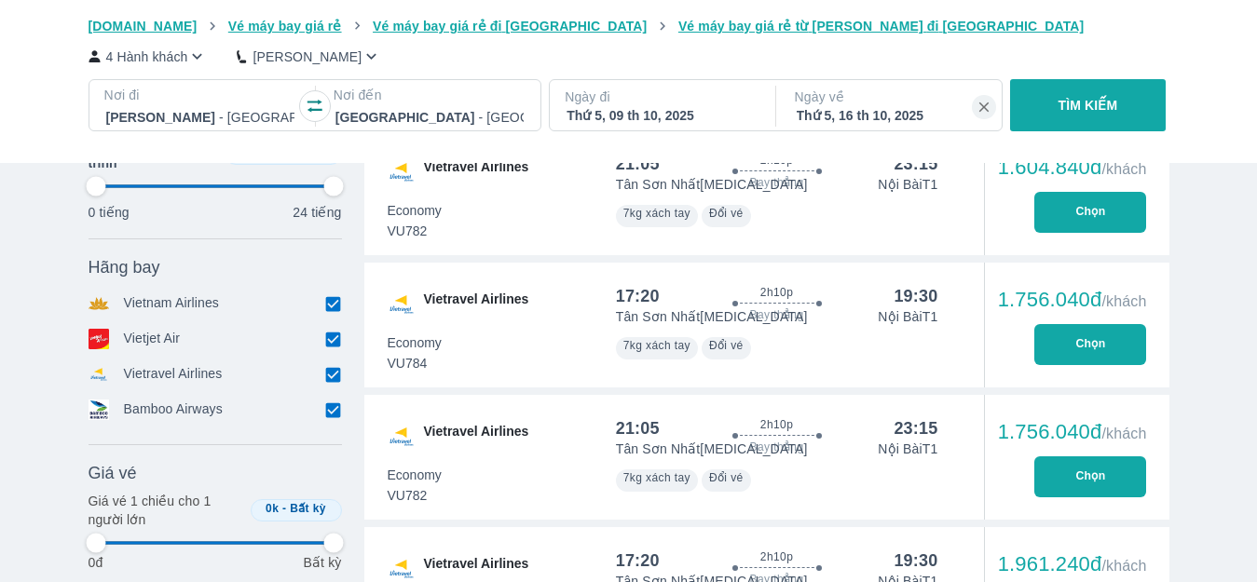
type input "97.9166666666667"
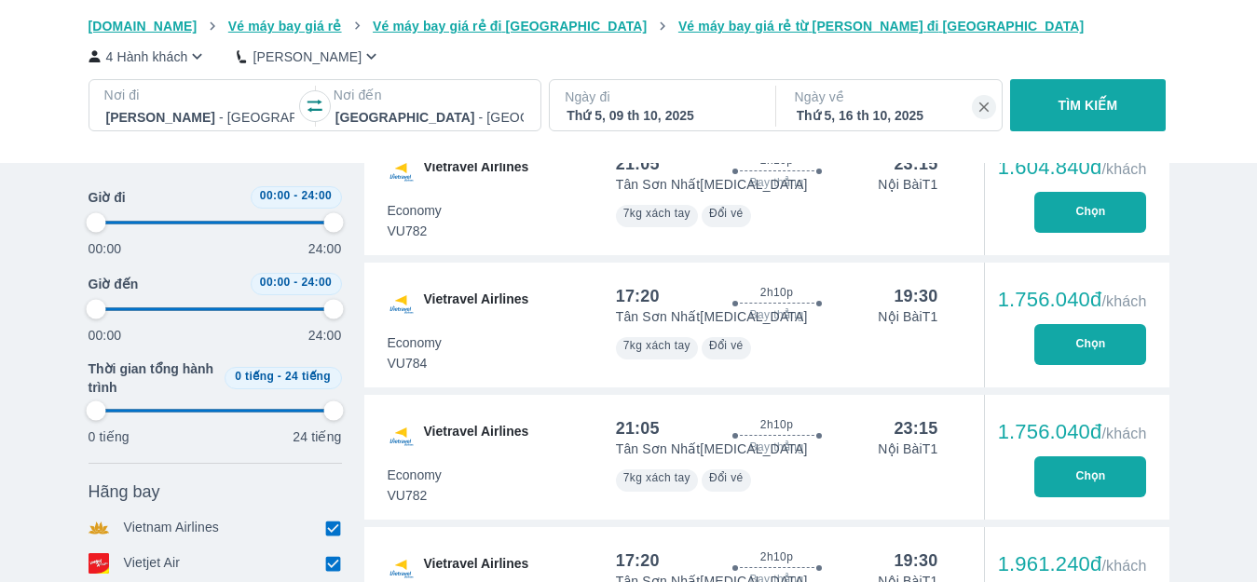
type input "97.9166666666667"
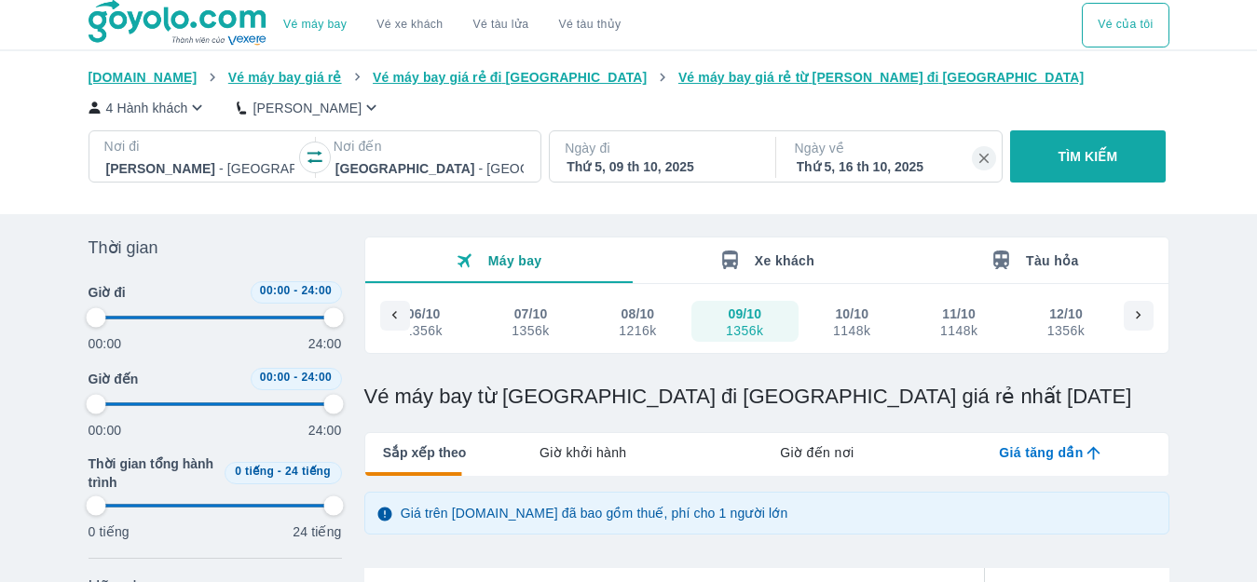
type input "97.9166666666667"
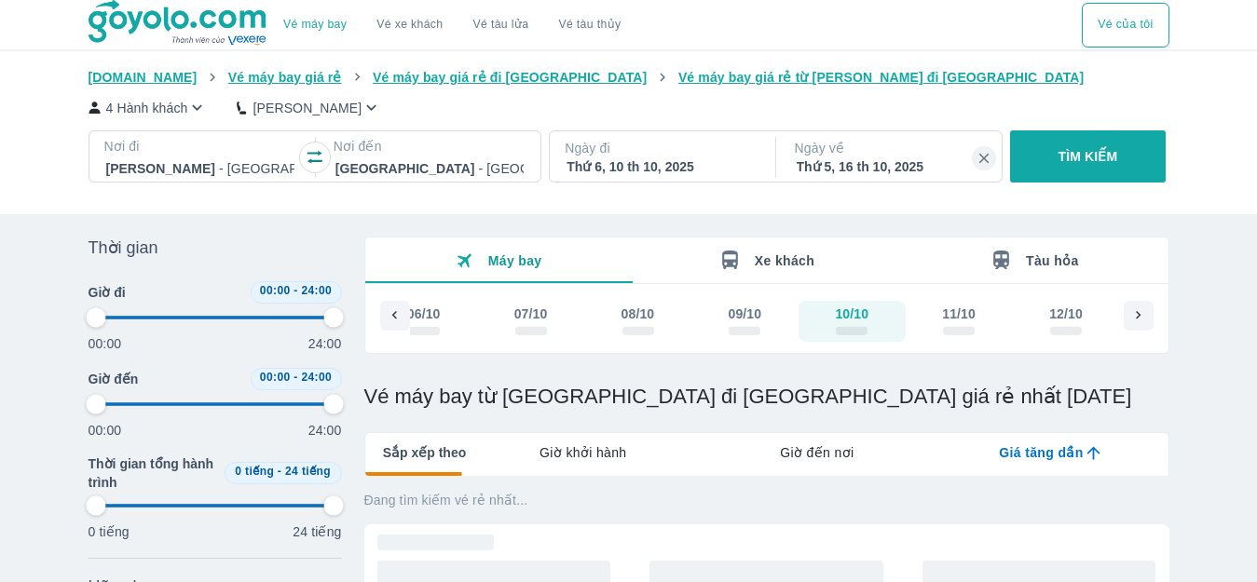
type input "97.9166666666667"
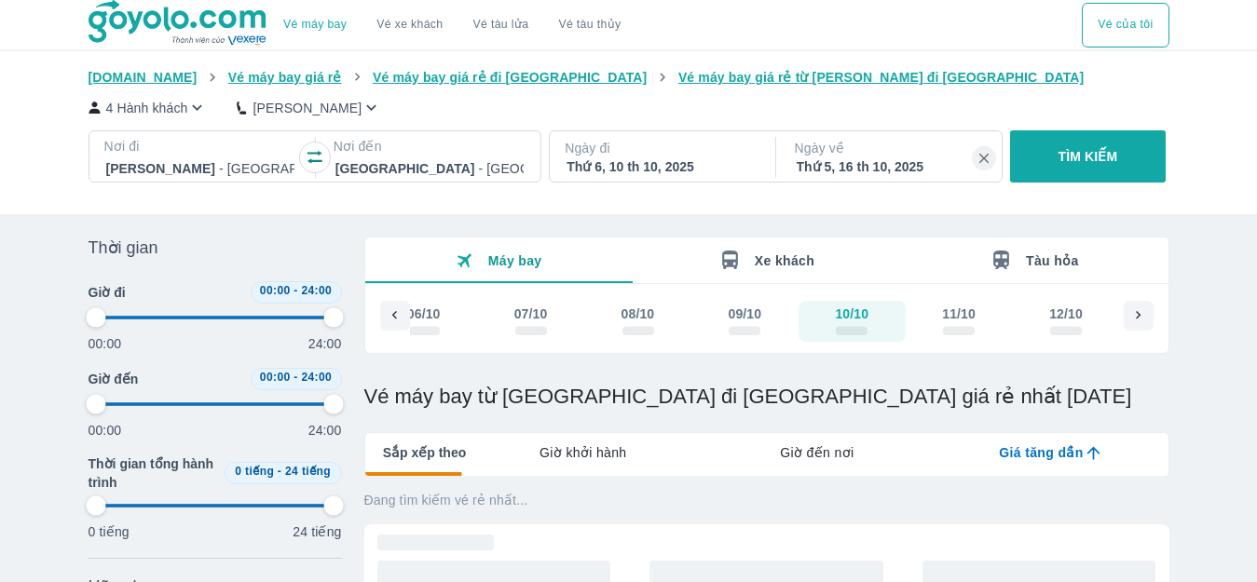
type input "97.9166666666667"
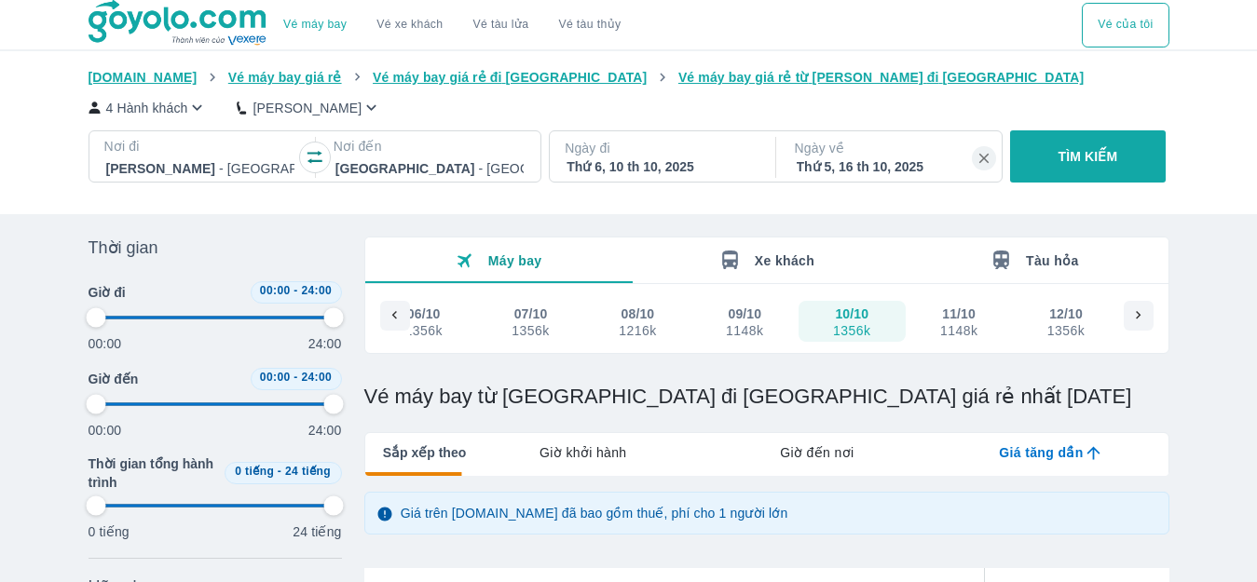
type input "97.9166666666667"
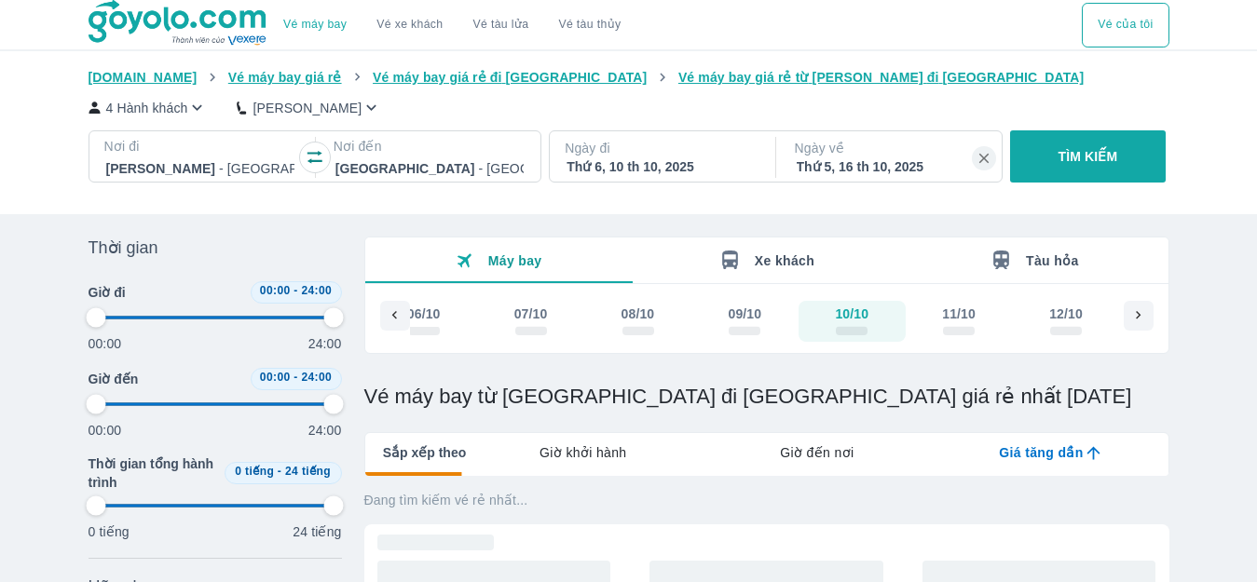
type input "97.9166666666667"
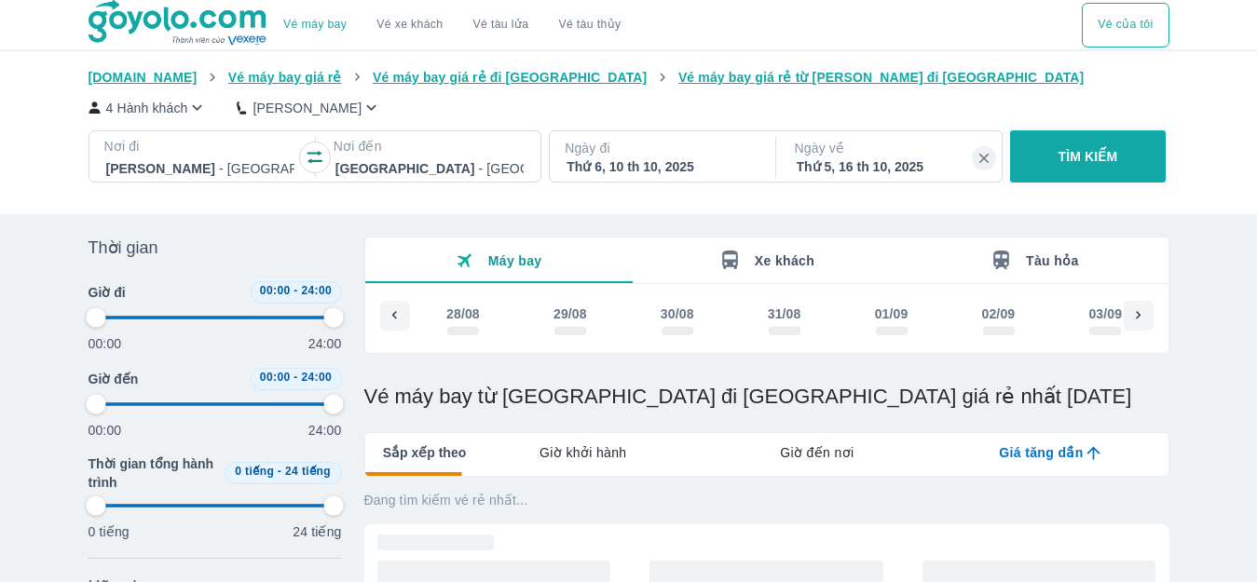
type input "97.9166666666667"
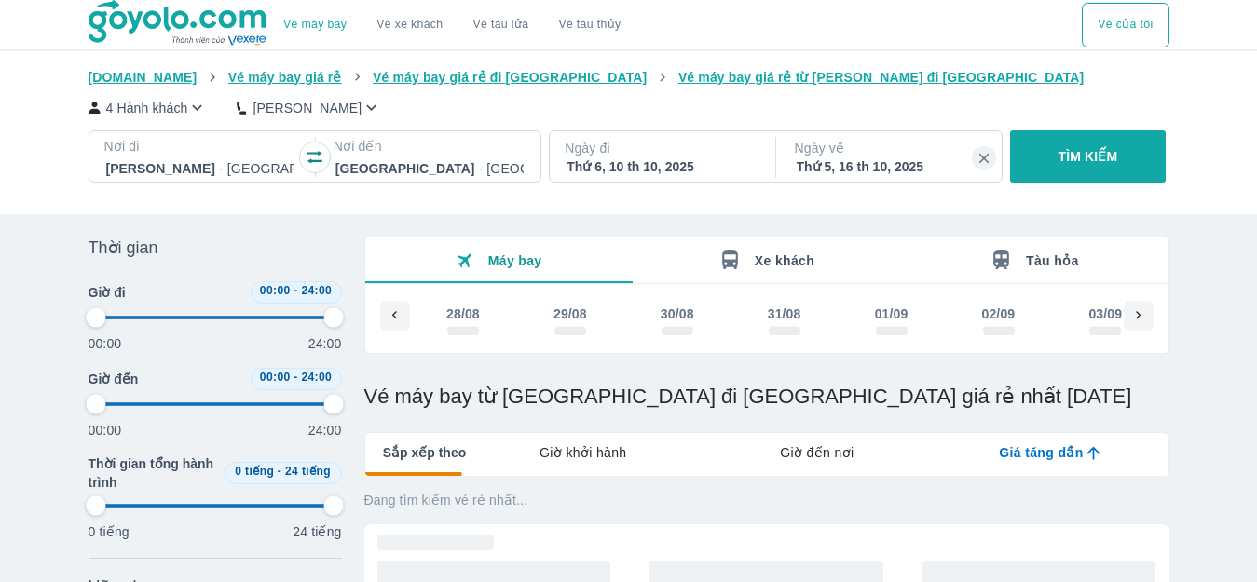
type input "97.9166666666667"
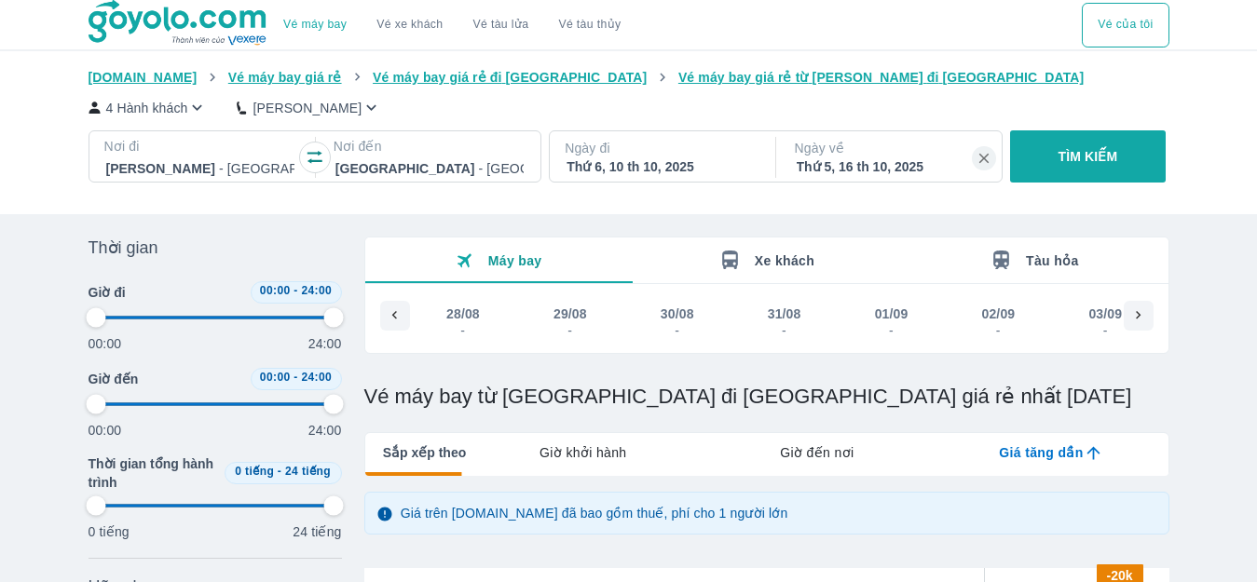
scroll to position [0, 4330]
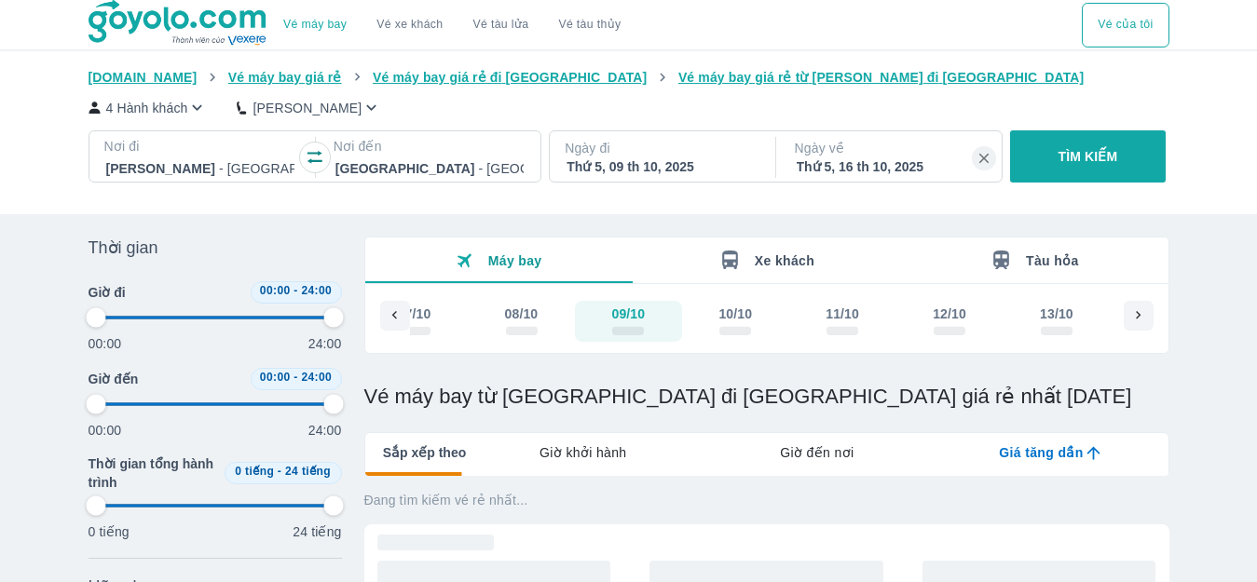
type input "97.9166666666667"
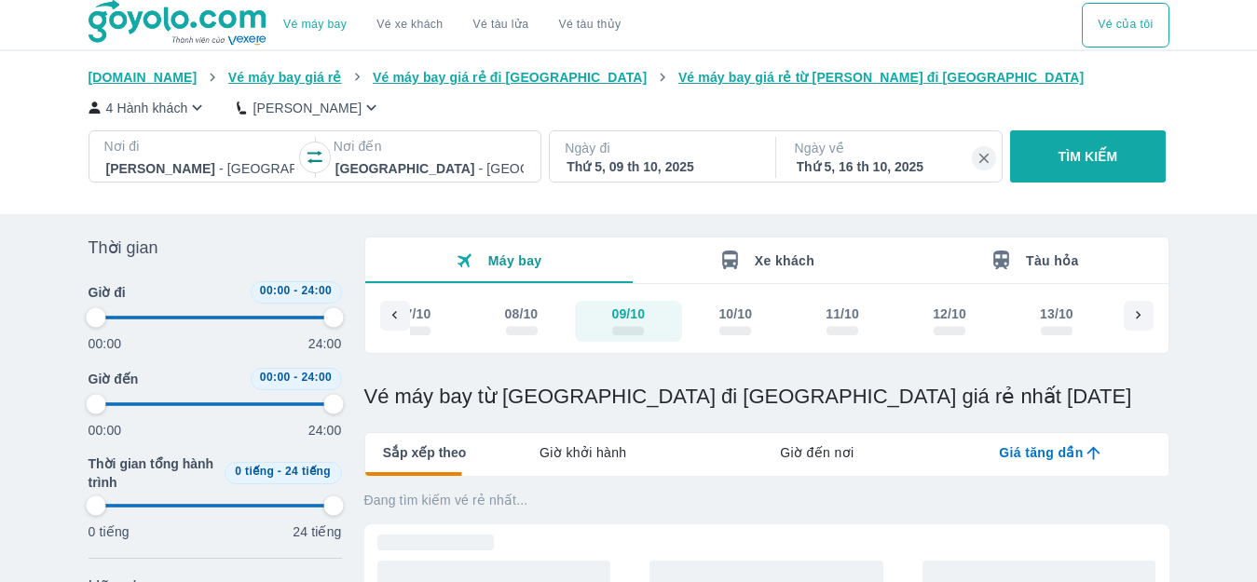
type input "97.9166666666667"
